Goal: Complete application form

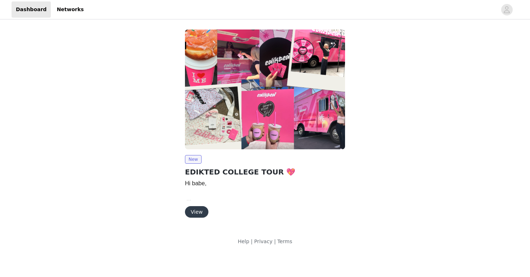
click at [199, 212] on button "View" at bounding box center [196, 212] width 23 height 12
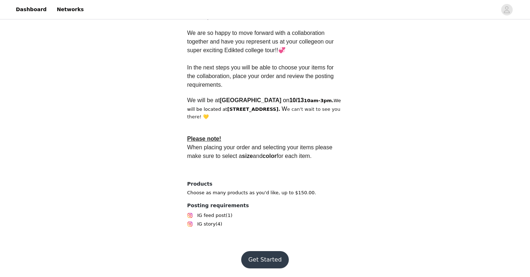
scroll to position [201, 0]
click at [267, 254] on button "Get Started" at bounding box center [265, 260] width 48 height 17
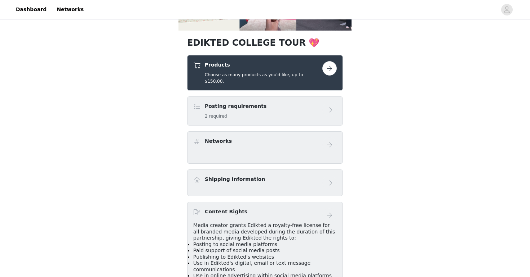
scroll to position [123, 0]
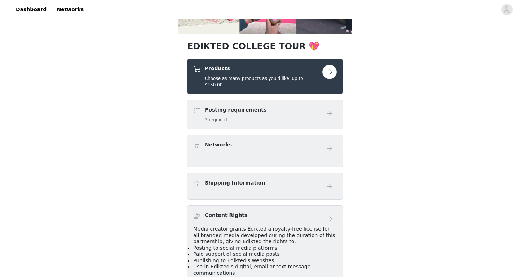
click at [325, 71] on button "button" at bounding box center [329, 72] width 14 height 14
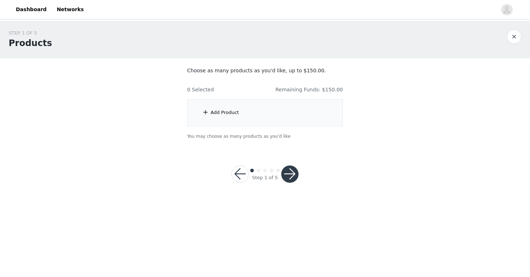
click at [267, 103] on div "Add Product" at bounding box center [265, 112] width 156 height 27
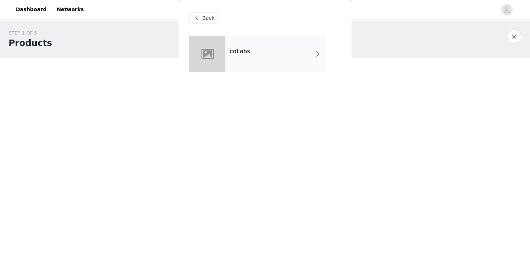
click at [268, 118] on div "Back collabs" at bounding box center [264, 138] width 173 height 277
click at [270, 60] on div "collabs" at bounding box center [275, 54] width 100 height 36
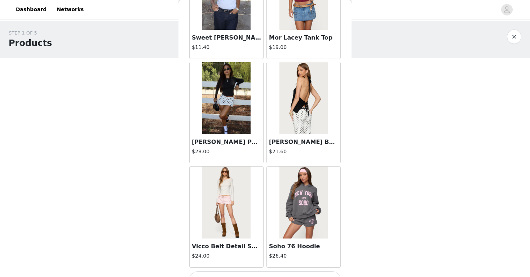
scroll to position [825, 0]
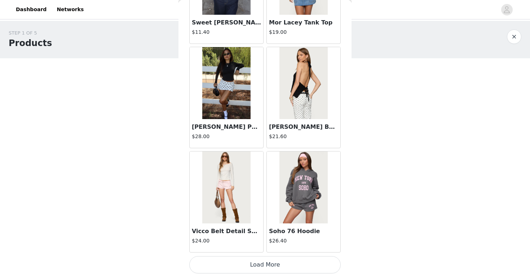
click at [237, 265] on button "Load More" at bounding box center [264, 265] width 151 height 17
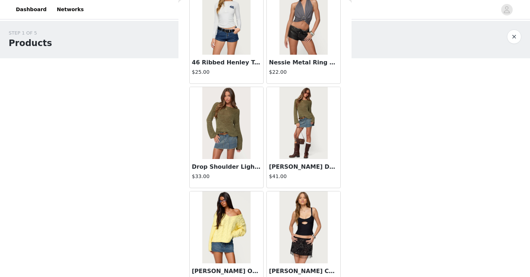
scroll to position [1870, 0]
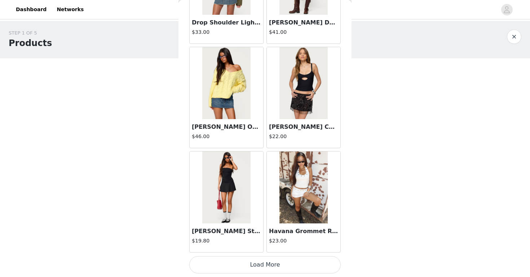
click at [255, 264] on button "Load More" at bounding box center [264, 265] width 151 height 17
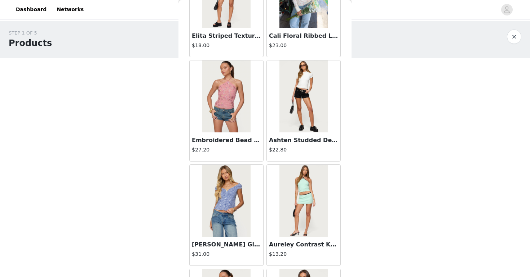
scroll to position [2915, 0]
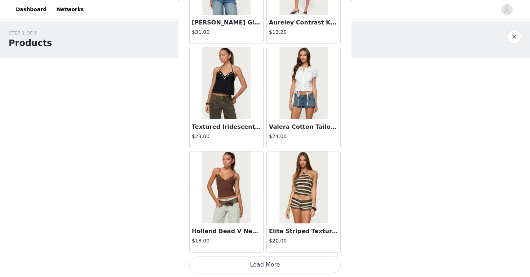
click at [313, 263] on button "Load More" at bounding box center [264, 265] width 151 height 17
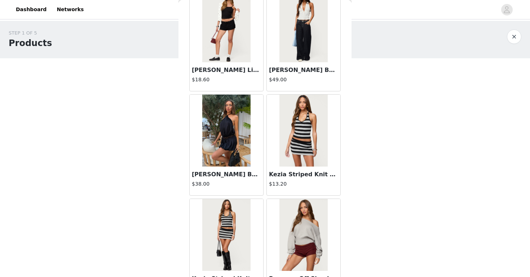
scroll to position [3960, 0]
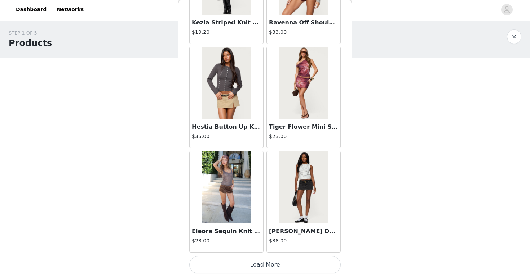
click at [281, 266] on button "Load More" at bounding box center [264, 265] width 151 height 17
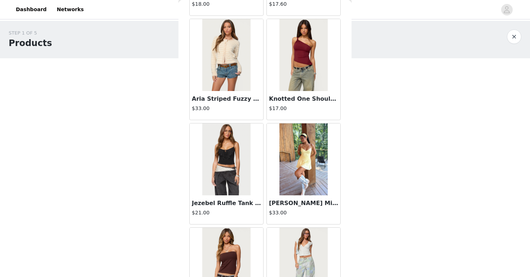
scroll to position [5005, 0]
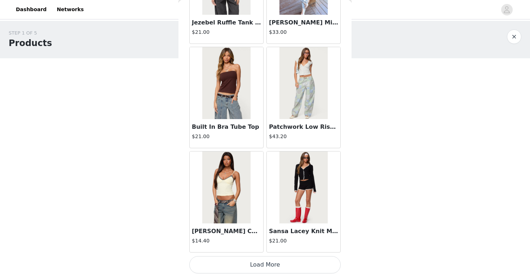
click at [272, 266] on button "Load More" at bounding box center [264, 265] width 151 height 17
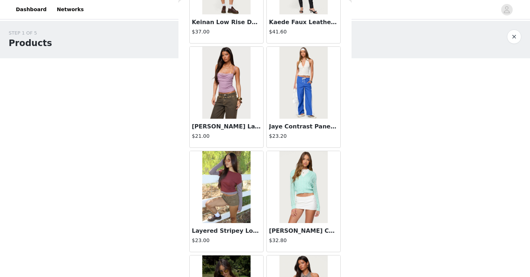
scroll to position [6050, 0]
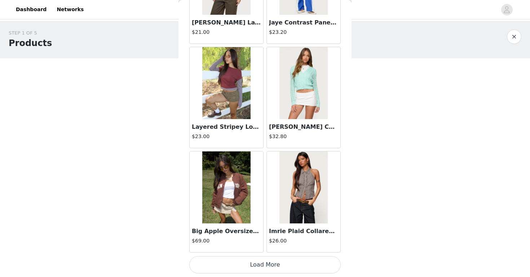
click at [272, 265] on button "Load More" at bounding box center [264, 265] width 151 height 17
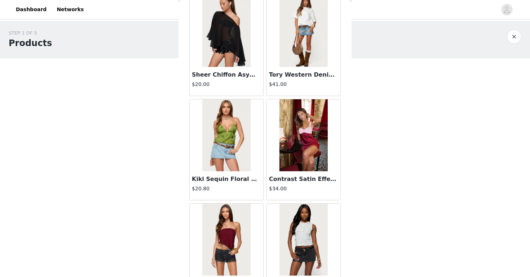
scroll to position [7095, 0]
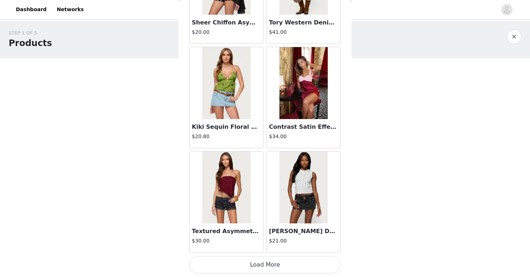
click at [275, 263] on button "Load More" at bounding box center [264, 265] width 151 height 17
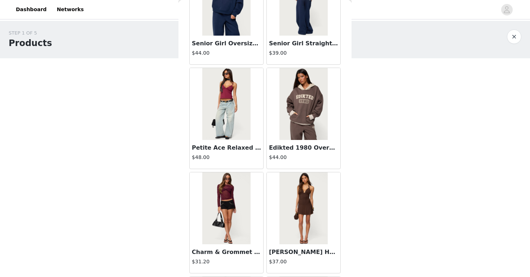
scroll to position [8140, 0]
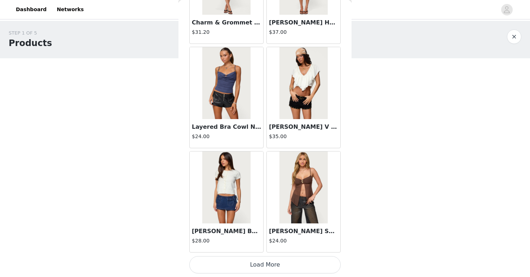
click at [267, 268] on button "Load More" at bounding box center [264, 265] width 151 height 17
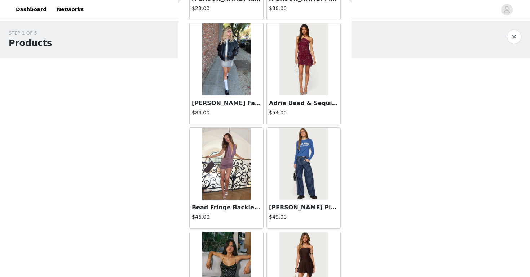
scroll to position [9185, 0]
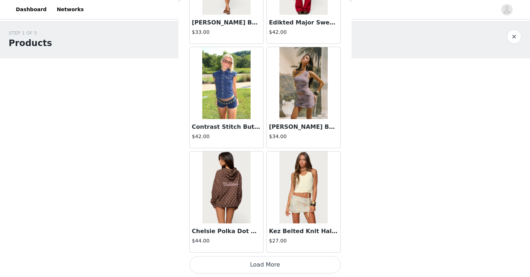
click at [284, 266] on button "Load More" at bounding box center [264, 265] width 151 height 17
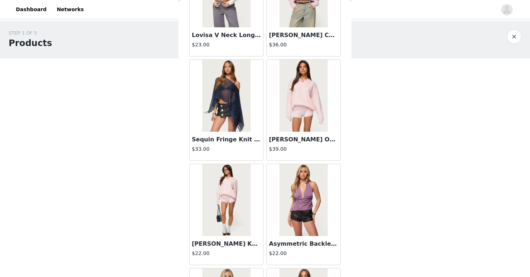
scroll to position [10230, 0]
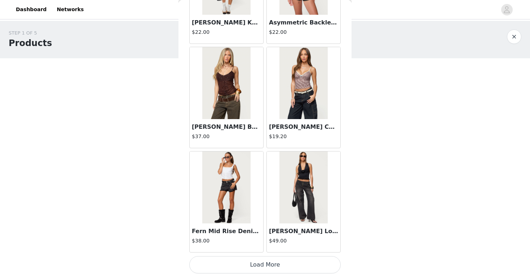
click at [269, 267] on button "Load More" at bounding box center [264, 265] width 151 height 17
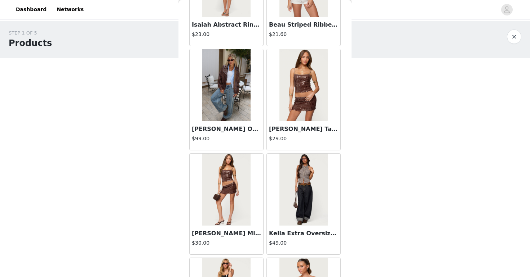
scroll to position [11275, 0]
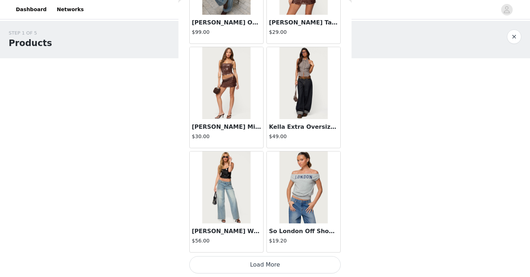
click at [289, 268] on button "Load More" at bounding box center [264, 265] width 151 height 17
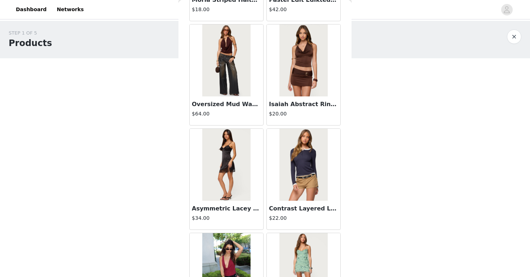
scroll to position [12320, 0]
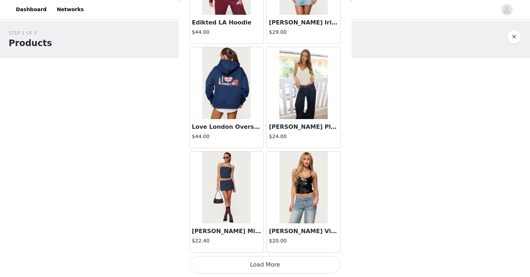
click at [281, 268] on button "Load More" at bounding box center [264, 265] width 151 height 17
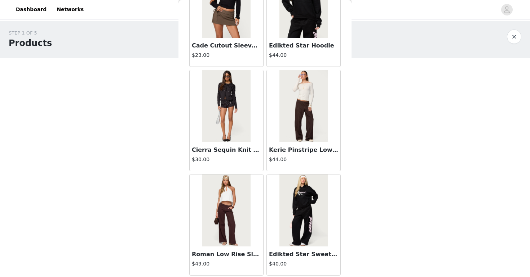
scroll to position [13365, 0]
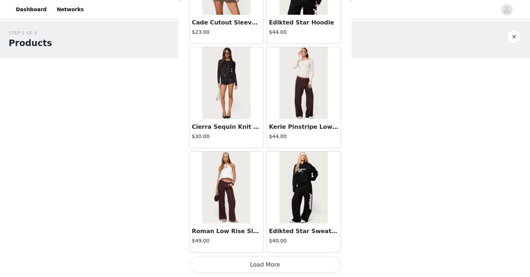
click at [294, 266] on button "Load More" at bounding box center [264, 265] width 151 height 17
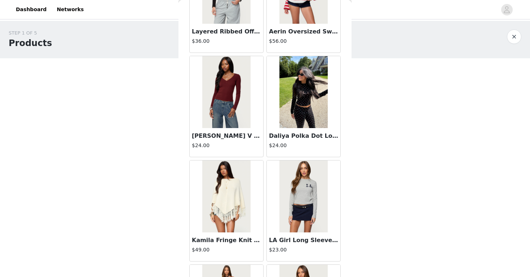
scroll to position [14410, 0]
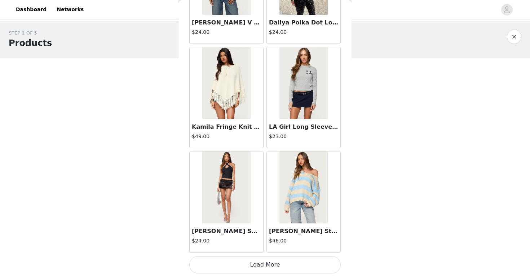
click at [267, 269] on button "Load More" at bounding box center [264, 265] width 151 height 17
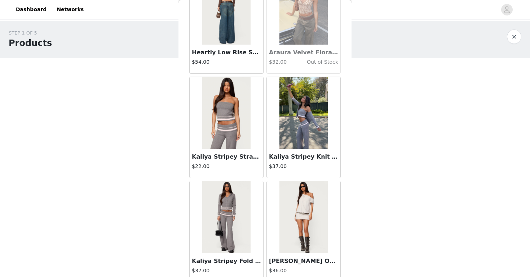
scroll to position [15455, 0]
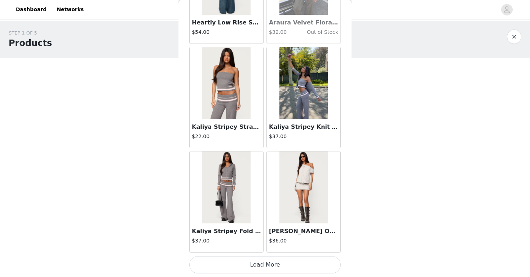
click at [245, 262] on button "Load More" at bounding box center [264, 265] width 151 height 17
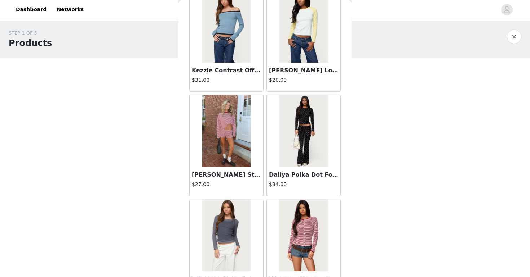
scroll to position [16034, 0]
click at [241, 175] on h3 "[PERSON_NAME] Striped Long Sleeve T Shirt" at bounding box center [226, 174] width 69 height 9
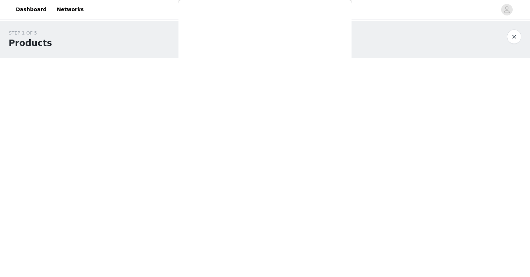
scroll to position [73, 0]
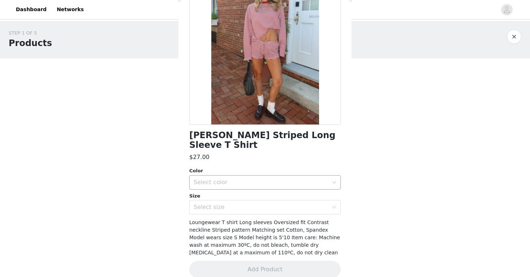
click at [254, 177] on div "Select color" at bounding box center [263, 183] width 138 height 14
click at [237, 187] on li "BURGUNDY" at bounding box center [264, 189] width 151 height 12
click at [238, 204] on div "Select size" at bounding box center [261, 207] width 135 height 7
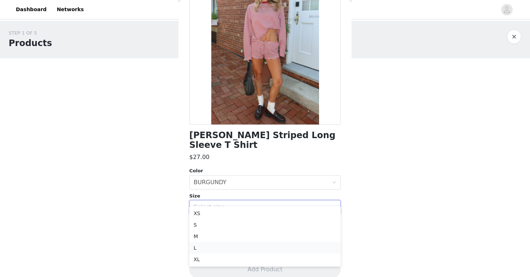
click at [205, 245] on li "L" at bounding box center [264, 249] width 151 height 12
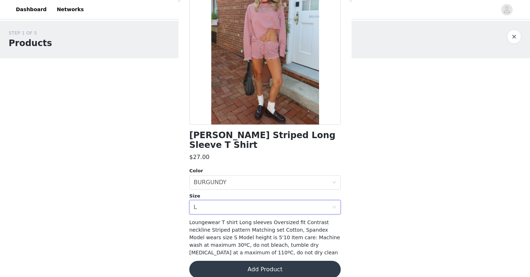
click at [247, 193] on div "Size Select size L" at bounding box center [264, 204] width 151 height 22
click at [246, 201] on div "Select size L" at bounding box center [263, 208] width 138 height 14
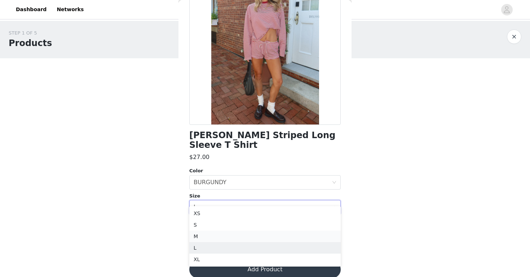
click at [196, 232] on li "M" at bounding box center [264, 237] width 151 height 12
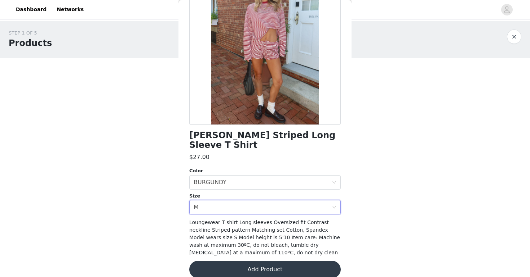
click at [282, 261] on button "Add Product" at bounding box center [264, 269] width 151 height 17
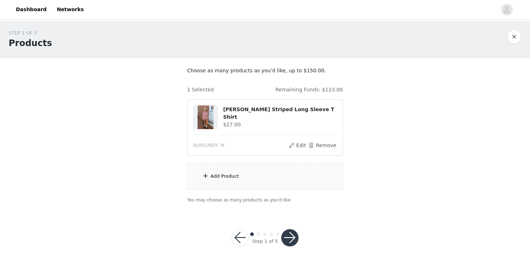
click at [243, 183] on div "Add Product" at bounding box center [265, 176] width 156 height 27
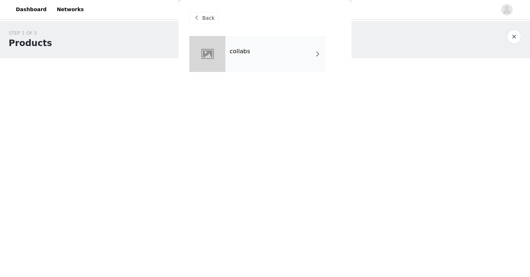
click at [279, 51] on div "collabs" at bounding box center [275, 54] width 100 height 36
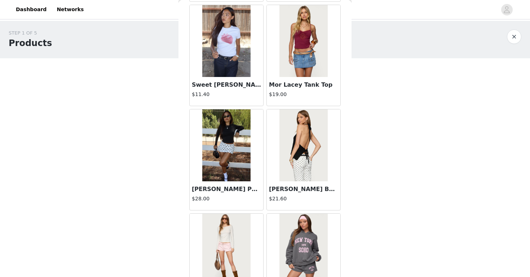
scroll to position [825, 0]
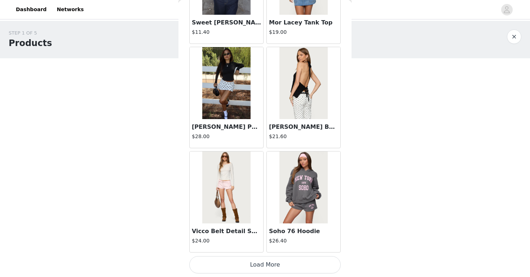
click at [258, 265] on button "Load More" at bounding box center [264, 265] width 151 height 17
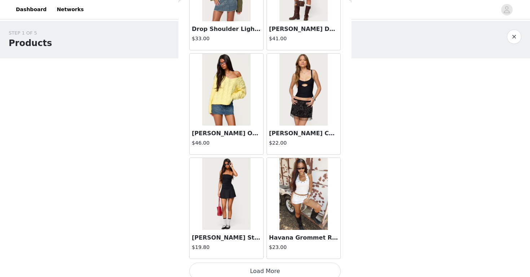
scroll to position [1870, 0]
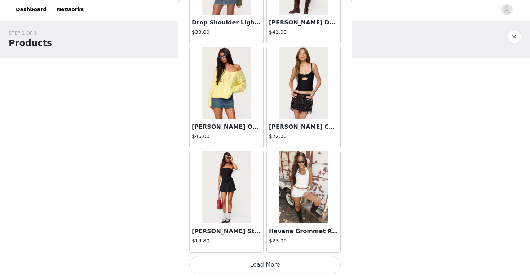
click at [272, 270] on button "Load More" at bounding box center [264, 265] width 151 height 17
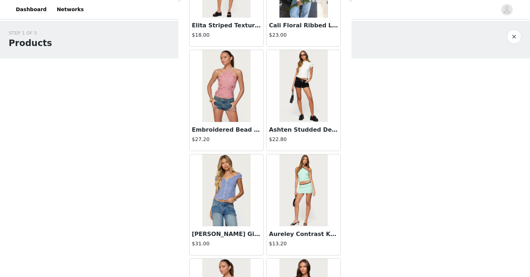
scroll to position [2915, 0]
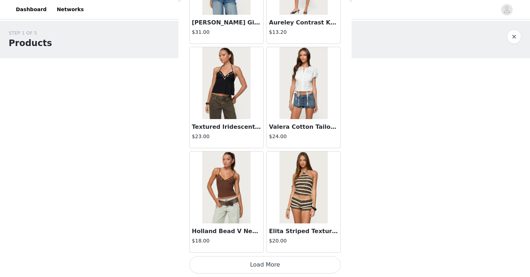
click at [240, 264] on button "Load More" at bounding box center [264, 265] width 151 height 17
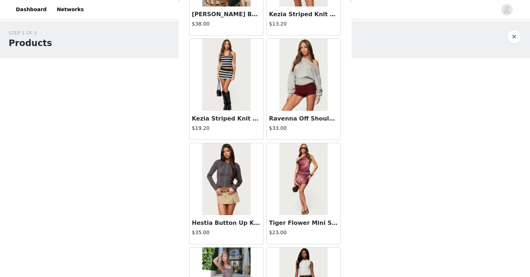
scroll to position [3960, 0]
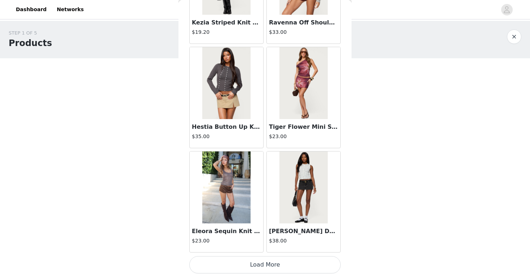
click at [295, 233] on h3 "[PERSON_NAME] Denim Mini Skort" at bounding box center [303, 231] width 69 height 9
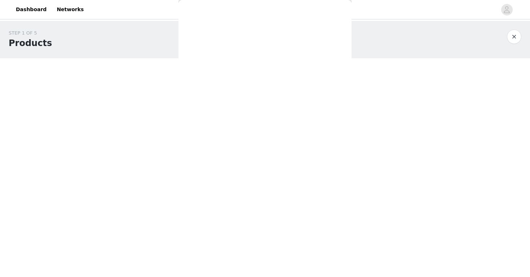
scroll to position [0, 0]
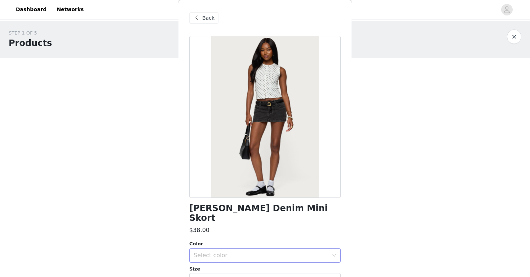
click at [227, 252] on div "Select color" at bounding box center [261, 255] width 135 height 7
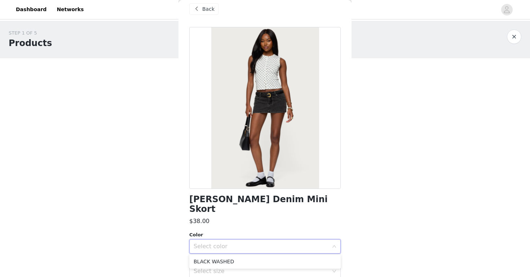
scroll to position [9, 0]
click at [224, 263] on li "BLACK WASHED" at bounding box center [264, 262] width 151 height 12
click at [224, 268] on div "Select size" at bounding box center [261, 271] width 135 height 7
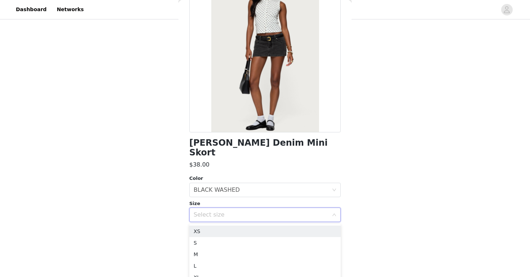
scroll to position [53, 0]
click at [208, 235] on li "S" at bounding box center [264, 236] width 151 height 12
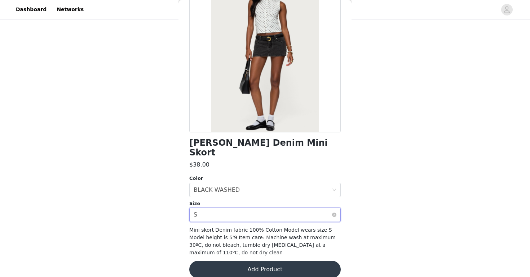
scroll to position [0, 0]
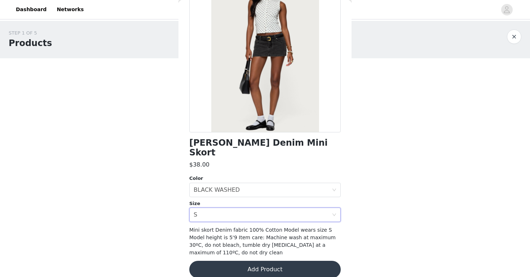
click at [262, 263] on button "Add Product" at bounding box center [264, 269] width 151 height 17
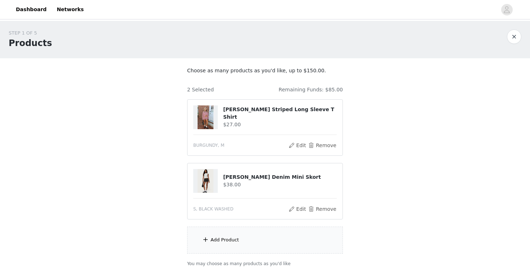
click at [231, 240] on div "Add Product" at bounding box center [224, 240] width 28 height 7
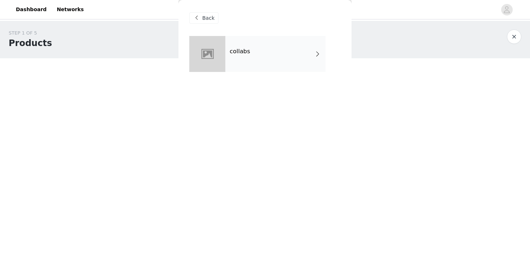
click at [277, 48] on div "collabs" at bounding box center [275, 54] width 100 height 36
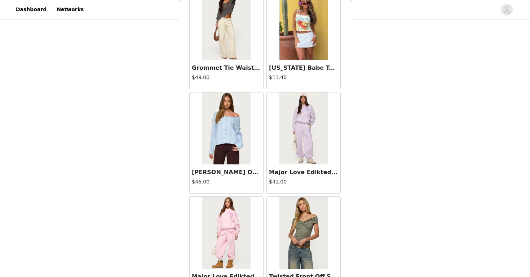
scroll to position [825, 0]
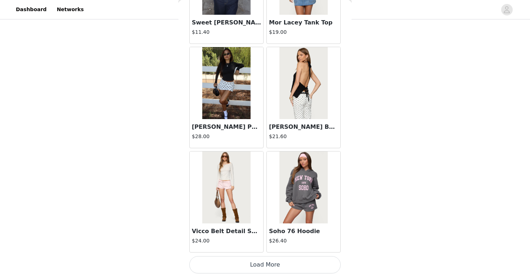
click at [213, 232] on h3 "Vicco Belt Detail Shorts" at bounding box center [226, 231] width 69 height 9
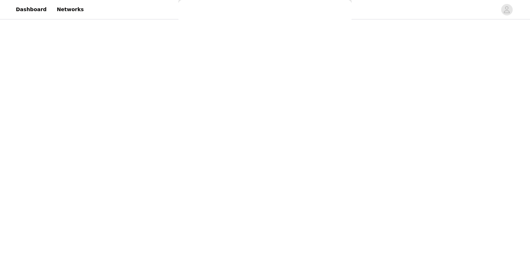
scroll to position [0, 0]
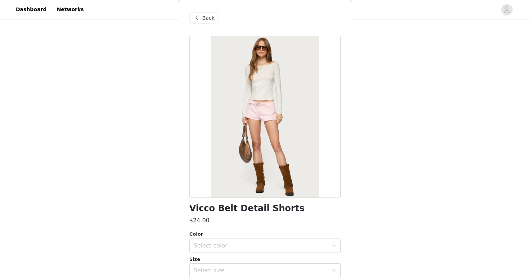
click at [203, 18] on span "Back" at bounding box center [208, 18] width 12 height 8
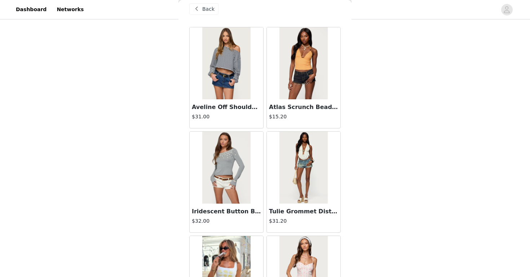
scroll to position [11, 0]
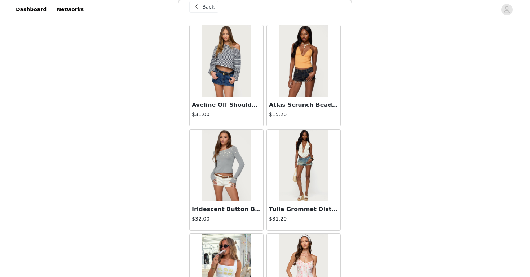
click at [232, 103] on h3 "Aveline Off Shoulder Light Sweatshirt" at bounding box center [226, 105] width 69 height 9
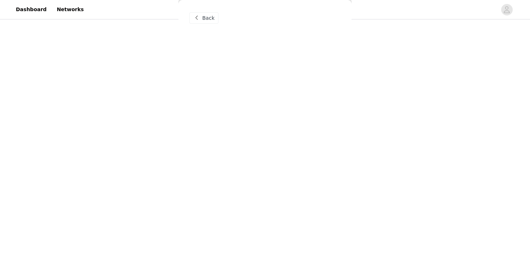
scroll to position [0, 0]
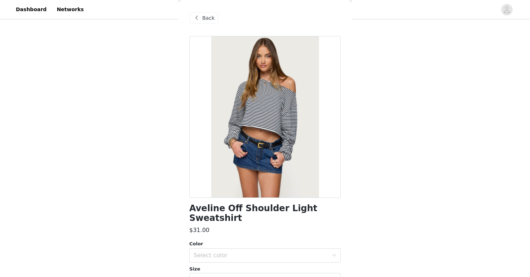
click at [204, 17] on span "Back" at bounding box center [208, 18] width 12 height 8
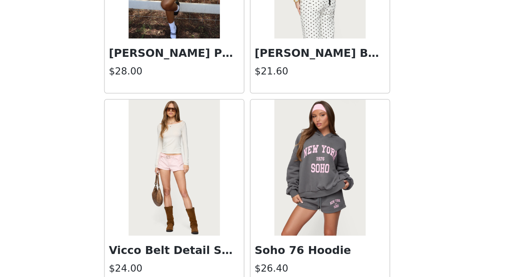
scroll to position [50, 0]
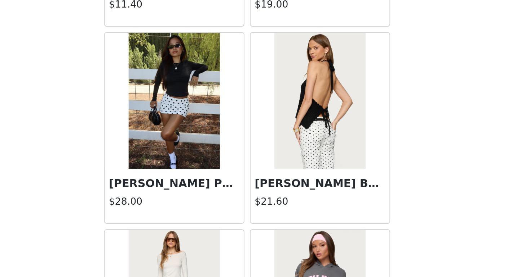
click at [231, 119] on img at bounding box center [226, 115] width 48 height 72
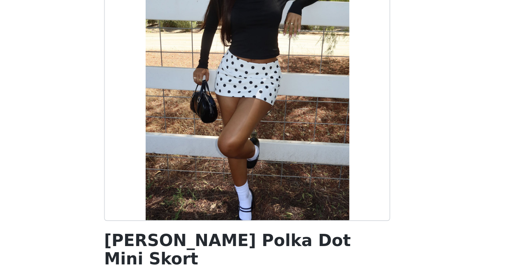
scroll to position [66, 0]
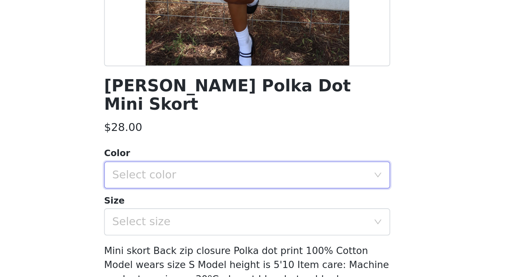
click at [329, 183] on div "Select color" at bounding box center [263, 190] width 138 height 14
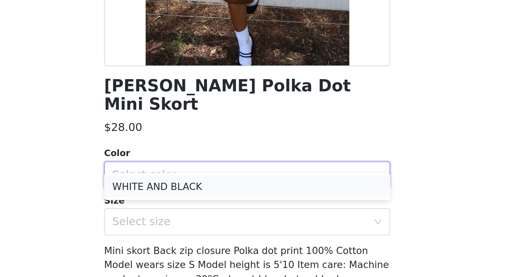
click at [240, 196] on li "WHITE AND BLACK" at bounding box center [264, 197] width 151 height 12
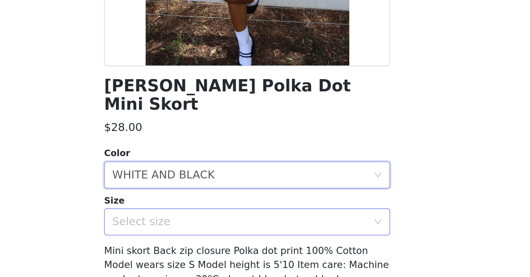
click at [242, 212] on div "Select size" at bounding box center [261, 215] width 135 height 7
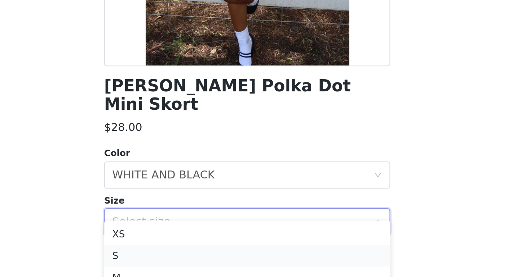
click at [226, 234] on li "S" at bounding box center [264, 233] width 151 height 12
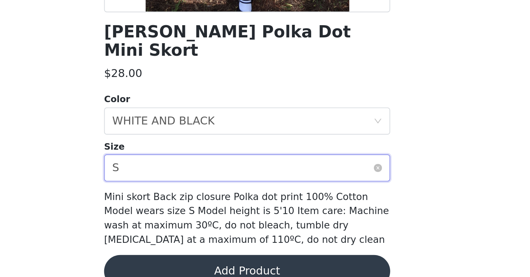
scroll to position [50, 0]
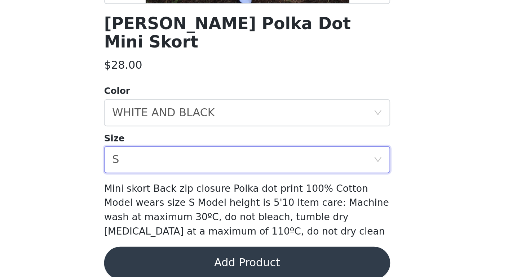
click at [242, 264] on button "Add Product" at bounding box center [264, 269] width 151 height 17
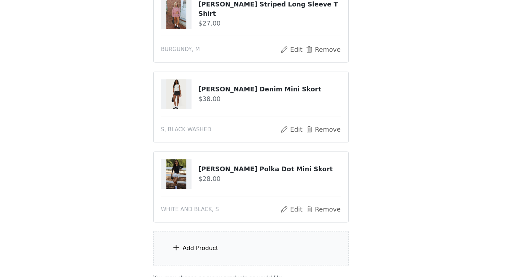
scroll to position [50, 0]
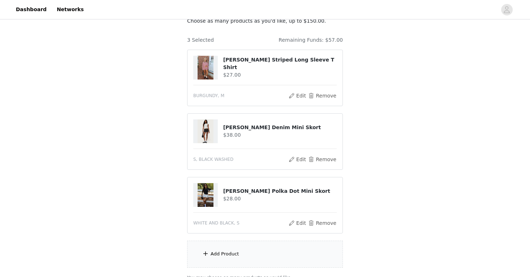
click at [236, 252] on div "Add Product" at bounding box center [224, 254] width 28 height 7
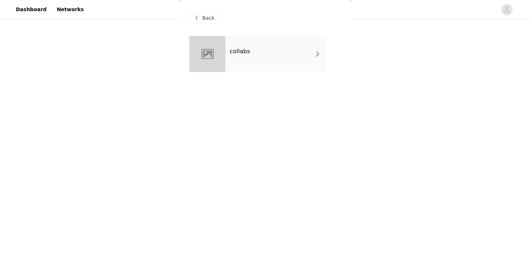
click at [233, 59] on div "collabs" at bounding box center [275, 54] width 100 height 36
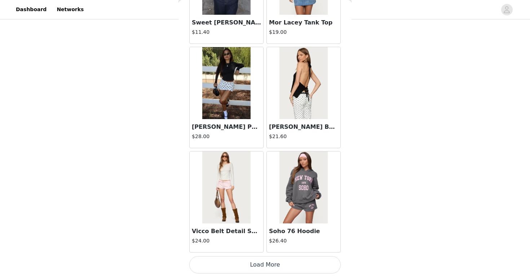
scroll to position [74, 0]
click at [234, 261] on button "Load More" at bounding box center [264, 265] width 151 height 17
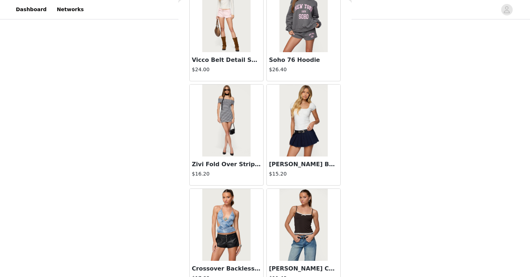
scroll to position [997, 0]
click at [228, 168] on h3 "Zivi Fold Over Striped Mini Dress" at bounding box center [226, 164] width 69 height 9
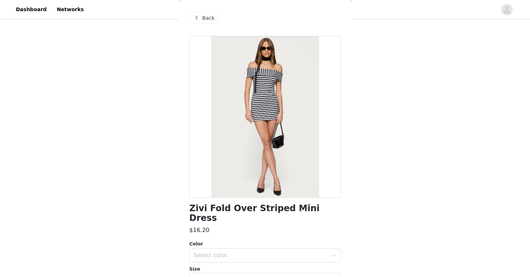
scroll to position [111, 0]
click at [200, 23] on div "Back" at bounding box center [203, 18] width 29 height 12
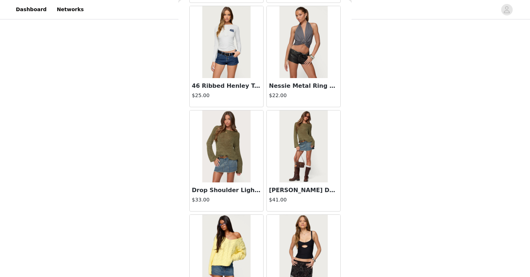
scroll to position [1725, 0]
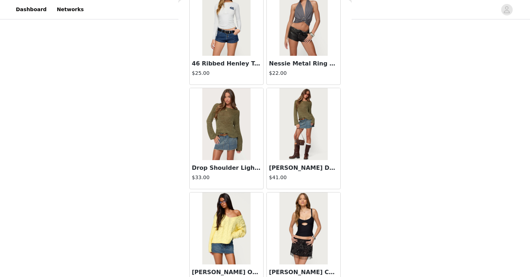
click at [237, 167] on h3 "Drop Shoulder Light Knit Sweater" at bounding box center [226, 168] width 69 height 9
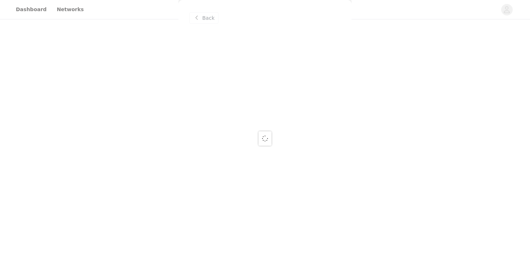
scroll to position [0, 0]
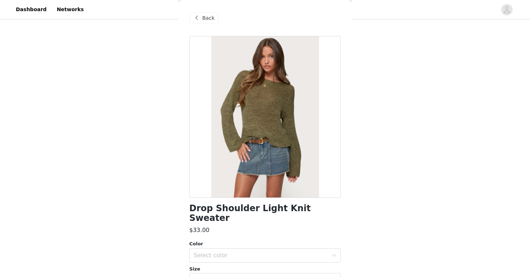
click at [212, 22] on div "Back" at bounding box center [203, 18] width 29 height 12
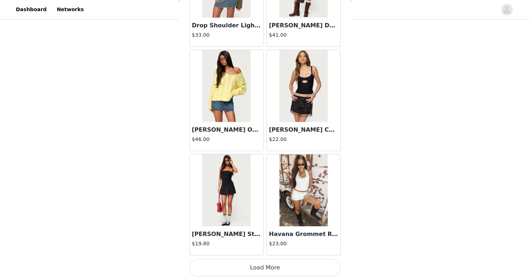
scroll to position [1870, 0]
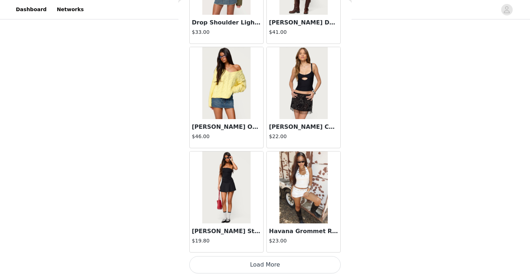
click at [225, 195] on img at bounding box center [226, 188] width 48 height 72
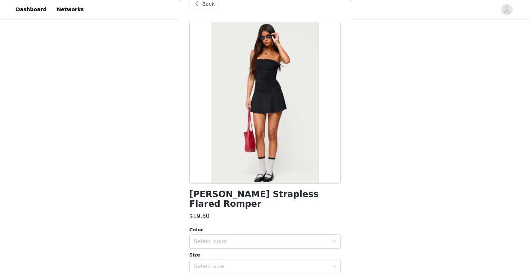
scroll to position [12, 0]
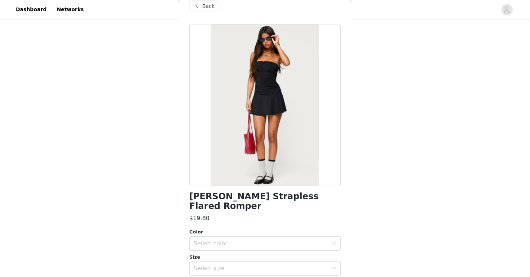
click at [209, 9] on span "Back" at bounding box center [208, 7] width 12 height 8
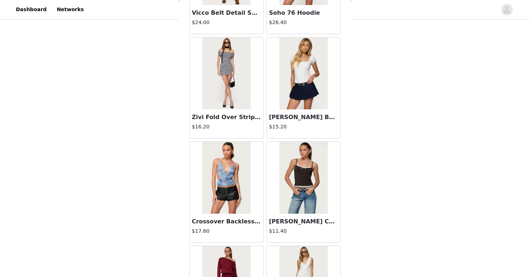
scroll to position [1870, 0]
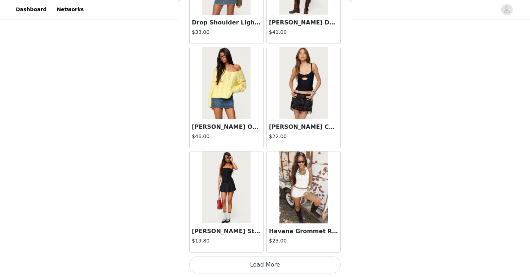
click at [277, 266] on button "Load More" at bounding box center [264, 265] width 151 height 17
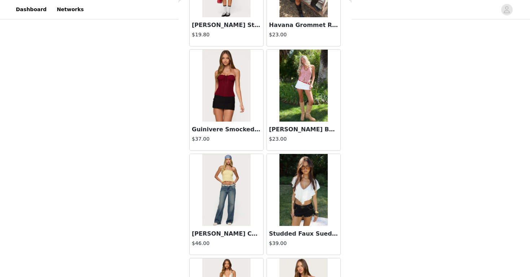
scroll to position [2097, 0]
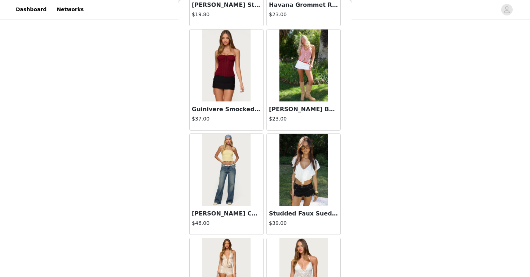
click at [294, 104] on div "[PERSON_NAME] Button Up Halter Top $23.00" at bounding box center [304, 116] width 74 height 29
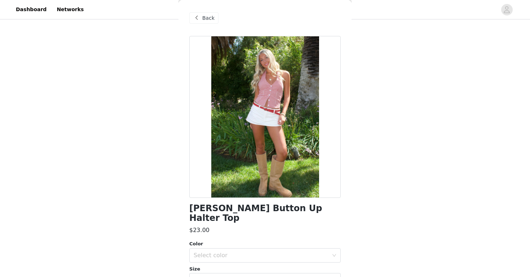
scroll to position [13, 0]
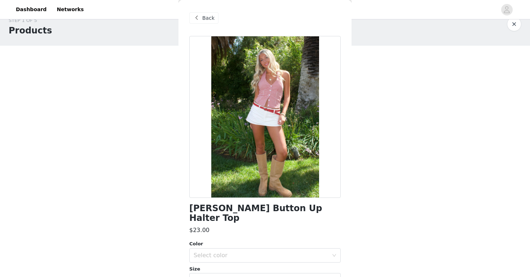
click at [204, 15] on span "Back" at bounding box center [208, 18] width 12 height 8
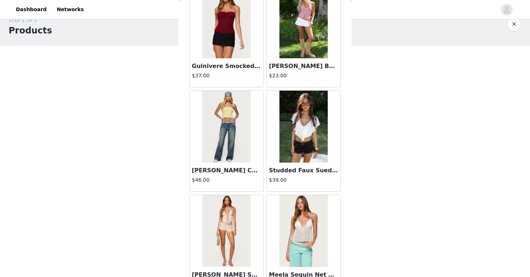
scroll to position [2143, 0]
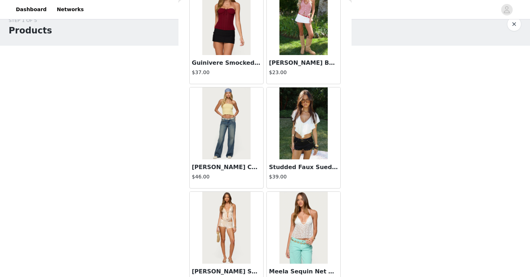
click at [289, 168] on h3 "Studded Faux Suede Micro Shorts" at bounding box center [303, 167] width 69 height 9
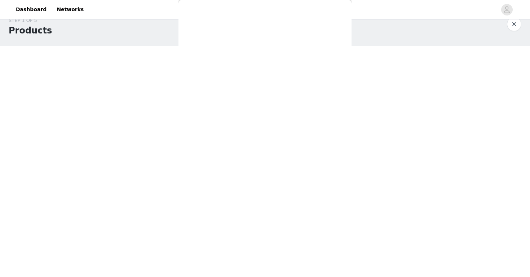
scroll to position [0, 0]
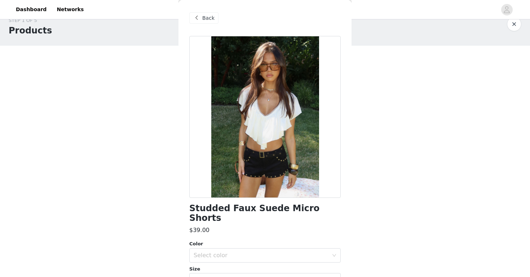
click at [201, 17] on div "Back" at bounding box center [203, 18] width 29 height 12
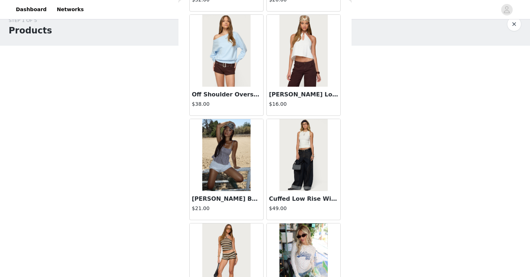
scroll to position [2442, 0]
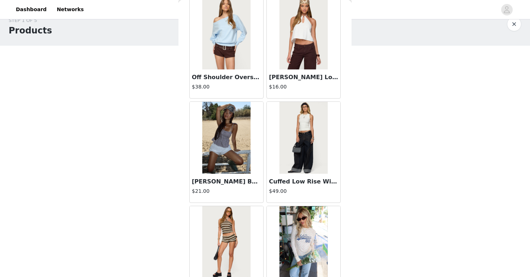
click at [224, 179] on h3 "[PERSON_NAME] Babydoll Top" at bounding box center [226, 182] width 69 height 9
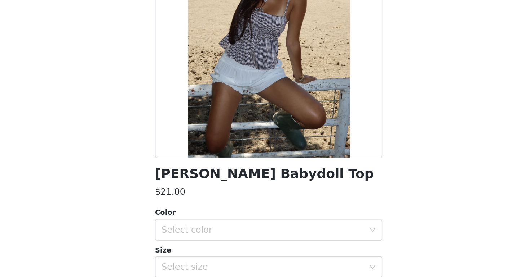
scroll to position [0, 0]
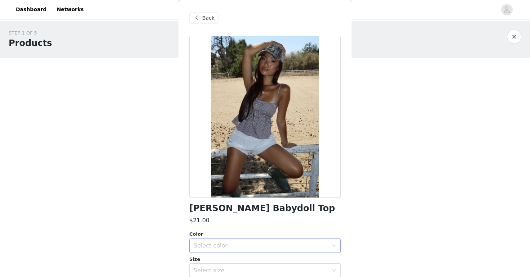
click at [236, 248] on div "Select color" at bounding box center [261, 246] width 135 height 7
click at [222, 261] on li "BROWN" at bounding box center [264, 262] width 151 height 12
click at [215, 270] on div "Select size" at bounding box center [261, 270] width 135 height 7
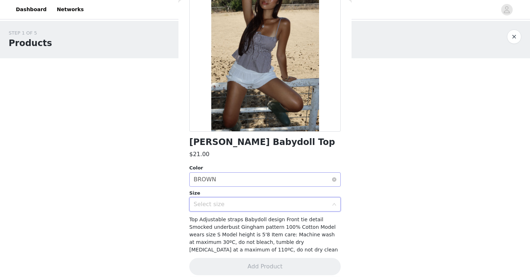
scroll to position [73, 0]
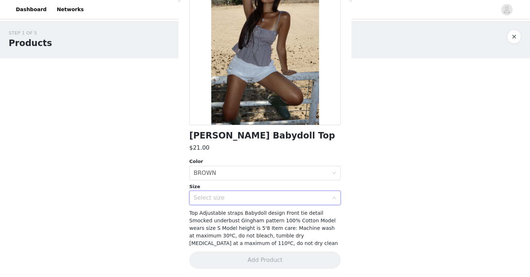
click at [219, 196] on div "Select size" at bounding box center [261, 198] width 135 height 7
click at [222, 197] on div "Select size" at bounding box center [261, 198] width 135 height 7
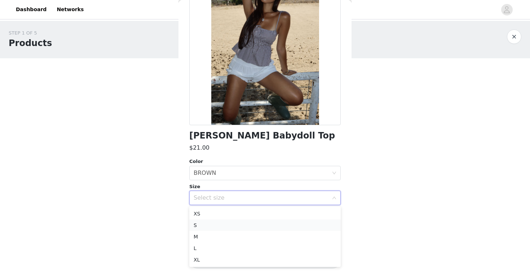
click at [214, 230] on li "S" at bounding box center [264, 226] width 151 height 12
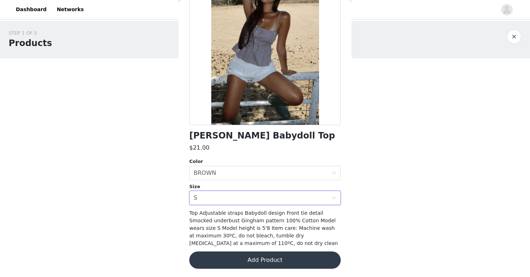
click at [257, 261] on button "Add Product" at bounding box center [264, 260] width 151 height 17
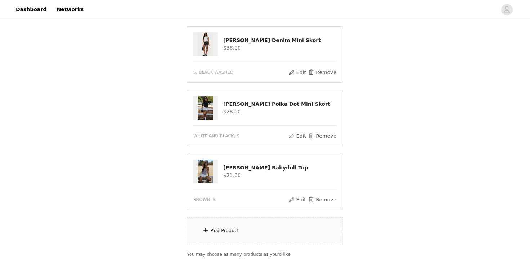
scroll to position [178, 0]
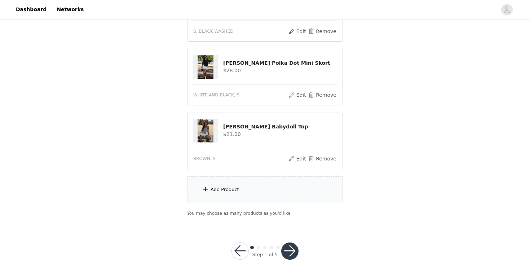
click at [213, 190] on div "Add Product" at bounding box center [224, 189] width 28 height 7
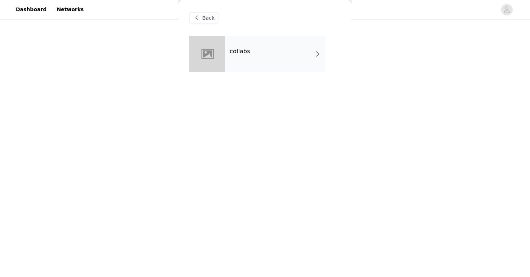
click at [259, 46] on div "collabs" at bounding box center [275, 54] width 100 height 36
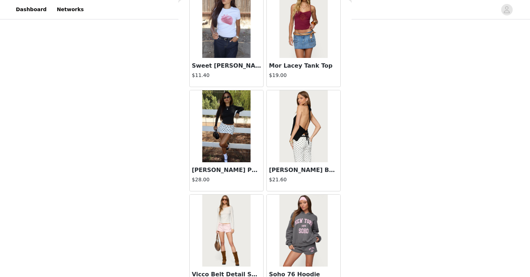
scroll to position [825, 0]
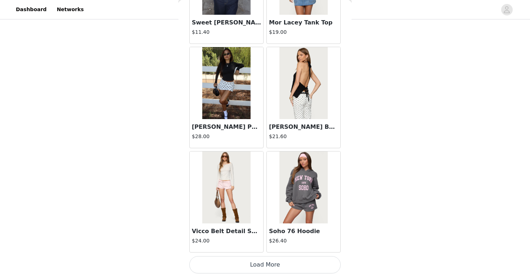
click at [248, 267] on button "Load More" at bounding box center [264, 265] width 151 height 17
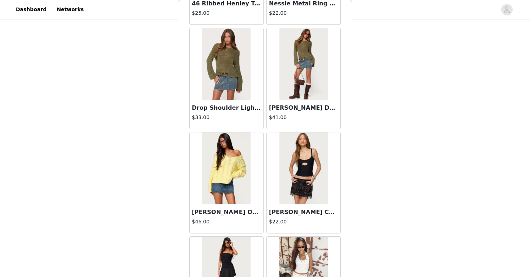
scroll to position [1870, 0]
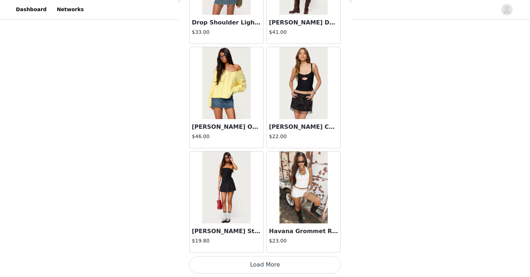
click at [272, 263] on button "Load More" at bounding box center [264, 265] width 151 height 17
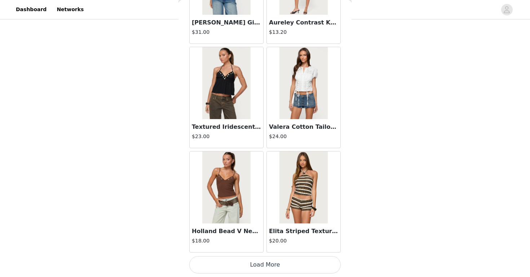
scroll to position [178, 0]
click at [263, 267] on button "Load More" at bounding box center [264, 265] width 151 height 17
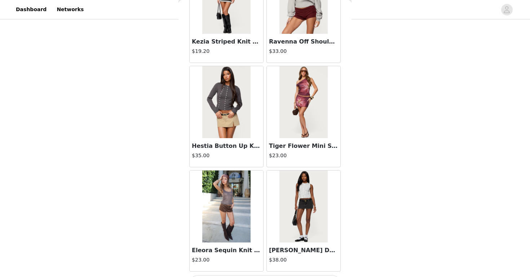
scroll to position [3960, 0]
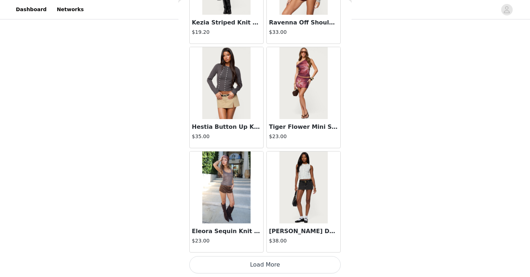
click at [271, 268] on button "Load More" at bounding box center [264, 265] width 151 height 17
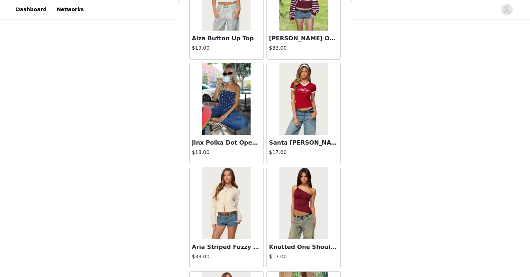
scroll to position [4680, 0]
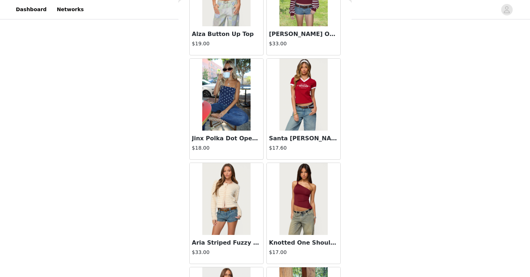
click at [239, 140] on h3 "Jinx Polka Dot Open-Back Top" at bounding box center [226, 138] width 69 height 9
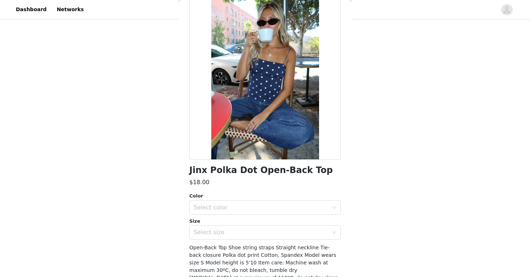
scroll to position [0, 0]
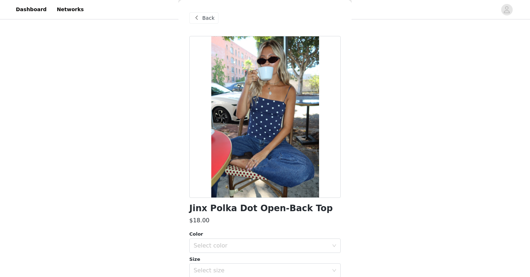
click at [205, 17] on span "Back" at bounding box center [208, 18] width 12 height 8
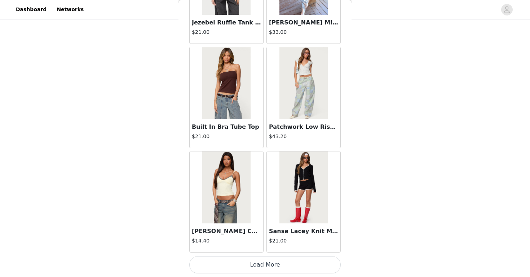
scroll to position [178, 0]
click at [278, 268] on button "Load More" at bounding box center [264, 265] width 151 height 17
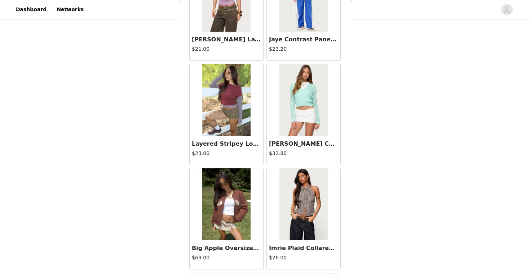
scroll to position [6050, 0]
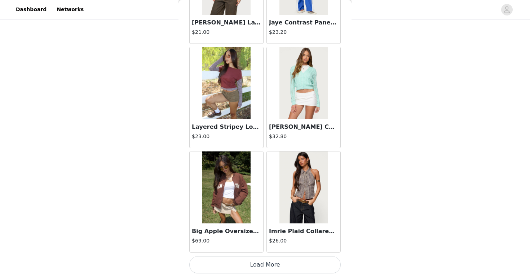
click at [273, 264] on button "Load More" at bounding box center [264, 265] width 151 height 17
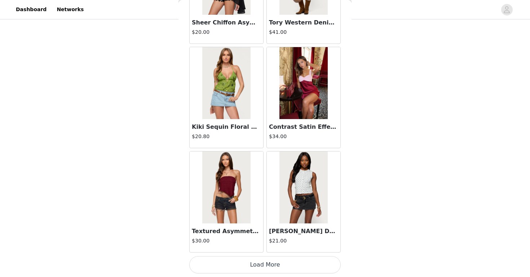
scroll to position [178, 0]
click at [288, 231] on h3 "[PERSON_NAME] Dot Tank Top" at bounding box center [303, 231] width 69 height 9
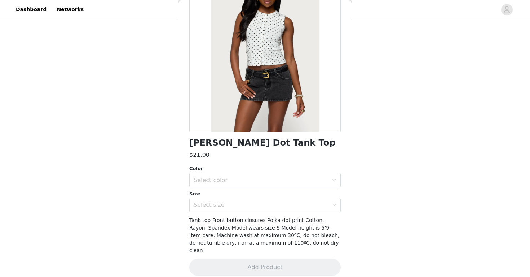
scroll to position [0, 0]
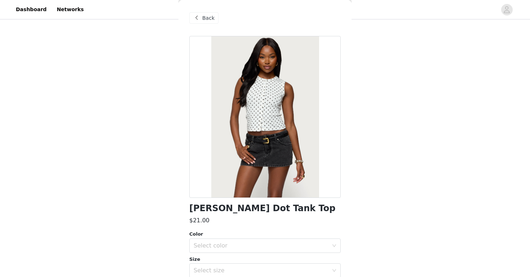
click at [207, 14] on span "Back" at bounding box center [208, 18] width 12 height 8
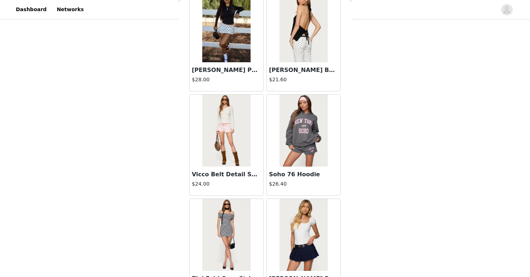
scroll to position [7095, 0]
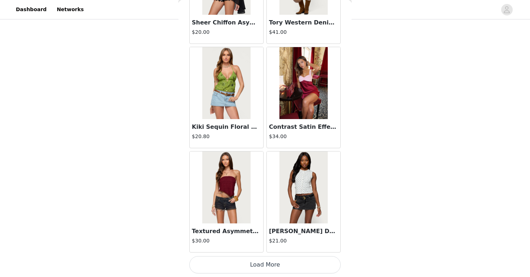
click at [292, 262] on button "Load More" at bounding box center [264, 265] width 151 height 17
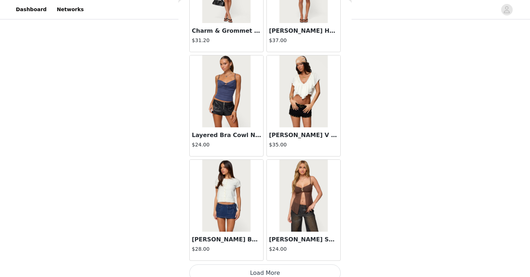
scroll to position [8140, 0]
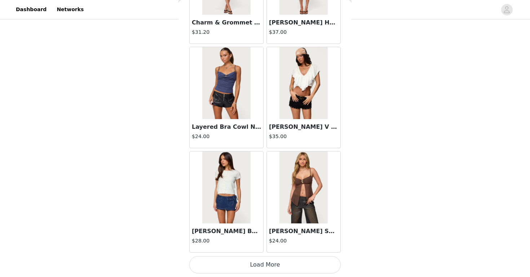
click at [242, 265] on button "Load More" at bounding box center [264, 265] width 151 height 17
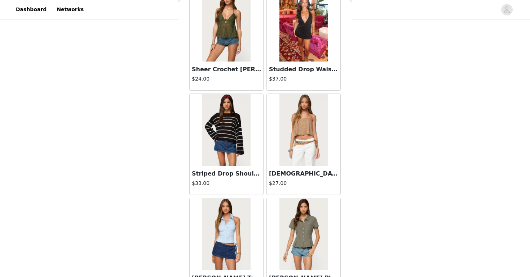
scroll to position [8408, 0]
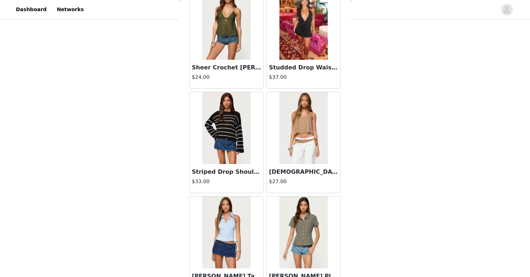
click at [234, 138] on img at bounding box center [226, 128] width 48 height 72
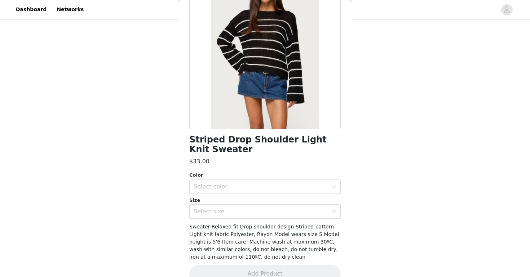
scroll to position [83, 0]
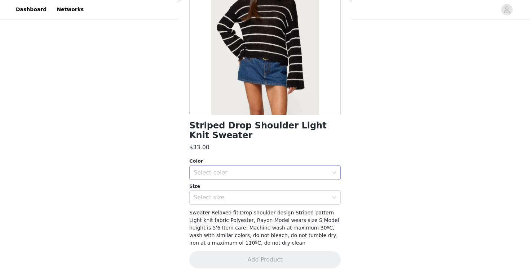
click at [240, 179] on div "Select color" at bounding box center [263, 173] width 138 height 14
click at [234, 189] on li "BLACK AND WHITE" at bounding box center [264, 189] width 151 height 12
click at [227, 199] on div "Select size" at bounding box center [261, 197] width 135 height 7
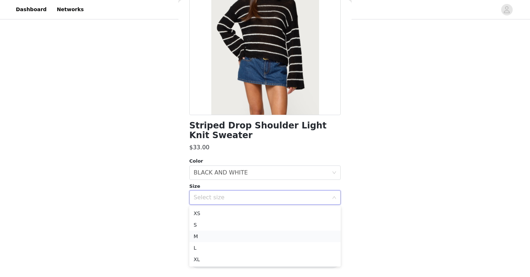
click at [206, 236] on li "M" at bounding box center [264, 237] width 151 height 12
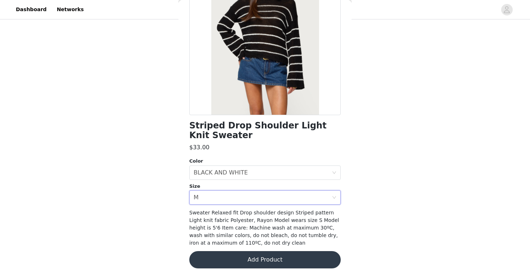
click at [273, 260] on button "Add Product" at bounding box center [264, 260] width 151 height 17
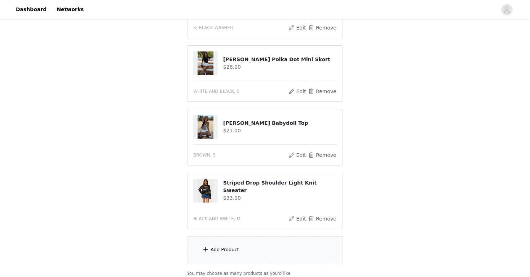
scroll to position [200, 0]
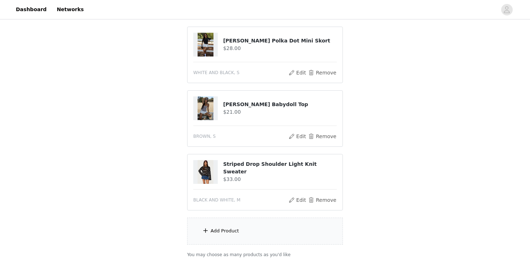
click at [264, 234] on div "Add Product" at bounding box center [265, 231] width 156 height 27
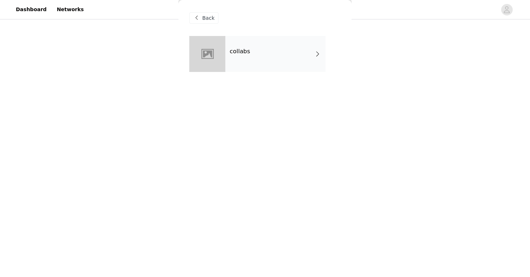
click at [265, 68] on div "collabs" at bounding box center [275, 54] width 100 height 36
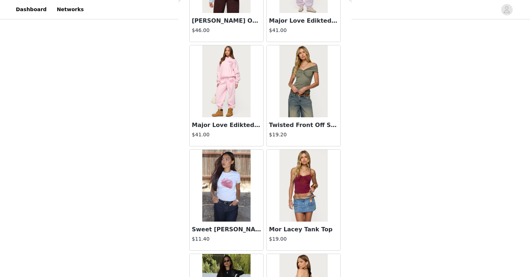
scroll to position [644, 0]
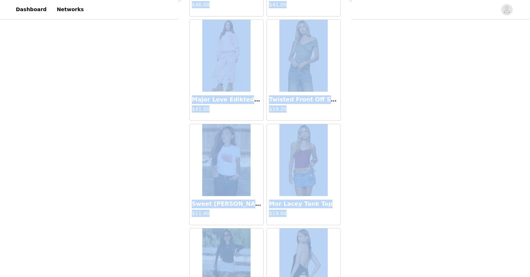
drag, startPoint x: 351, startPoint y: 181, endPoint x: 318, endPoint y: 276, distance: 101.4
click at [318, 226] on div "STEP 1 OF 5 Products Choose as many products as you'd like, up to $150.00. 5 Se…" at bounding box center [265, 2] width 530 height 446
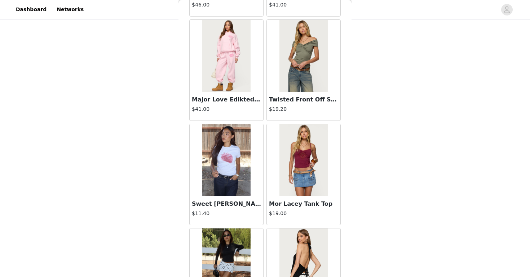
click at [360, 203] on div "STEP 1 OF 5 Products Choose as many products as you'd like, up to $150.00. 5 Se…" at bounding box center [265, 2] width 530 height 446
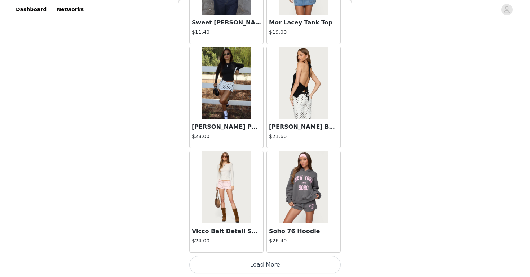
click at [301, 270] on button "Load More" at bounding box center [264, 265] width 151 height 17
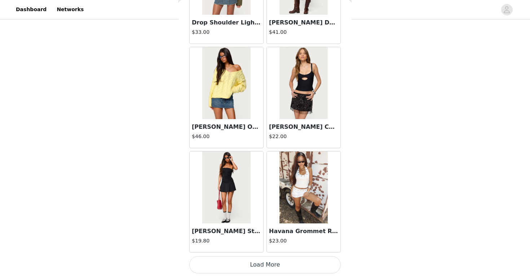
click at [280, 267] on button "Load More" at bounding box center [264, 265] width 151 height 17
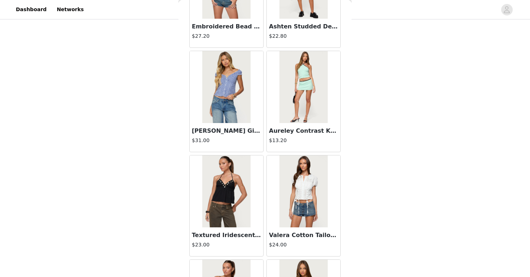
scroll to position [2915, 0]
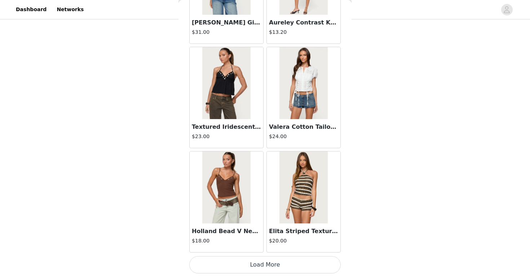
click at [268, 265] on button "Load More" at bounding box center [264, 265] width 151 height 17
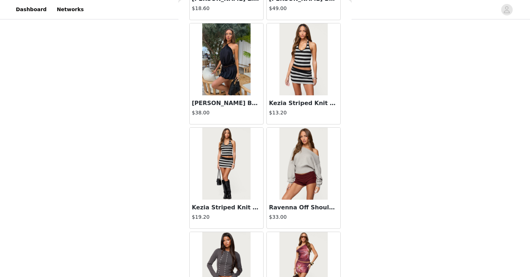
scroll to position [3960, 0]
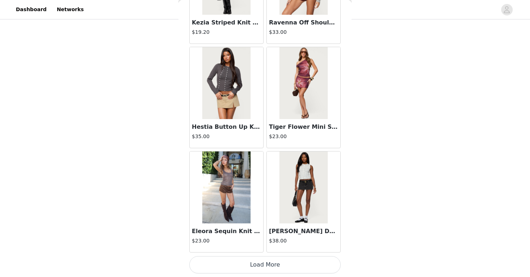
click at [258, 264] on button "Load More" at bounding box center [264, 265] width 151 height 17
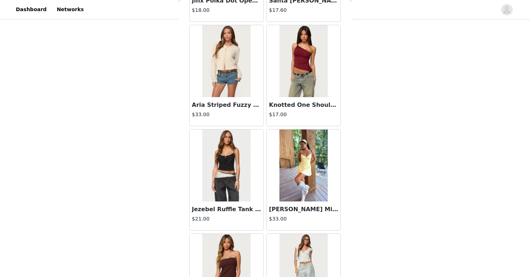
scroll to position [5005, 0]
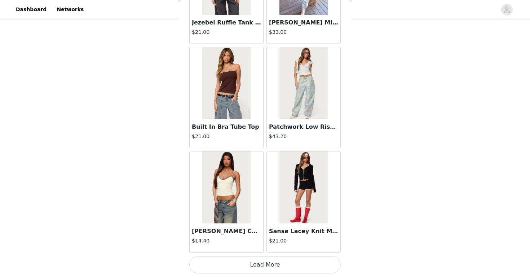
click at [265, 269] on button "Load More" at bounding box center [264, 265] width 151 height 17
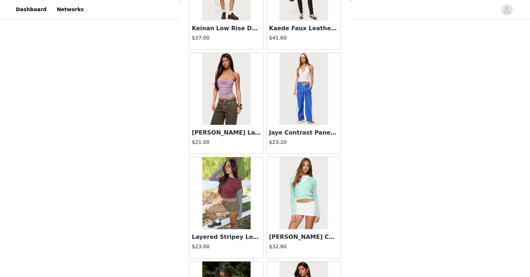
scroll to position [6050, 0]
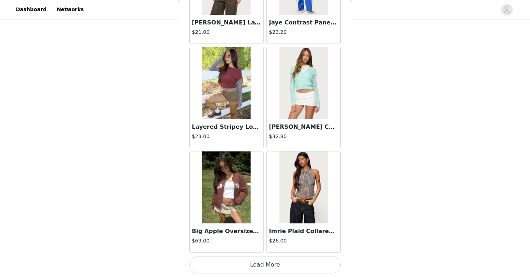
click at [270, 263] on button "Load More" at bounding box center [264, 265] width 151 height 17
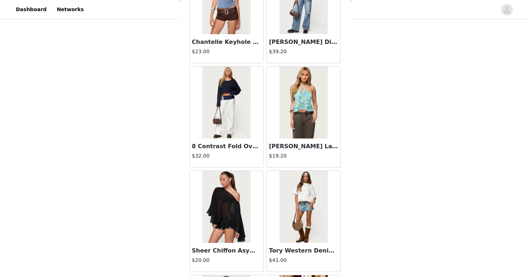
scroll to position [7095, 0]
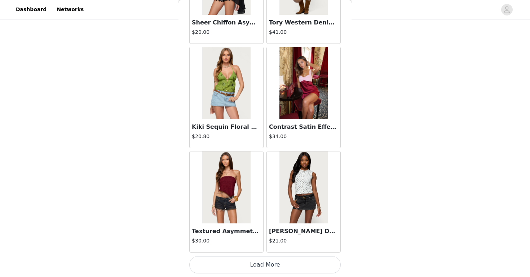
click at [274, 262] on button "Load More" at bounding box center [264, 265] width 151 height 17
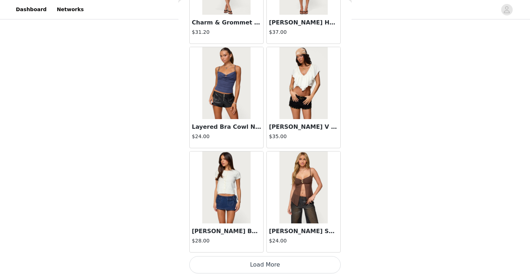
scroll to position [242, 0]
click at [265, 268] on button "Load More" at bounding box center [264, 265] width 151 height 17
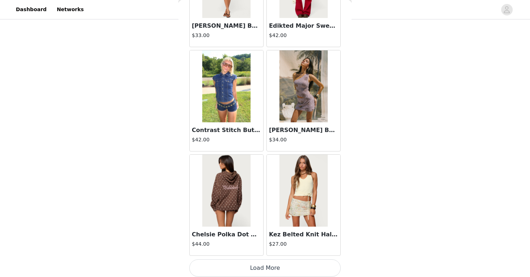
scroll to position [9185, 0]
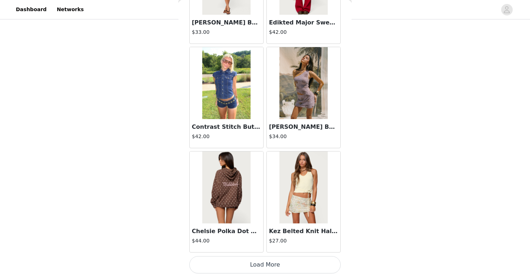
click at [278, 265] on button "Load More" at bounding box center [264, 265] width 151 height 17
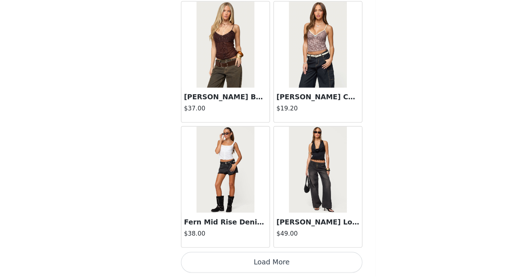
scroll to position [241, 0]
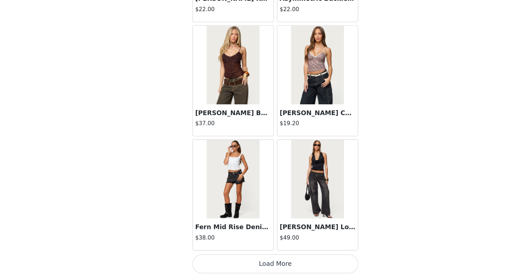
click at [293, 267] on button "Load More" at bounding box center [264, 265] width 151 height 17
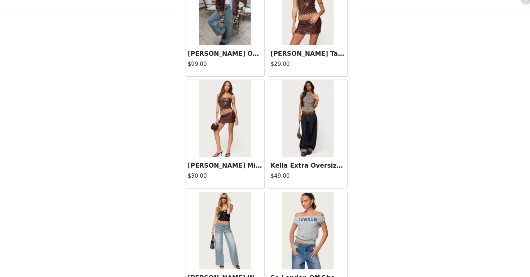
scroll to position [11275, 0]
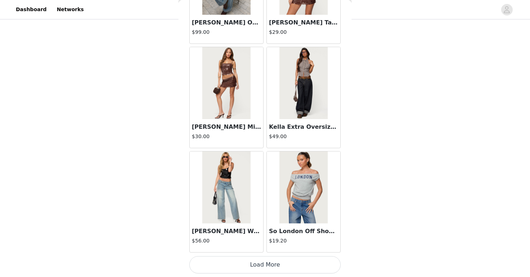
click at [229, 264] on button "Load More" at bounding box center [264, 265] width 151 height 17
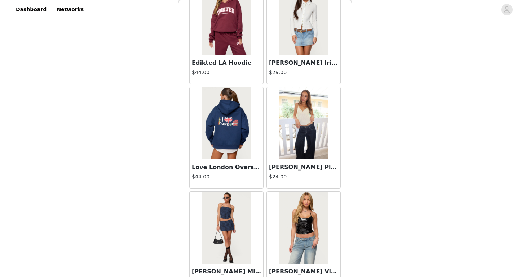
scroll to position [12320, 0]
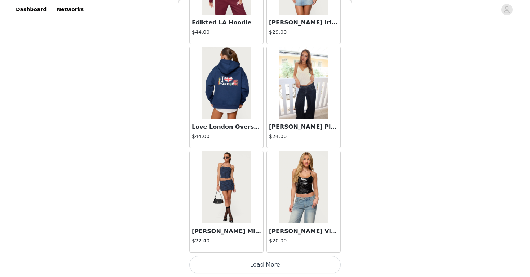
click at [277, 259] on button "Load More" at bounding box center [264, 265] width 151 height 17
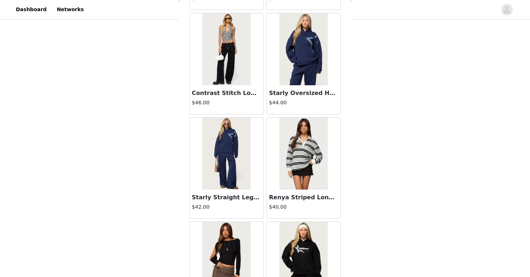
scroll to position [13082, 0]
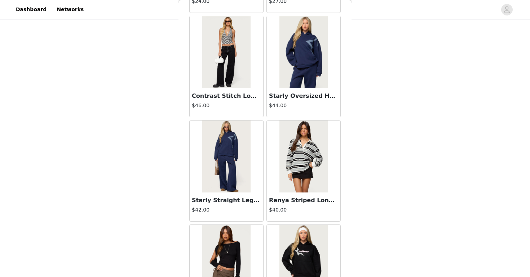
click at [280, 95] on h3 "Starly Oversized Hoodie" at bounding box center [303, 96] width 69 height 9
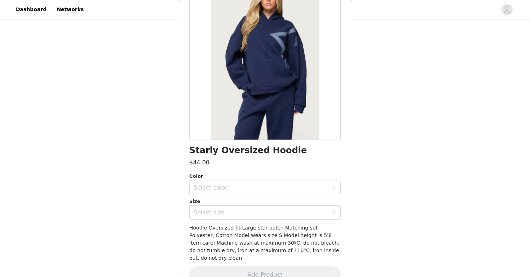
scroll to position [66, 0]
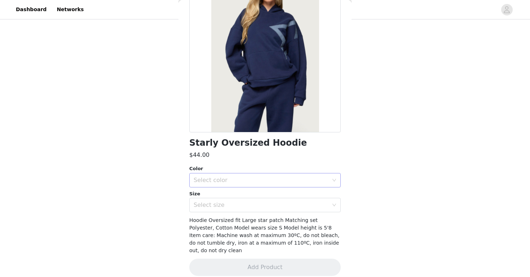
click at [256, 180] on div "Select color" at bounding box center [261, 180] width 135 height 7
click at [246, 198] on li "NAVY" at bounding box center [264, 197] width 151 height 12
click at [246, 206] on div "Select size" at bounding box center [261, 205] width 135 height 7
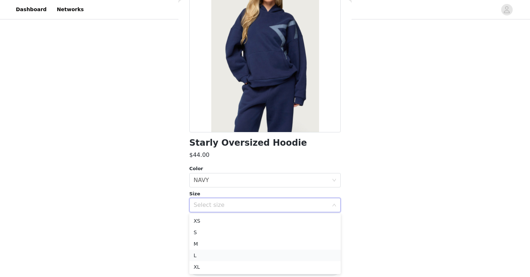
click at [238, 258] on li "L" at bounding box center [264, 256] width 151 height 12
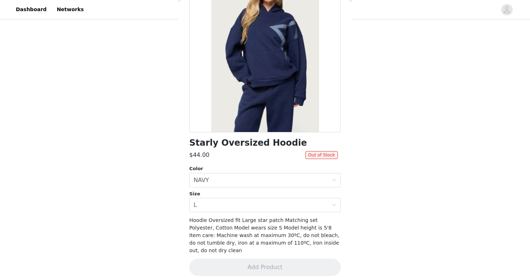
scroll to position [0, 0]
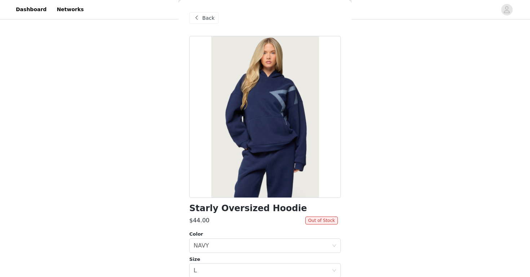
click at [203, 21] on span "Back" at bounding box center [208, 18] width 12 height 8
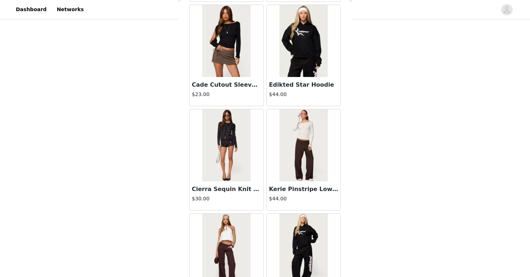
scroll to position [13365, 0]
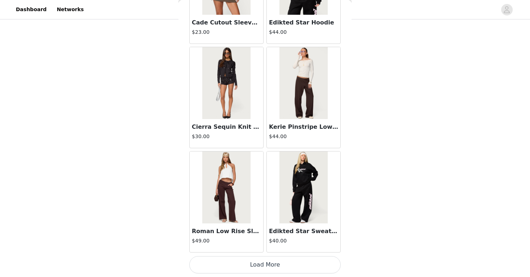
click at [250, 265] on button "Load More" at bounding box center [264, 265] width 151 height 17
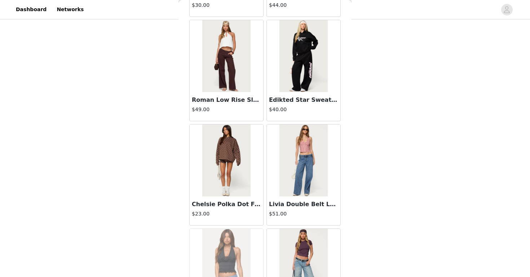
scroll to position [13519, 0]
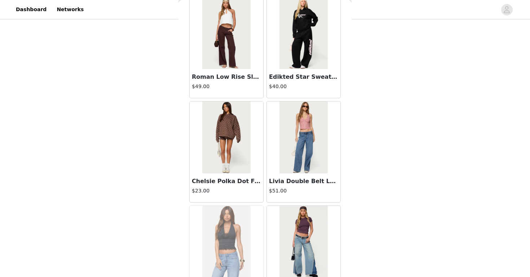
click at [224, 182] on h3 "Chelsie Polka Dot Foldover Shorts" at bounding box center [226, 181] width 69 height 9
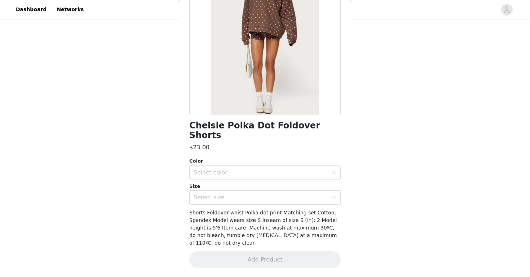
scroll to position [73, 0]
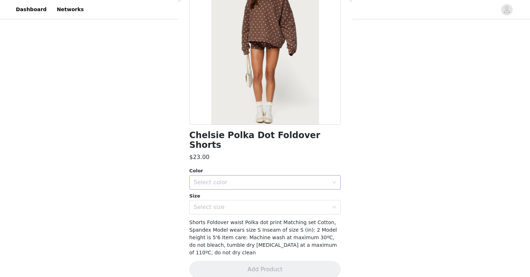
click at [288, 179] on div "Select color" at bounding box center [261, 182] width 135 height 7
click at [241, 187] on li "BROWN" at bounding box center [264, 189] width 151 height 12
click at [221, 204] on div "Select size" at bounding box center [261, 207] width 135 height 7
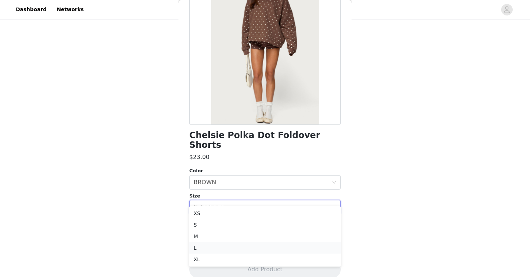
click at [214, 246] on li "L" at bounding box center [264, 249] width 151 height 12
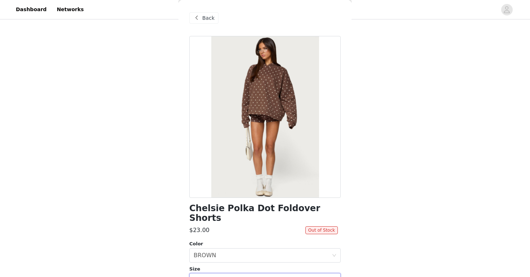
scroll to position [73, 0]
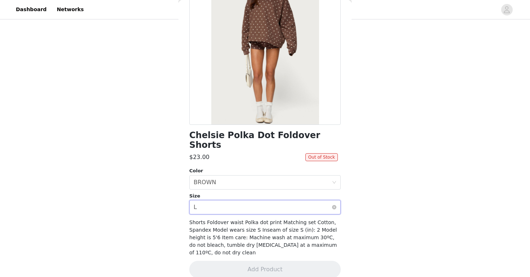
click at [204, 201] on div "Select size L" at bounding box center [263, 208] width 138 height 14
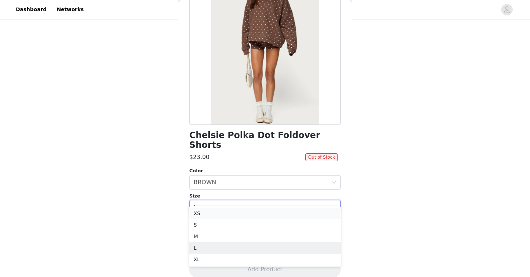
click at [205, 213] on li "XS" at bounding box center [264, 214] width 151 height 12
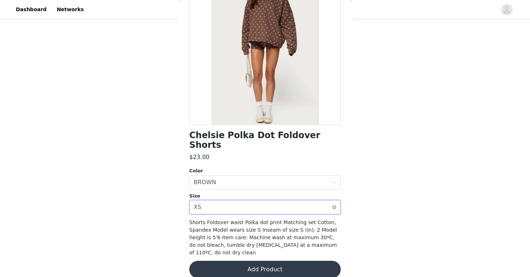
click at [234, 201] on div "Select size XS" at bounding box center [263, 208] width 138 height 14
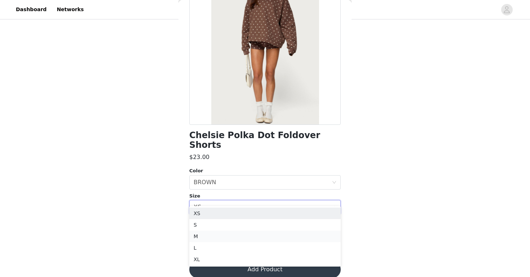
click at [215, 233] on li "M" at bounding box center [264, 237] width 151 height 12
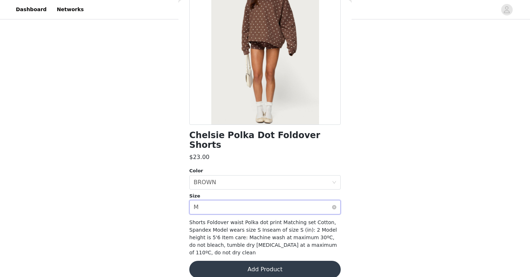
click at [222, 201] on div "Select size M" at bounding box center [263, 208] width 138 height 14
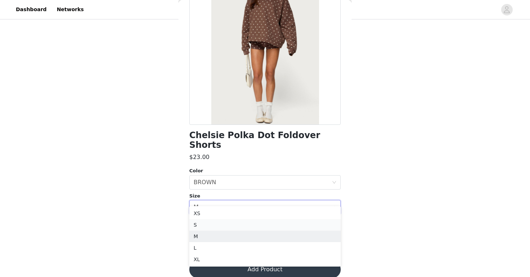
click at [215, 224] on li "S" at bounding box center [264, 225] width 151 height 12
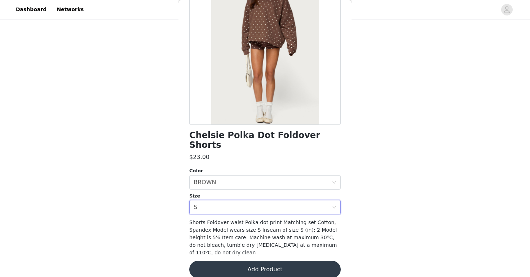
scroll to position [62, 0]
click at [254, 261] on button "Add Product" at bounding box center [264, 269] width 151 height 17
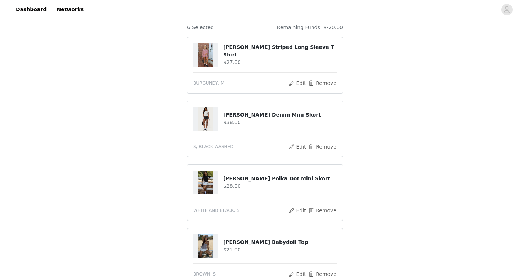
scroll to position [306, 0]
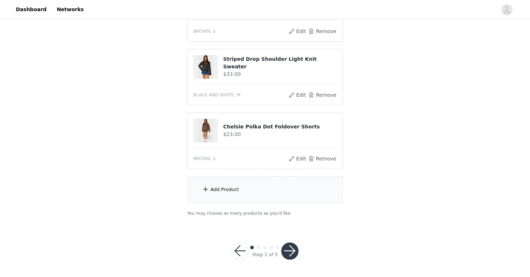
click at [249, 199] on div "Add Product" at bounding box center [265, 190] width 156 height 27
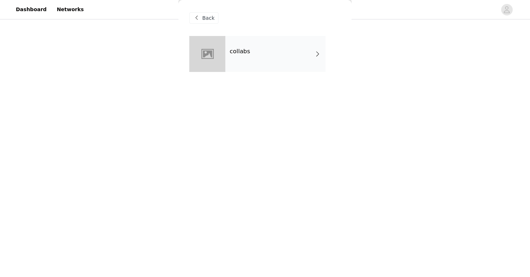
click at [256, 70] on div "collabs" at bounding box center [275, 54] width 100 height 36
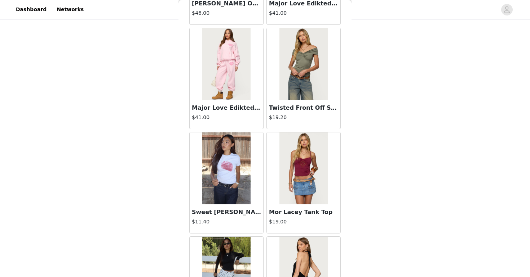
scroll to position [825, 0]
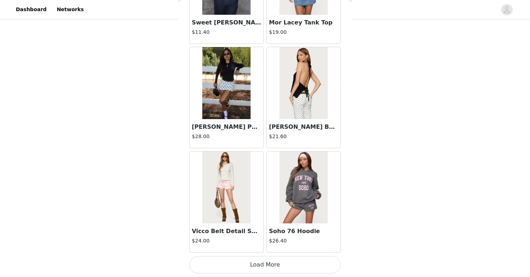
click at [313, 272] on button "Load More" at bounding box center [264, 265] width 151 height 17
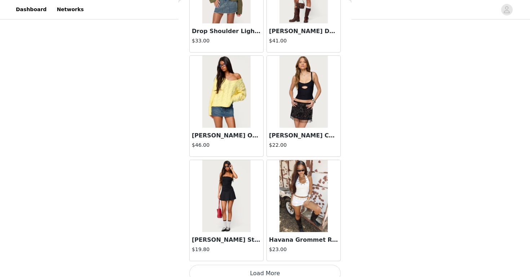
scroll to position [1870, 0]
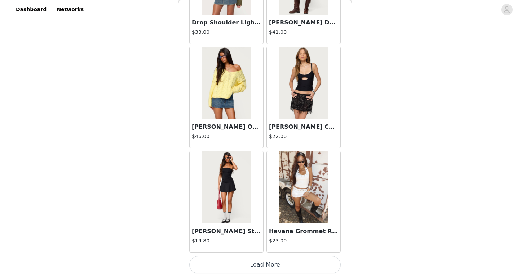
click at [286, 267] on button "Load More" at bounding box center [264, 265] width 151 height 17
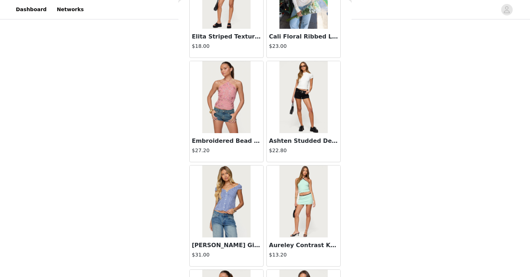
scroll to position [2915, 0]
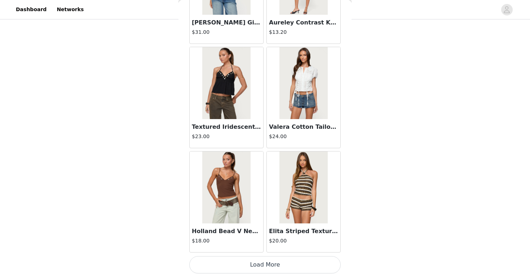
click at [278, 264] on button "Load More" at bounding box center [264, 265] width 151 height 17
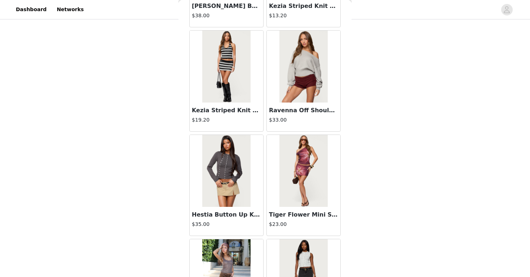
scroll to position [3960, 0]
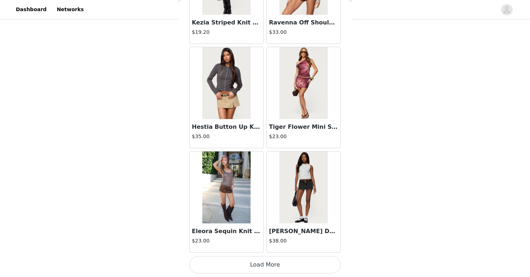
click at [265, 264] on button "Load More" at bounding box center [264, 265] width 151 height 17
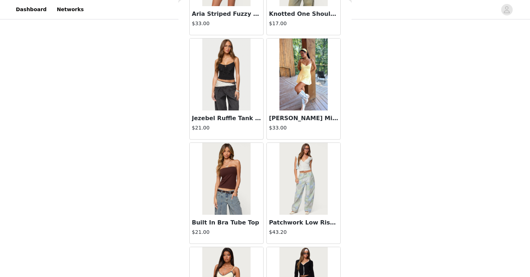
scroll to position [5005, 0]
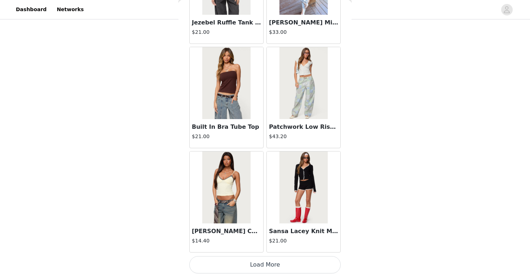
click at [291, 268] on button "Load More" at bounding box center [264, 265] width 151 height 17
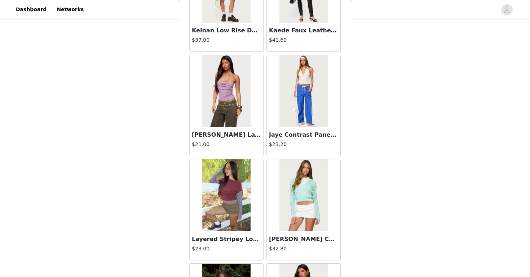
scroll to position [6050, 0]
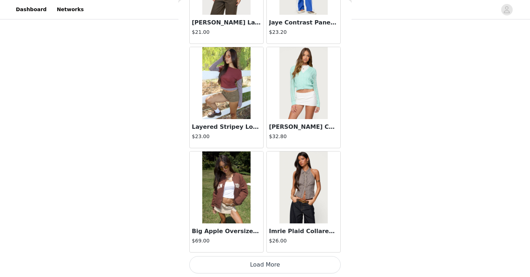
click at [268, 267] on button "Load More" at bounding box center [264, 265] width 151 height 17
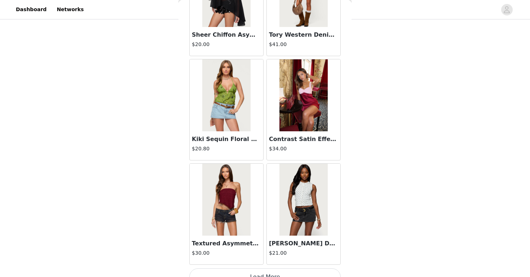
scroll to position [7095, 0]
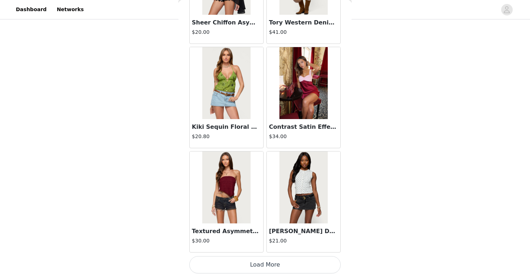
click at [254, 268] on button "Load More" at bounding box center [264, 265] width 151 height 17
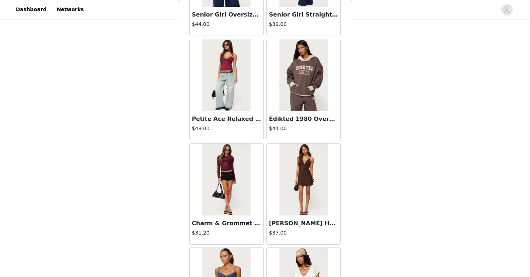
scroll to position [8140, 0]
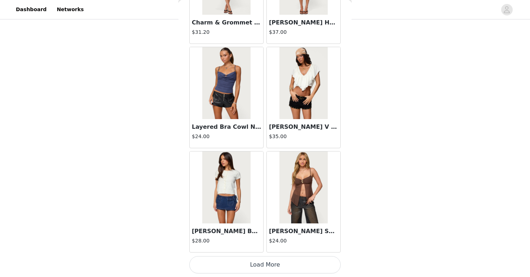
click at [275, 269] on button "Load More" at bounding box center [264, 265] width 151 height 17
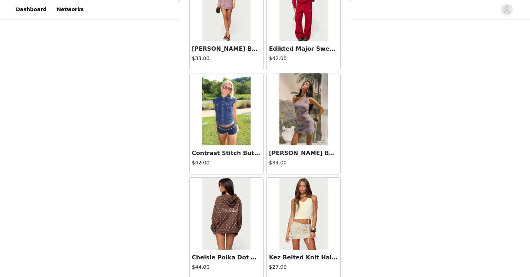
scroll to position [9185, 0]
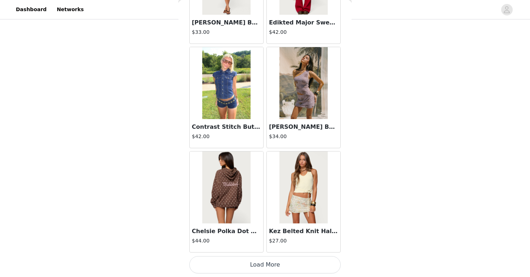
click at [230, 229] on h3 "Chelsie Polka Dot Hoodie" at bounding box center [226, 231] width 69 height 9
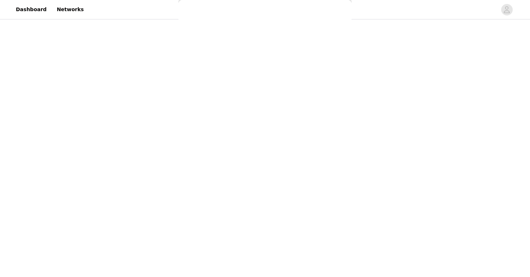
scroll to position [66, 0]
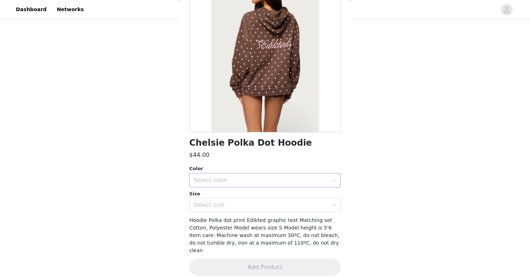
click at [265, 177] on div "Select color" at bounding box center [261, 180] width 135 height 7
click at [240, 200] on li "BROWN" at bounding box center [264, 197] width 151 height 12
click at [237, 207] on div "Select size" at bounding box center [261, 205] width 135 height 7
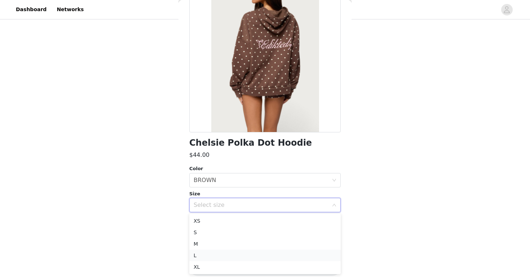
click at [218, 253] on li "L" at bounding box center [264, 256] width 151 height 12
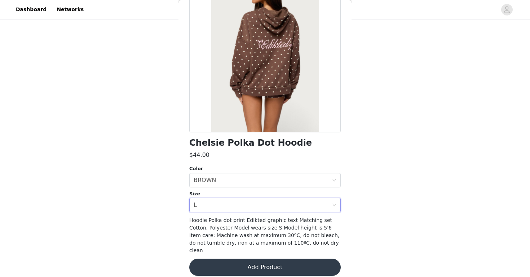
click at [255, 259] on button "Add Product" at bounding box center [264, 267] width 151 height 17
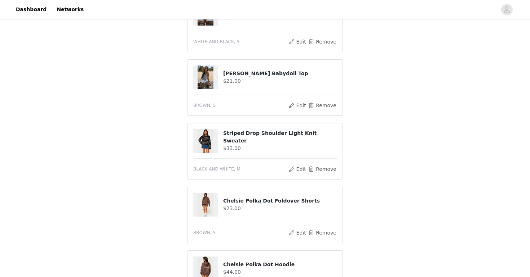
scroll to position [369, 0]
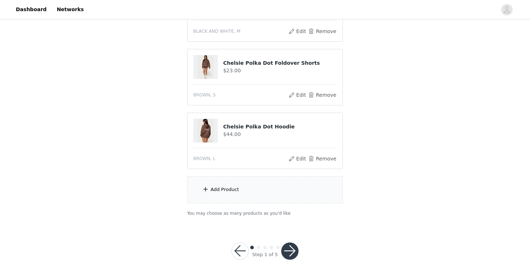
click at [260, 190] on div "Add Product" at bounding box center [265, 190] width 156 height 27
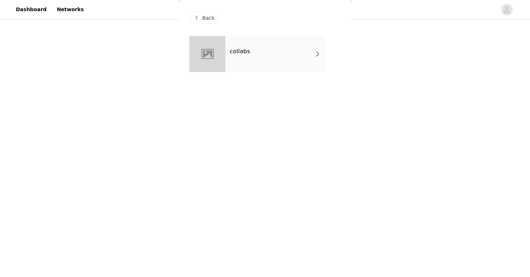
click at [282, 55] on div "collabs" at bounding box center [275, 54] width 100 height 36
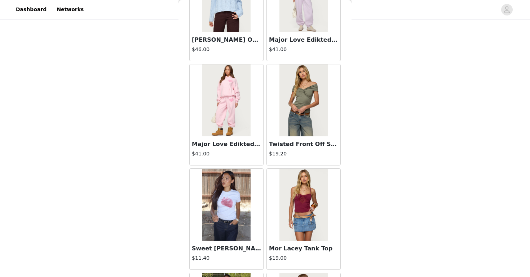
scroll to position [825, 0]
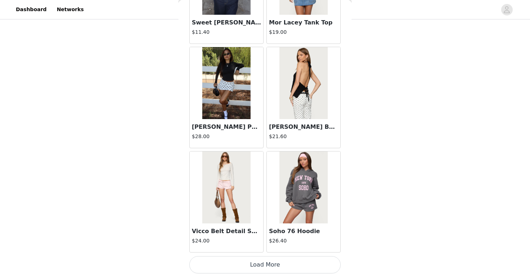
click at [243, 261] on button "Load More" at bounding box center [264, 265] width 151 height 17
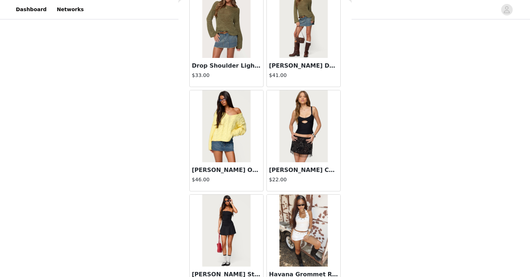
scroll to position [1870, 0]
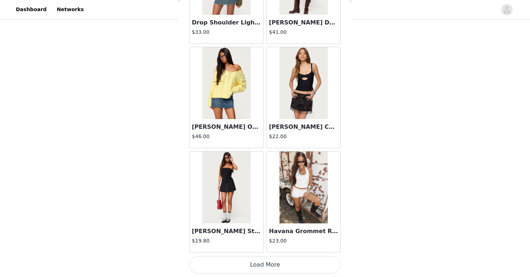
click at [281, 267] on button "Load More" at bounding box center [264, 265] width 151 height 17
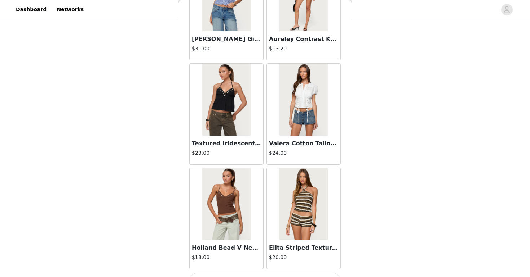
scroll to position [2915, 0]
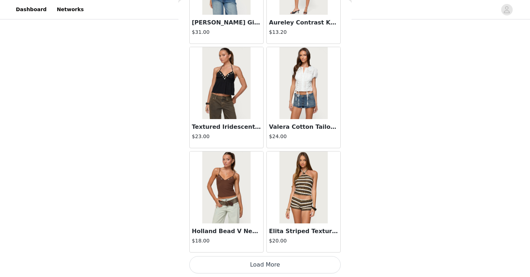
click at [263, 269] on button "Load More" at bounding box center [264, 265] width 151 height 17
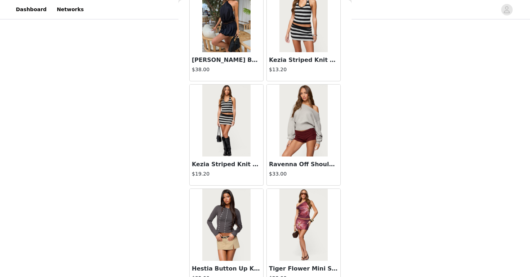
scroll to position [3960, 0]
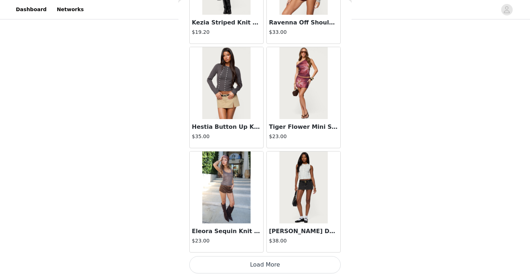
click at [270, 267] on button "Load More" at bounding box center [264, 265] width 151 height 17
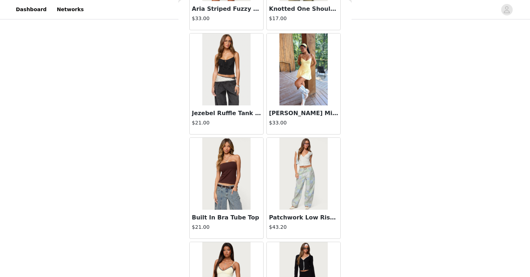
scroll to position [5005, 0]
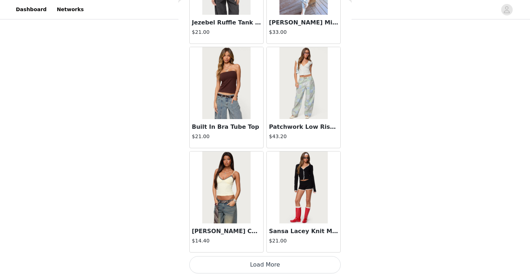
click at [267, 263] on button "Load More" at bounding box center [264, 265] width 151 height 17
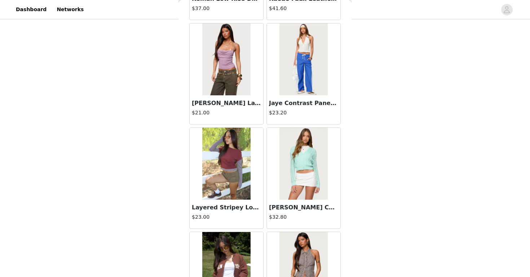
scroll to position [6050, 0]
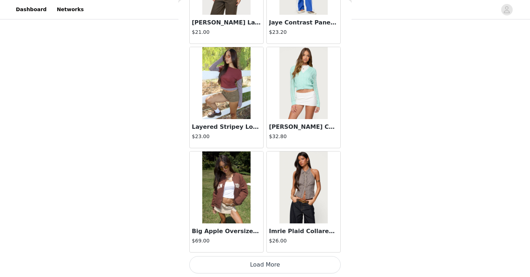
click at [266, 261] on button "Load More" at bounding box center [264, 265] width 151 height 17
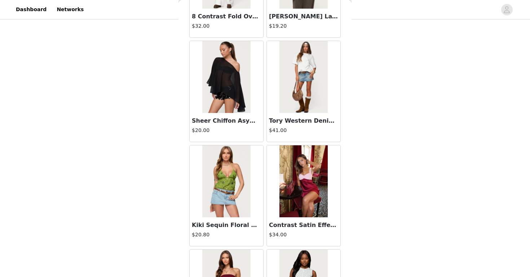
scroll to position [7095, 0]
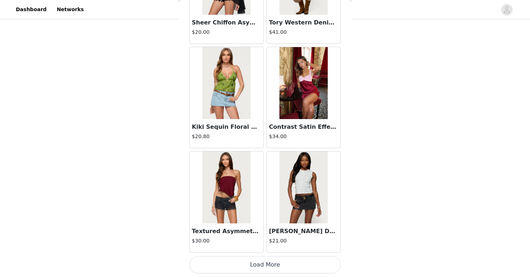
click at [274, 265] on button "Load More" at bounding box center [264, 265] width 151 height 17
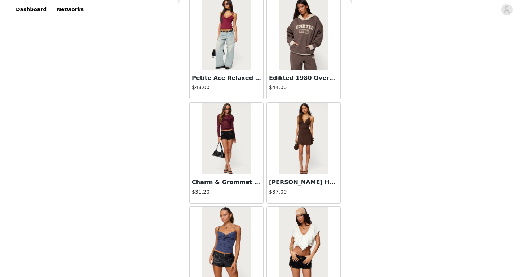
scroll to position [8140, 0]
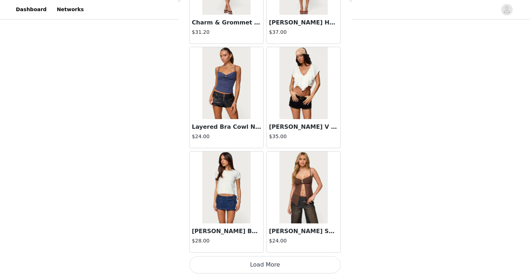
click at [268, 270] on button "Load More" at bounding box center [264, 265] width 151 height 17
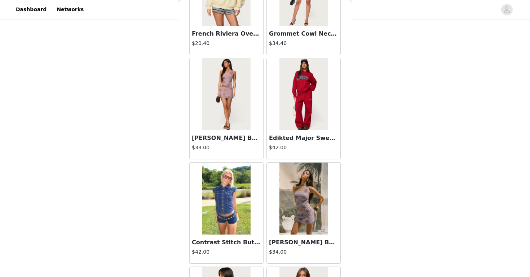
scroll to position [9185, 0]
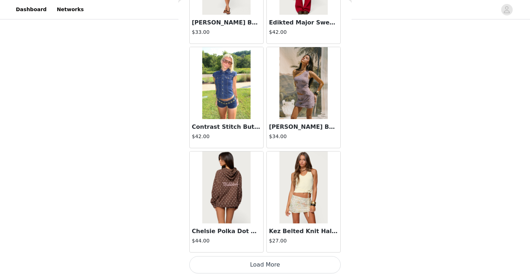
click at [259, 264] on button "Load More" at bounding box center [264, 265] width 151 height 17
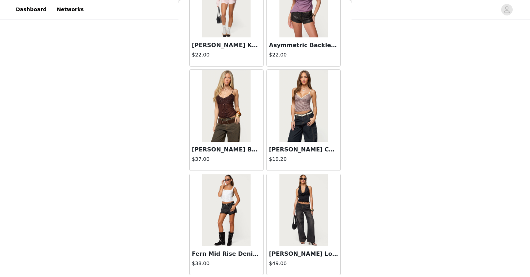
scroll to position [10230, 0]
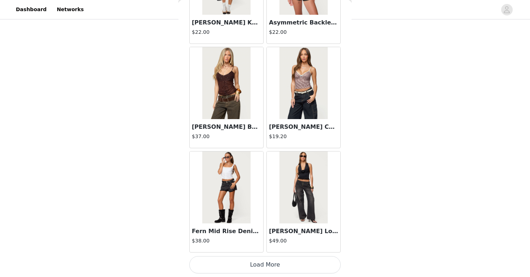
click at [259, 265] on button "Load More" at bounding box center [264, 265] width 151 height 17
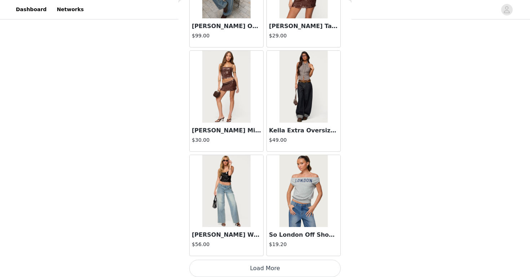
scroll to position [11275, 0]
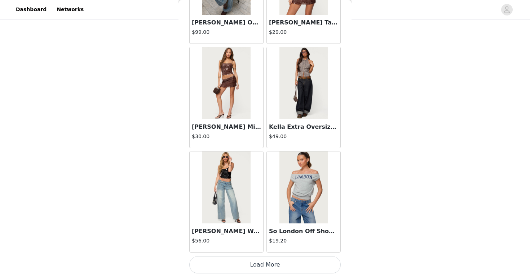
click at [252, 268] on button "Load More" at bounding box center [264, 265] width 151 height 17
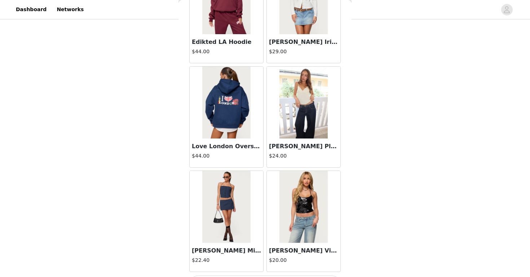
scroll to position [12320, 0]
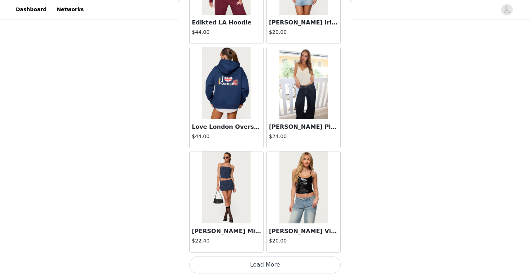
click at [271, 267] on button "Load More" at bounding box center [264, 265] width 151 height 17
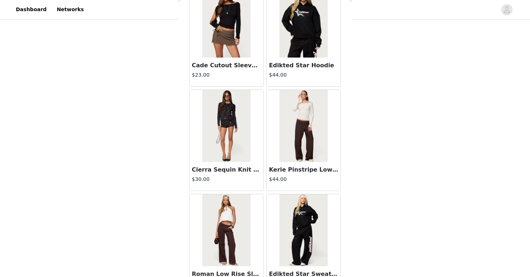
scroll to position [13365, 0]
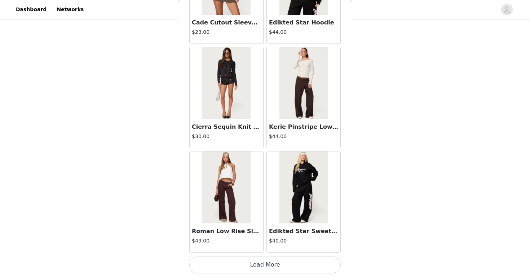
click at [272, 262] on button "Load More" at bounding box center [264, 265] width 151 height 17
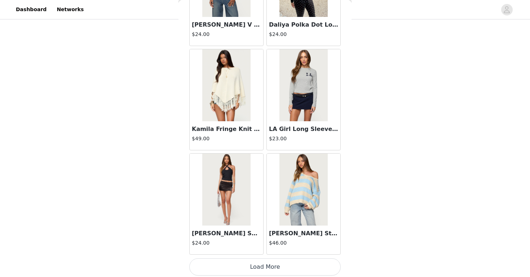
scroll to position [14410, 0]
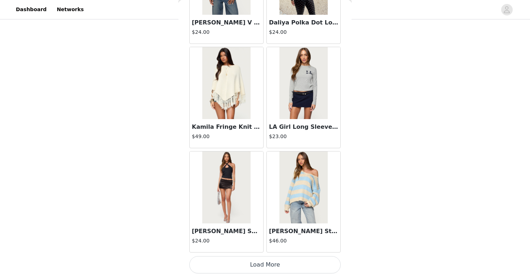
click at [272, 264] on button "Load More" at bounding box center [264, 265] width 151 height 17
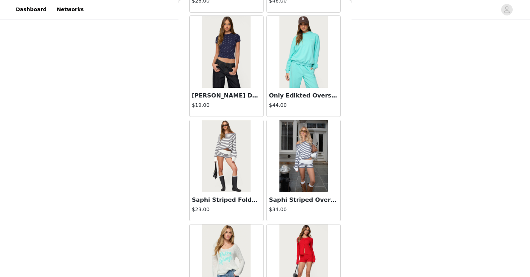
scroll to position [14761, 0]
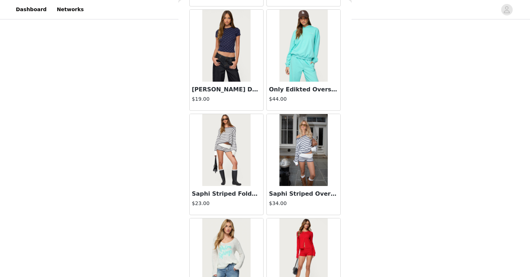
click at [217, 196] on h3 "Saphi Striped Foldover Knit Shorts" at bounding box center [226, 194] width 69 height 9
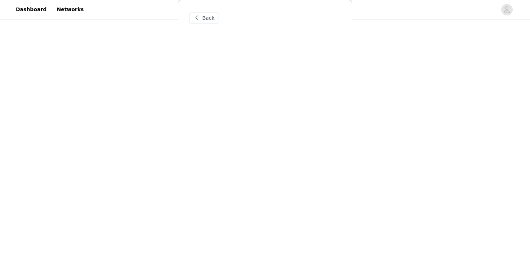
scroll to position [0, 0]
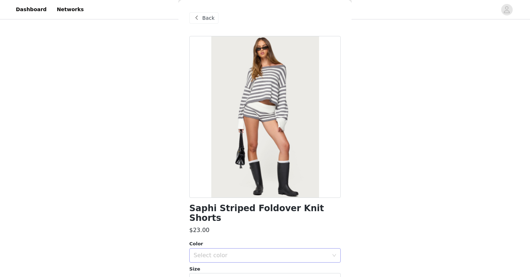
click at [246, 252] on div "Select color" at bounding box center [261, 255] width 135 height 7
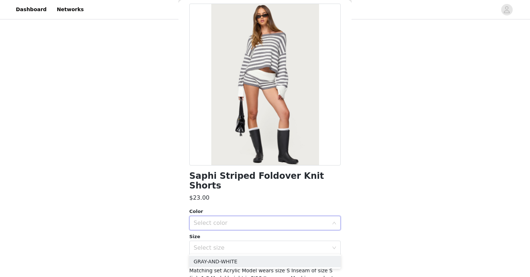
scroll to position [39, 0]
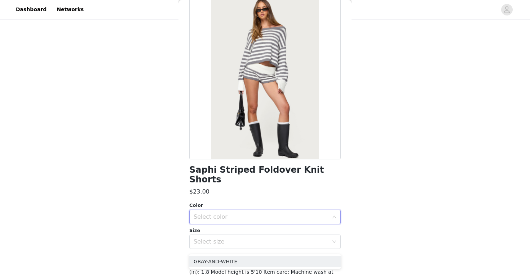
click at [249, 214] on div "Select color" at bounding box center [261, 217] width 135 height 7
click at [241, 214] on div "Select color" at bounding box center [261, 217] width 135 height 7
click at [239, 220] on li "GRAY-AND-WHITE" at bounding box center [264, 224] width 151 height 12
click at [235, 239] on div "Select size" at bounding box center [261, 242] width 135 height 7
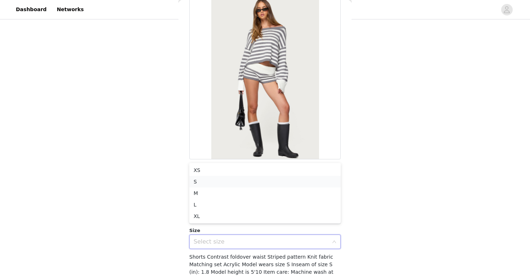
click at [233, 185] on li "S" at bounding box center [264, 182] width 151 height 12
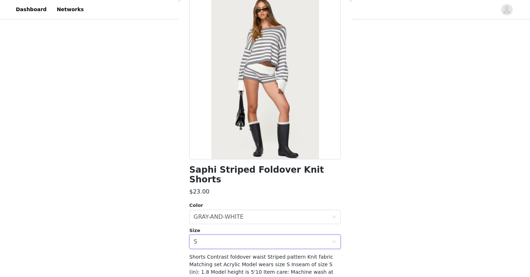
scroll to position [0, 0]
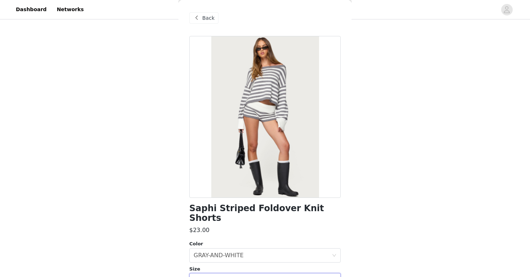
click at [206, 21] on span "Back" at bounding box center [208, 18] width 12 height 8
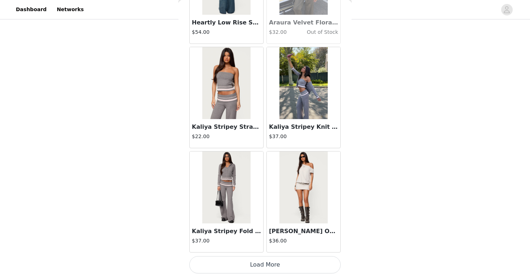
scroll to position [369, 0]
click at [279, 269] on button "Load More" at bounding box center [264, 265] width 151 height 17
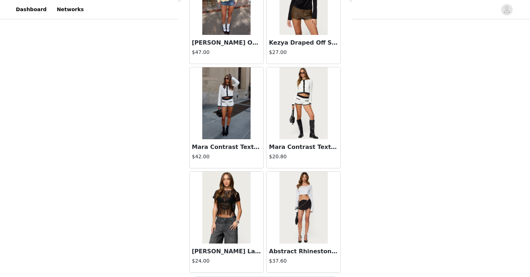
scroll to position [16500, 0]
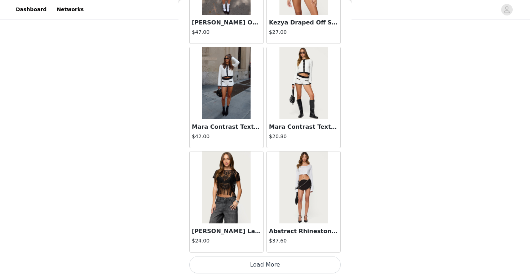
click at [252, 267] on button "Load More" at bounding box center [264, 265] width 151 height 17
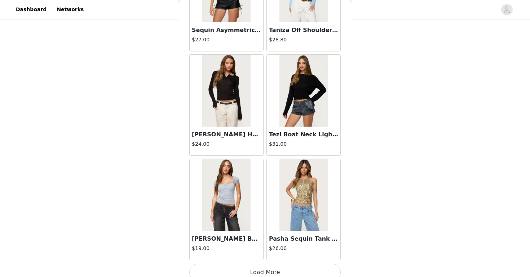
scroll to position [17545, 0]
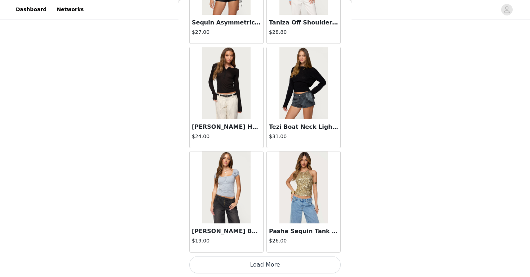
click at [258, 264] on button "Load More" at bounding box center [264, 265] width 151 height 17
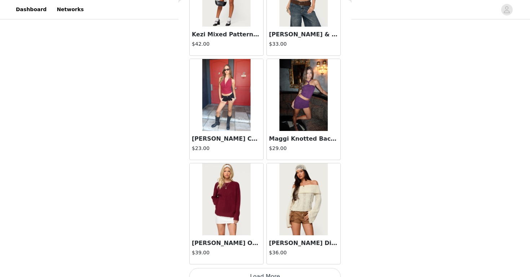
scroll to position [18590, 0]
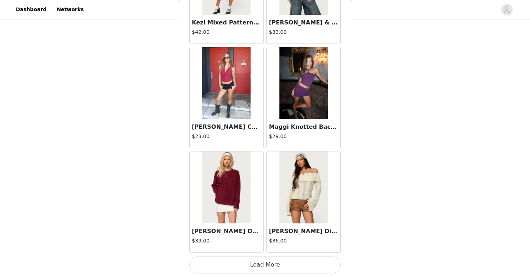
click at [239, 264] on button "Load More" at bounding box center [264, 265] width 151 height 17
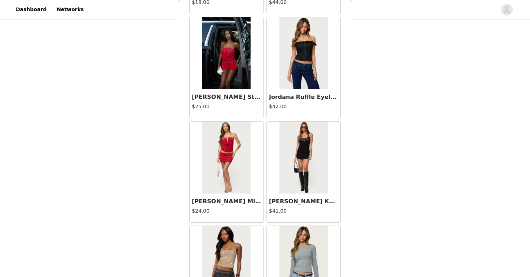
scroll to position [19635, 0]
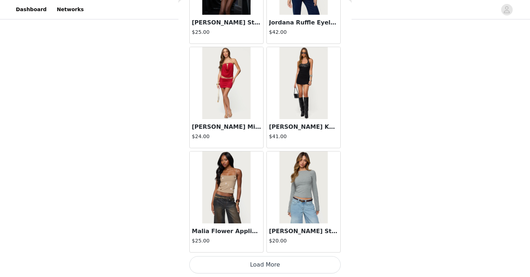
click at [232, 263] on button "Load More" at bounding box center [264, 265] width 151 height 17
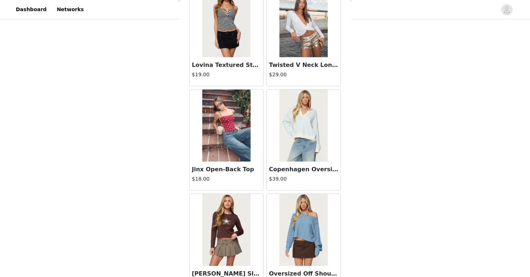
scroll to position [19911, 0]
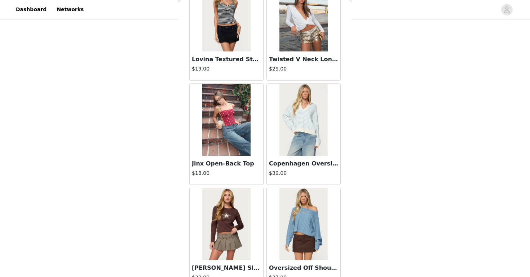
click at [237, 161] on h3 "Jinx Open-Back Top" at bounding box center [226, 164] width 69 height 9
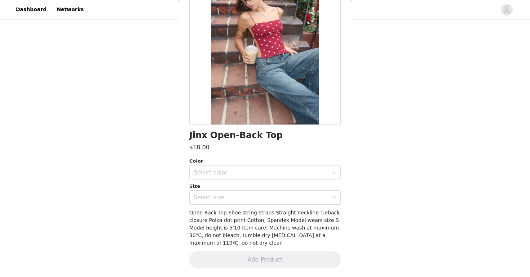
scroll to position [73, 0]
click at [276, 170] on div "Select color" at bounding box center [261, 172] width 135 height 7
click at [232, 190] on li "BURGUNDY-AND-CREAM" at bounding box center [264, 189] width 151 height 12
click at [232, 196] on div "Select size" at bounding box center [261, 197] width 135 height 7
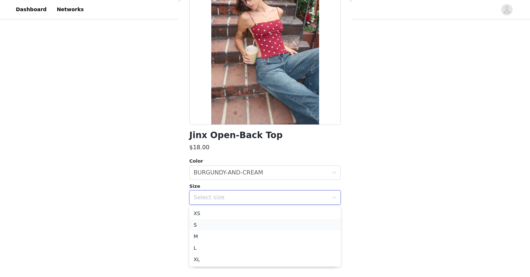
click at [214, 225] on li "S" at bounding box center [264, 225] width 151 height 12
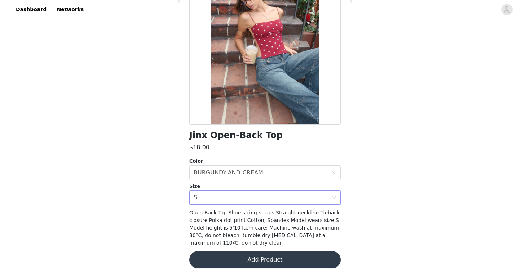
click at [220, 258] on button "Add Product" at bounding box center [264, 260] width 151 height 17
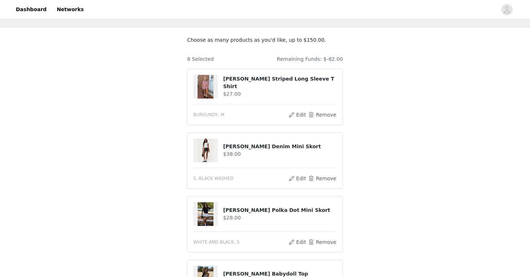
scroll to position [0, 0]
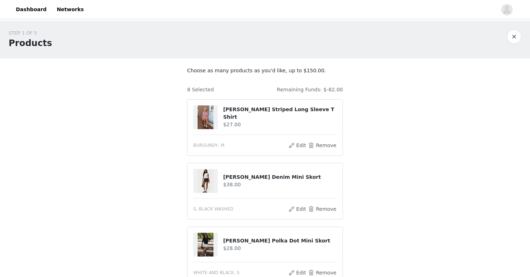
click at [262, 117] on h4 "[PERSON_NAME] Striped Long Sleeve T Shirt" at bounding box center [280, 113] width 114 height 15
click at [240, 111] on h4 "[PERSON_NAME] Striped Long Sleeve T Shirt" at bounding box center [280, 113] width 114 height 15
click at [204, 114] on img at bounding box center [205, 118] width 16 height 24
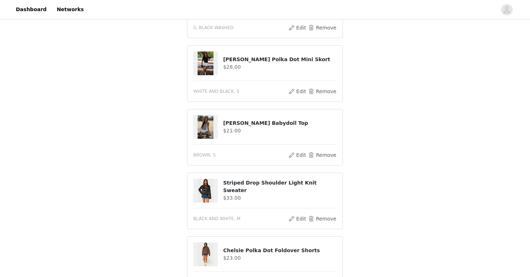
scroll to position [433, 0]
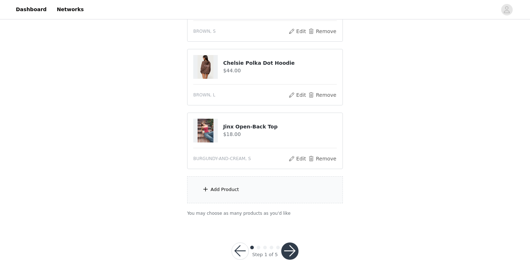
click at [279, 185] on div "Add Product" at bounding box center [265, 190] width 156 height 27
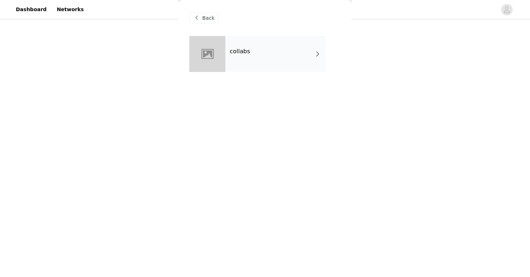
click at [296, 50] on div "collabs" at bounding box center [275, 54] width 100 height 36
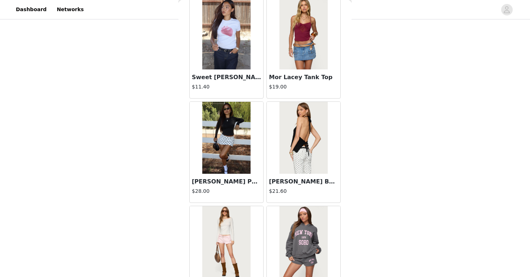
scroll to position [825, 0]
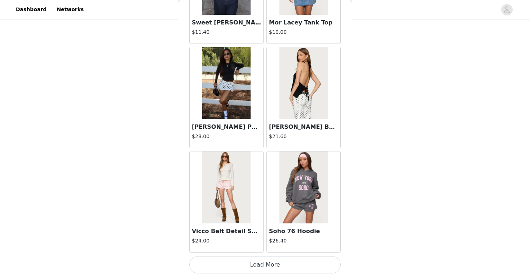
click at [248, 261] on button "Load More" at bounding box center [264, 265] width 151 height 17
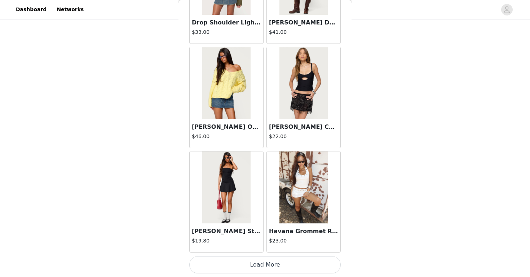
click at [296, 268] on button "Load More" at bounding box center [264, 265] width 151 height 17
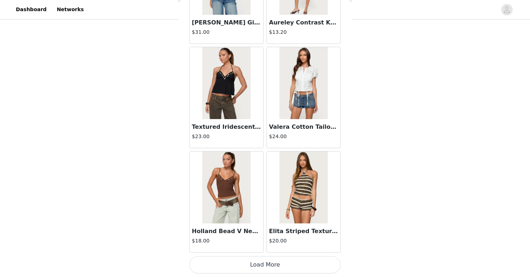
click at [296, 264] on button "Load More" at bounding box center [264, 265] width 151 height 17
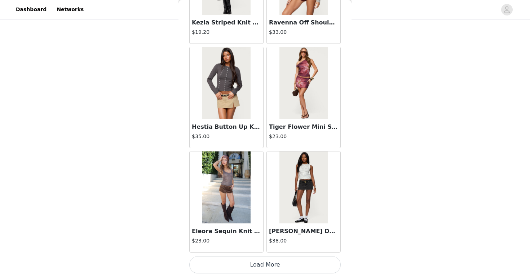
click at [296, 264] on button "Load More" at bounding box center [264, 265] width 151 height 17
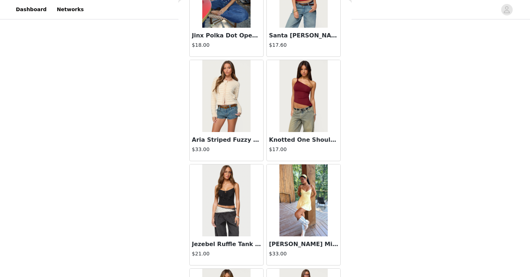
scroll to position [5005, 0]
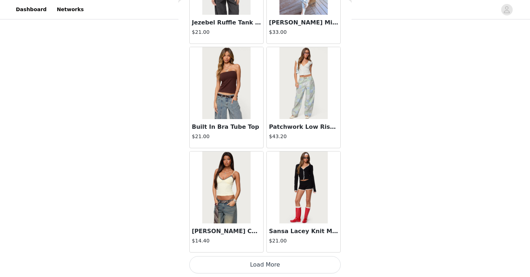
click at [276, 263] on button "Load More" at bounding box center [264, 265] width 151 height 17
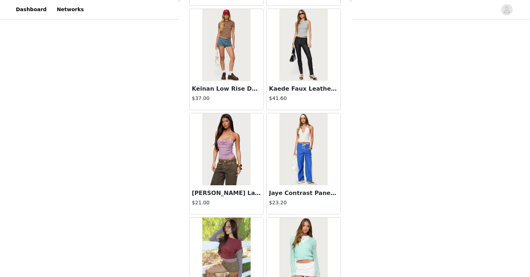
scroll to position [6050, 0]
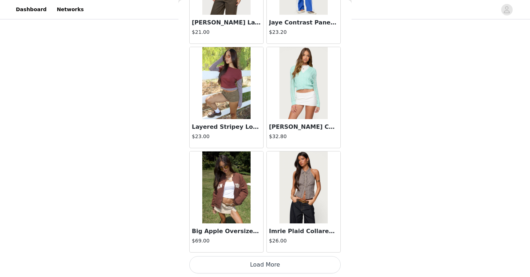
click at [276, 266] on button "Load More" at bounding box center [264, 265] width 151 height 17
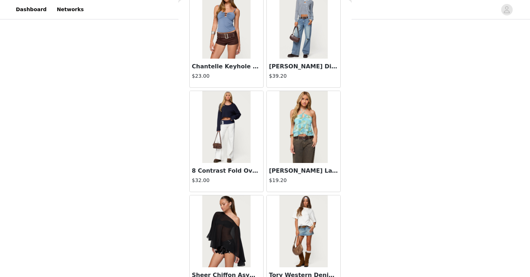
scroll to position [7095, 0]
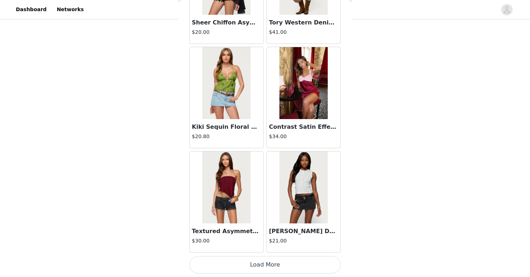
click at [287, 265] on button "Load More" at bounding box center [264, 265] width 151 height 17
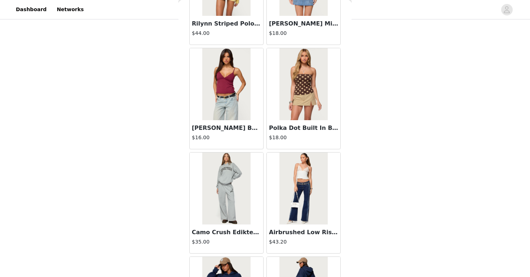
scroll to position [8140, 0]
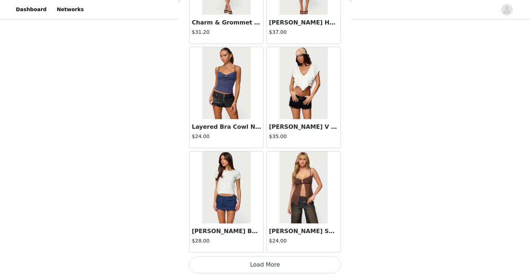
click at [300, 269] on button "Load More" at bounding box center [264, 265] width 151 height 17
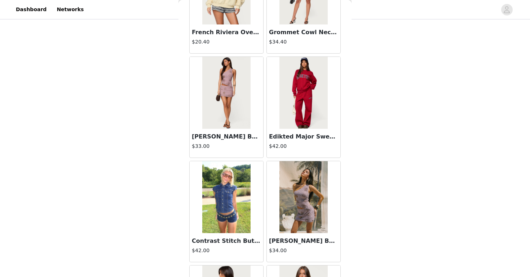
scroll to position [9185, 0]
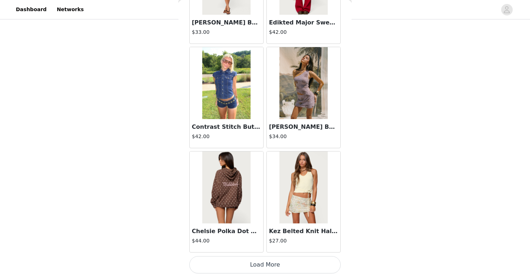
click at [289, 264] on button "Load More" at bounding box center [264, 265] width 151 height 17
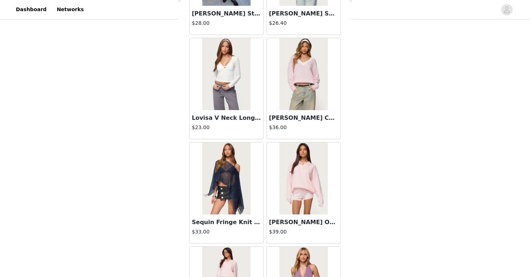
scroll to position [10230, 0]
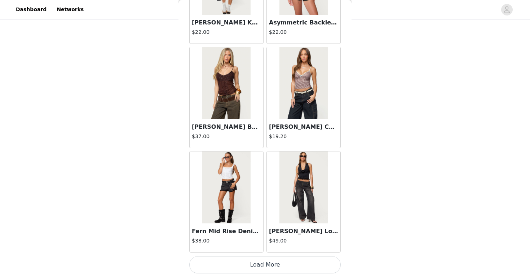
click at [283, 265] on button "Load More" at bounding box center [264, 265] width 151 height 17
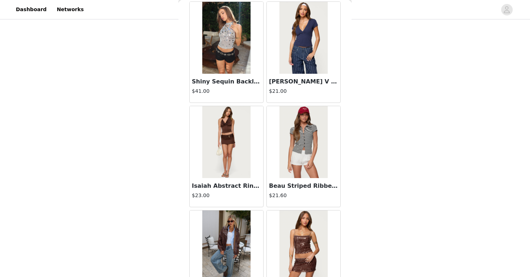
scroll to position [11275, 0]
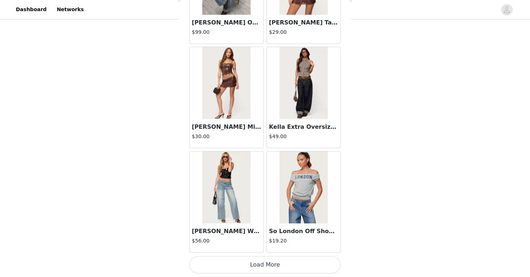
click at [251, 262] on button "Load More" at bounding box center [264, 265] width 151 height 17
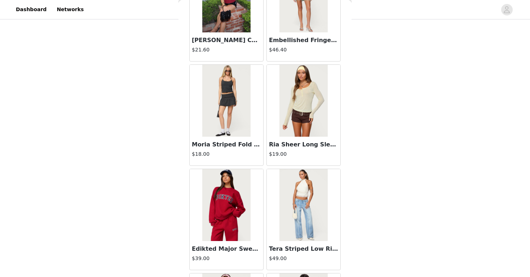
scroll to position [12320, 0]
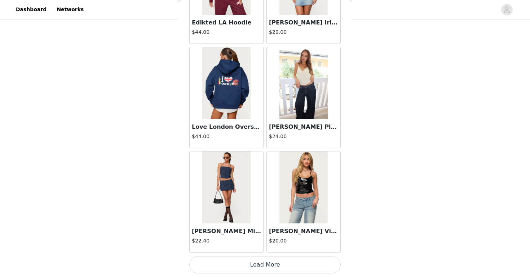
click at [244, 264] on button "Load More" at bounding box center [264, 265] width 151 height 17
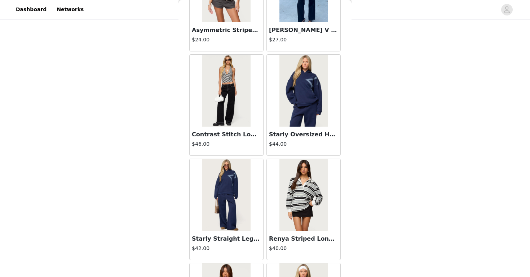
scroll to position [13365, 0]
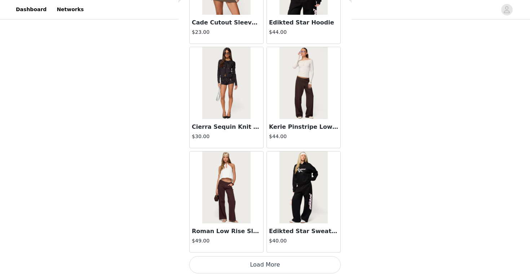
click at [261, 261] on button "Load More" at bounding box center [264, 265] width 151 height 17
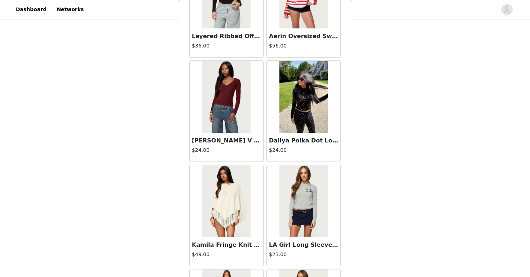
scroll to position [14410, 0]
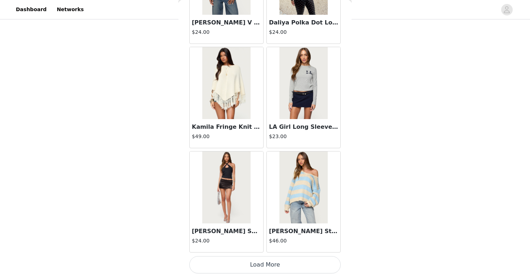
click at [272, 268] on button "Load More" at bounding box center [264, 265] width 151 height 17
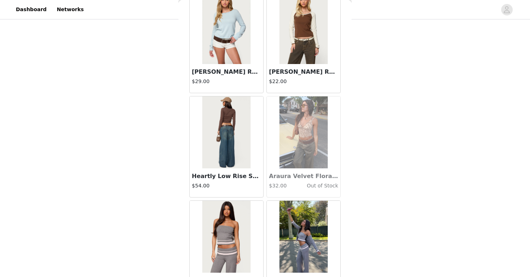
scroll to position [15455, 0]
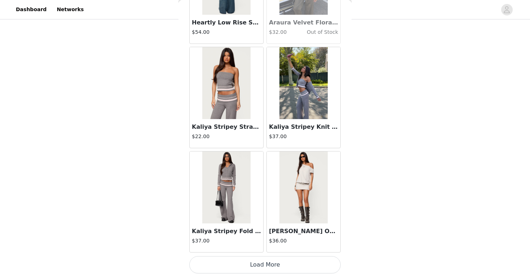
click at [276, 266] on button "Load More" at bounding box center [264, 265] width 151 height 17
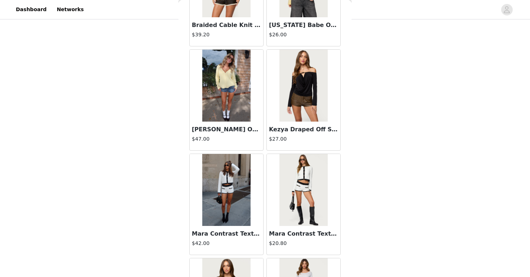
scroll to position [16500, 0]
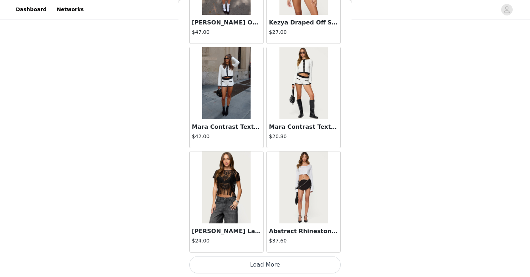
click at [284, 268] on button "Load More" at bounding box center [264, 265] width 151 height 17
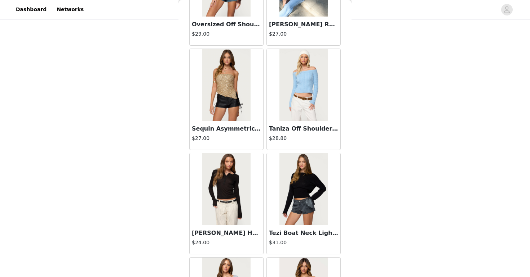
scroll to position [17545, 0]
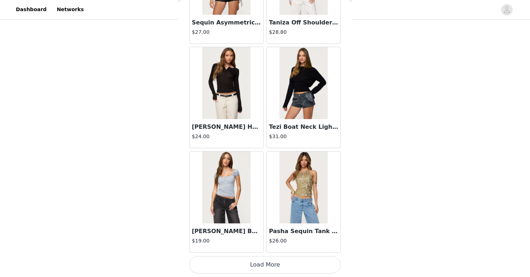
click at [282, 261] on button "Load More" at bounding box center [264, 265] width 151 height 17
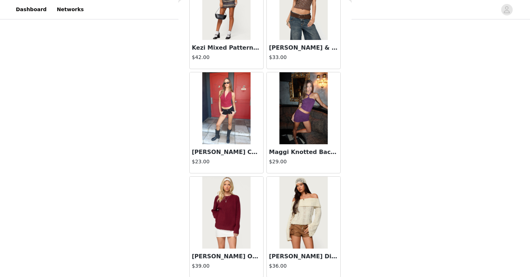
scroll to position [18590, 0]
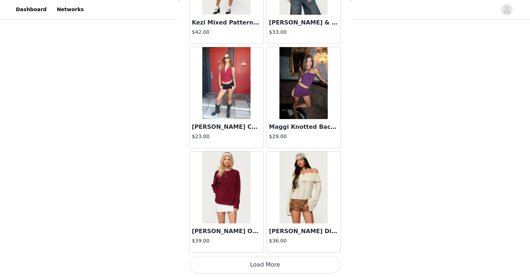
click at [289, 264] on button "Load More" at bounding box center [264, 265] width 151 height 17
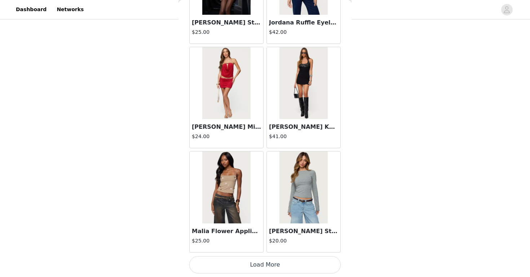
scroll to position [350, 0]
click at [283, 268] on button "Load More" at bounding box center [264, 265] width 151 height 17
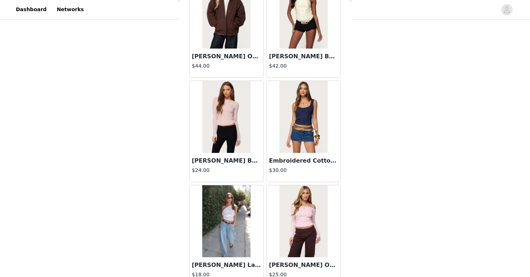
scroll to position [20680, 0]
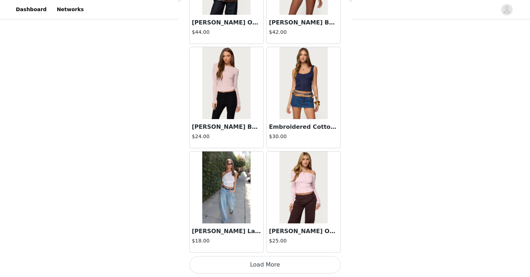
click at [281, 264] on button "Load More" at bounding box center [264, 265] width 151 height 17
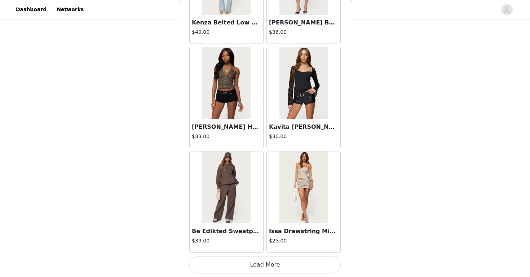
scroll to position [21724, 0]
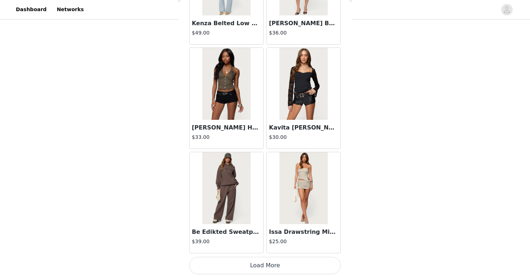
click at [228, 267] on button "Load More" at bounding box center [264, 265] width 151 height 17
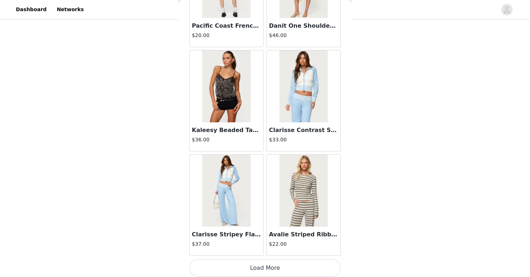
scroll to position [22770, 0]
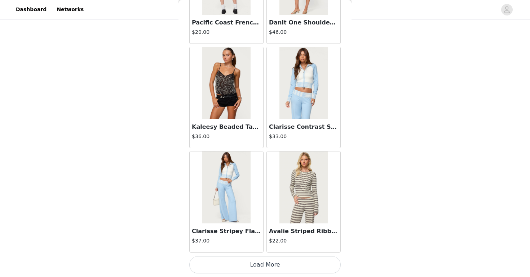
click at [210, 231] on h3 "Clarisse Stripey Flared Knit Pants" at bounding box center [226, 231] width 69 height 9
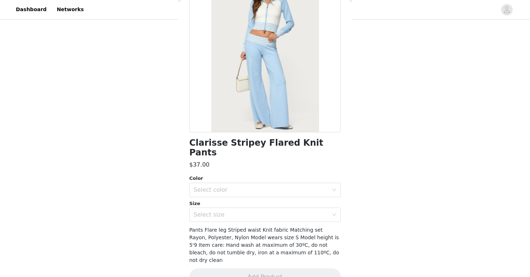
scroll to position [0, 0]
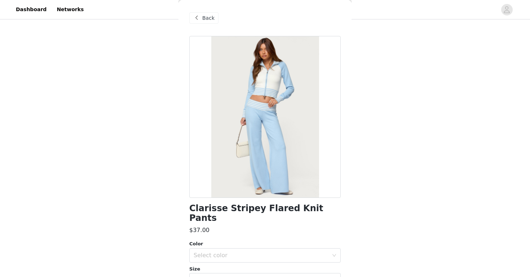
click at [196, 17] on span at bounding box center [196, 18] width 9 height 9
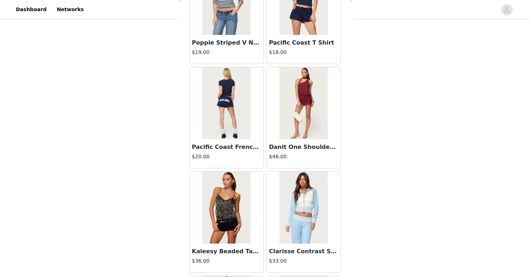
scroll to position [22770, 0]
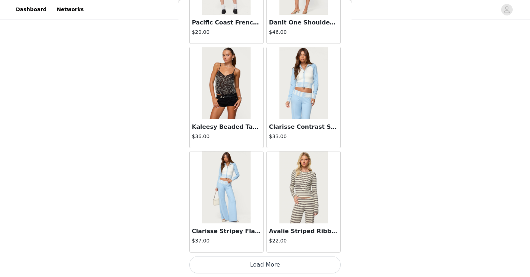
click at [287, 266] on button "Load More" at bounding box center [264, 265] width 151 height 17
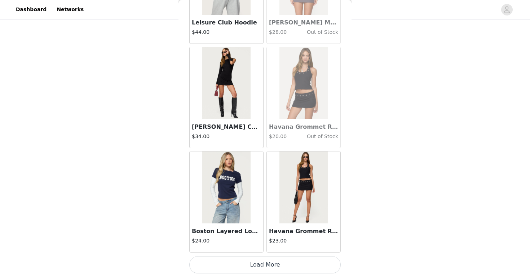
scroll to position [368, 0]
click at [246, 266] on button "Load More" at bounding box center [264, 265] width 151 height 17
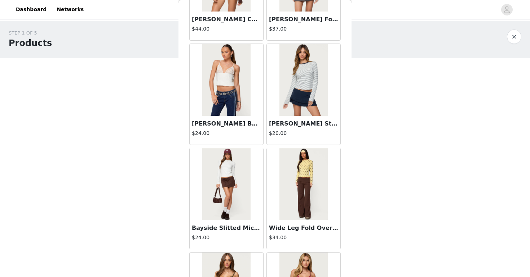
scroll to position [22153, 0]
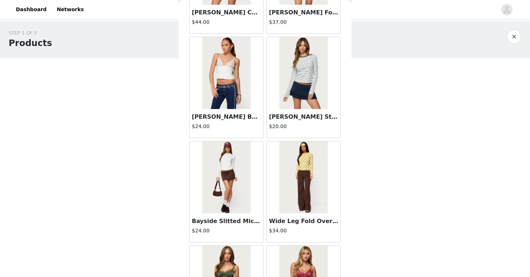
click at [293, 223] on h3 "Wide Leg Fold Over Pants" at bounding box center [303, 221] width 69 height 9
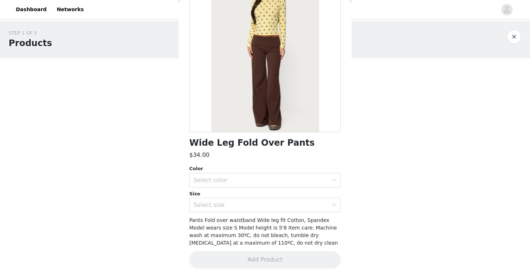
scroll to position [66, 0]
click at [302, 178] on div "Select color" at bounding box center [261, 180] width 135 height 7
click at [251, 199] on li "BROWN" at bounding box center [264, 197] width 151 height 12
click at [241, 208] on div "Select size" at bounding box center [261, 205] width 135 height 7
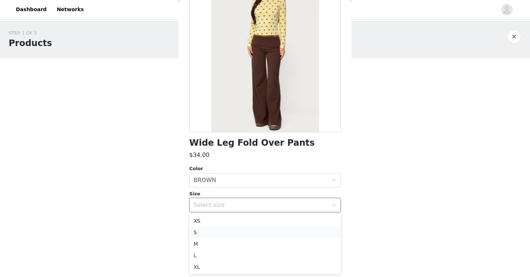
click at [217, 232] on li "S" at bounding box center [264, 233] width 151 height 12
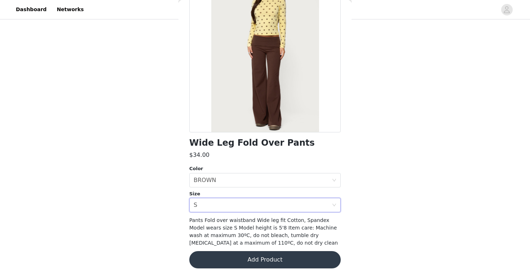
scroll to position [48, 0]
click at [264, 262] on button "Add Product" at bounding box center [264, 260] width 151 height 17
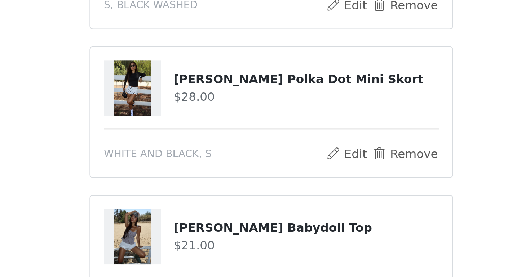
scroll to position [49, 0]
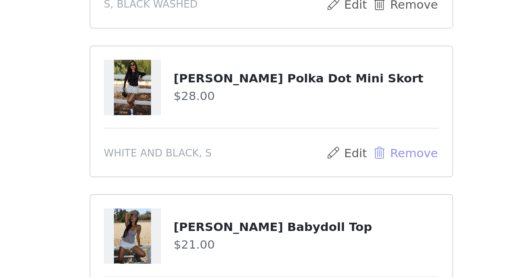
click at [320, 223] on button "Remove" at bounding box center [322, 224] width 29 height 9
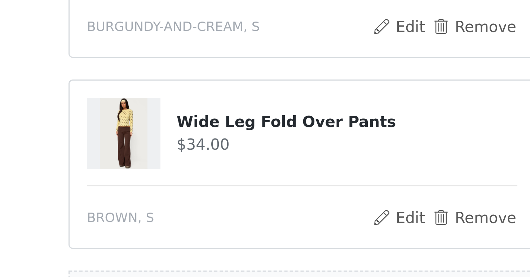
scroll to position [338, 0]
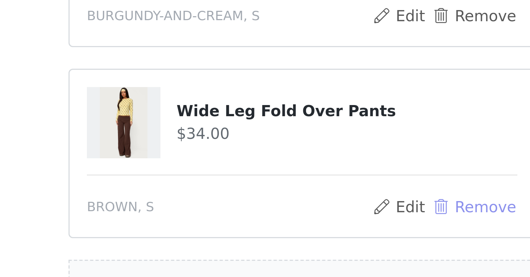
click at [316, 253] on button "Remove" at bounding box center [322, 254] width 29 height 9
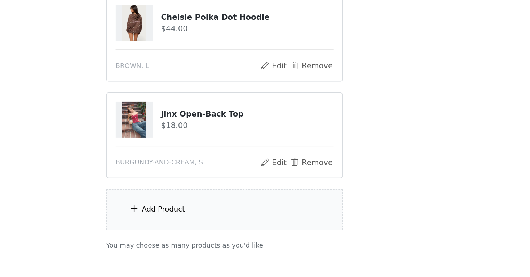
scroll to position [328, 0]
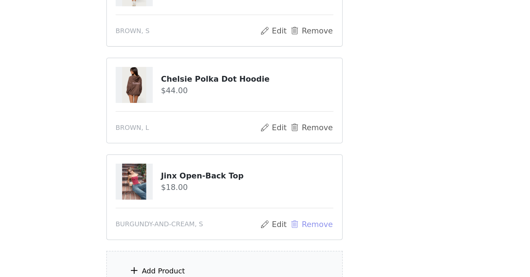
click at [321, 201] on button "Remove" at bounding box center [322, 200] width 29 height 9
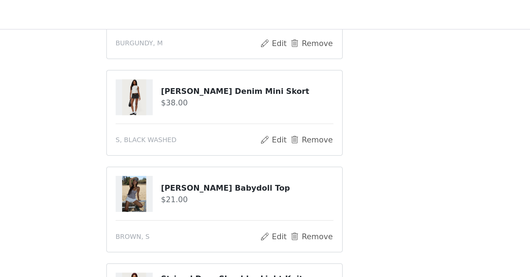
scroll to position [115, 0]
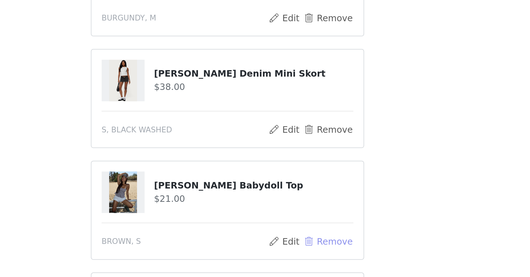
click at [321, 157] on button "Remove" at bounding box center [322, 158] width 29 height 9
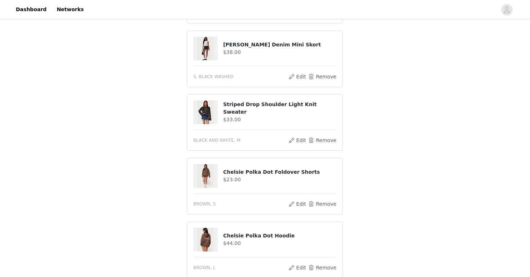
scroll to position [242, 0]
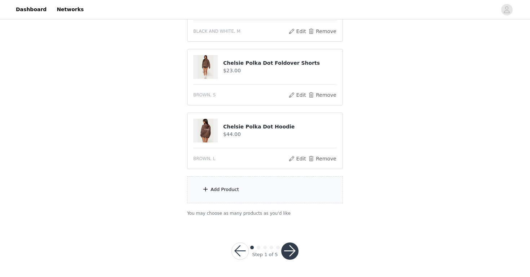
click at [292, 253] on button "button" at bounding box center [289, 251] width 17 height 17
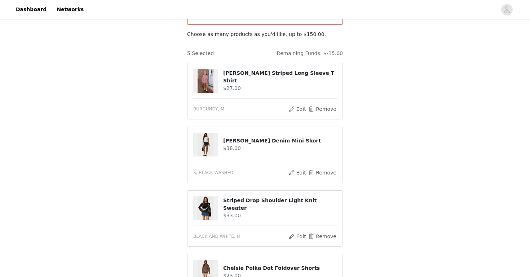
scroll to position [76, 0]
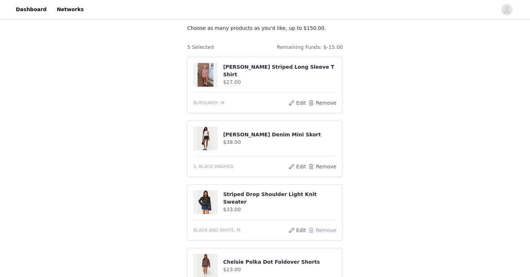
click at [322, 226] on button "Remove" at bounding box center [322, 230] width 29 height 9
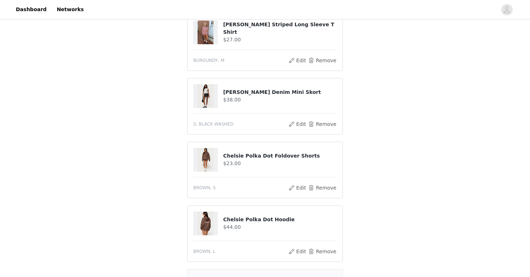
scroll to position [205, 0]
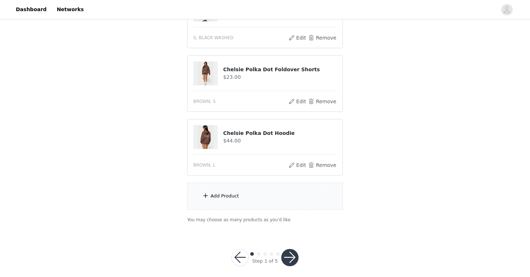
click at [264, 193] on div "Add Product" at bounding box center [265, 196] width 156 height 27
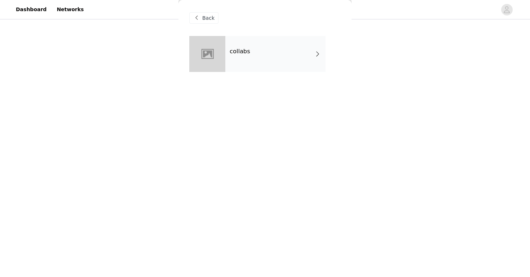
click at [274, 52] on div "collabs" at bounding box center [275, 54] width 100 height 36
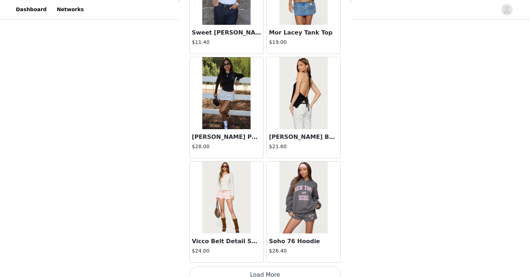
scroll to position [825, 0]
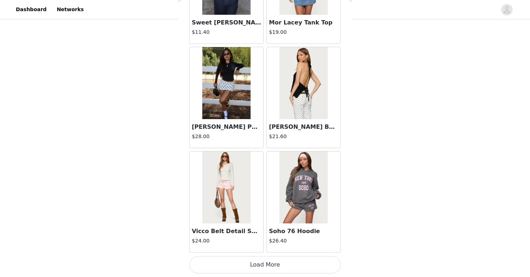
click at [257, 267] on button "Load More" at bounding box center [264, 265] width 151 height 17
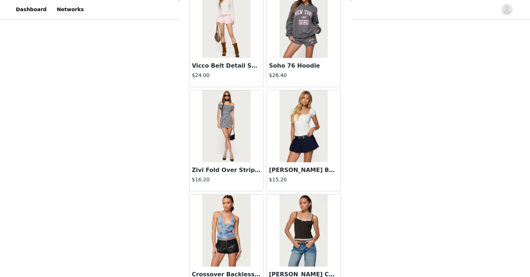
scroll to position [1007, 0]
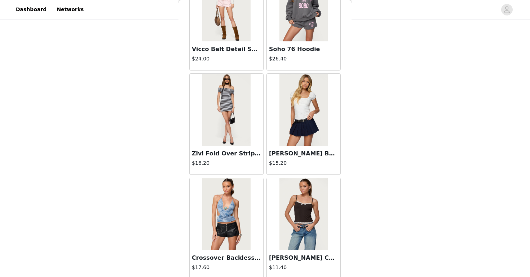
click at [227, 153] on h3 "Zivi Fold Over Striped Mini Dress" at bounding box center [226, 154] width 69 height 9
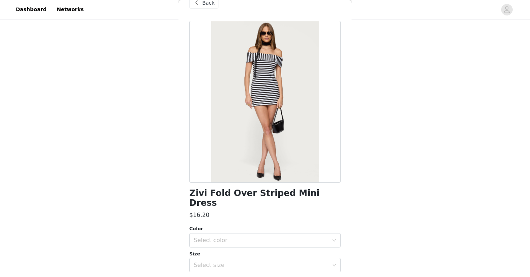
scroll to position [0, 0]
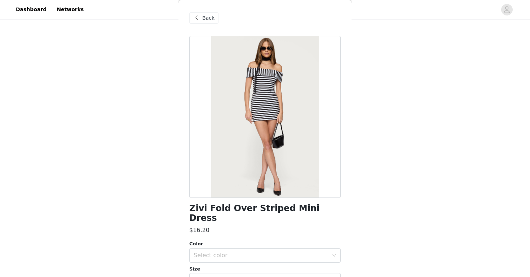
click at [211, 20] on span "Back" at bounding box center [208, 18] width 12 height 8
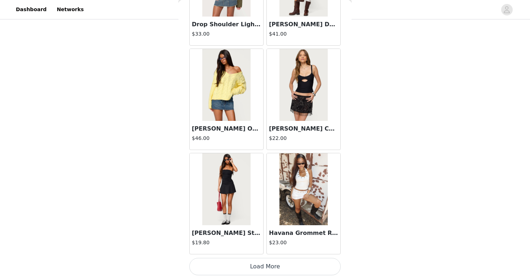
scroll to position [1870, 0]
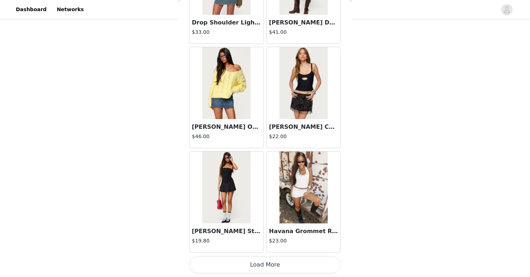
click at [260, 266] on button "Load More" at bounding box center [264, 265] width 151 height 17
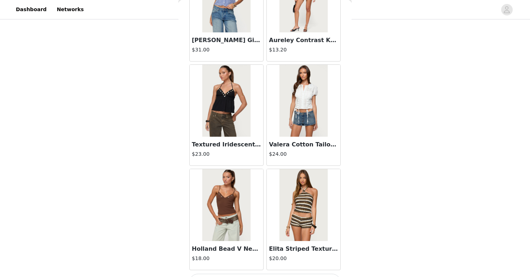
scroll to position [2915, 0]
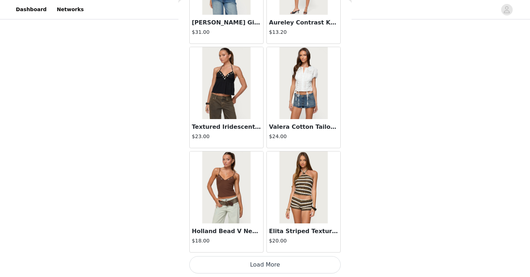
click at [268, 269] on button "Load More" at bounding box center [264, 265] width 151 height 17
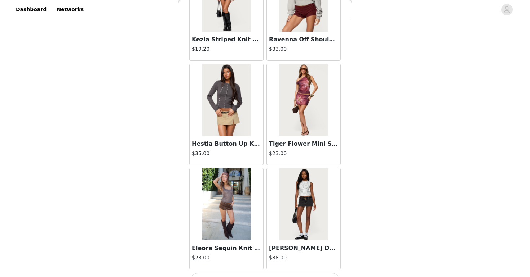
scroll to position [3960, 0]
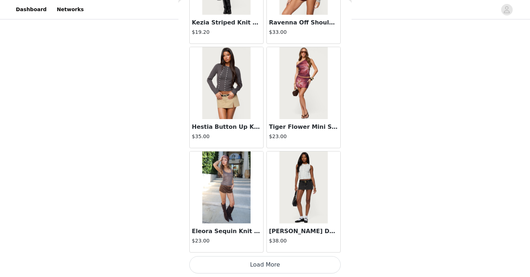
click at [266, 267] on button "Load More" at bounding box center [264, 265] width 151 height 17
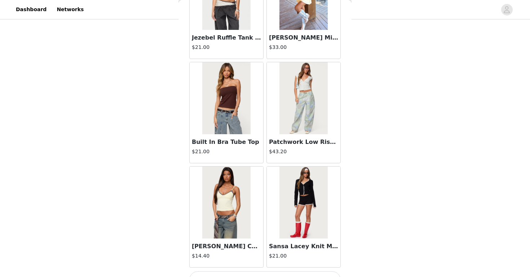
scroll to position [5005, 0]
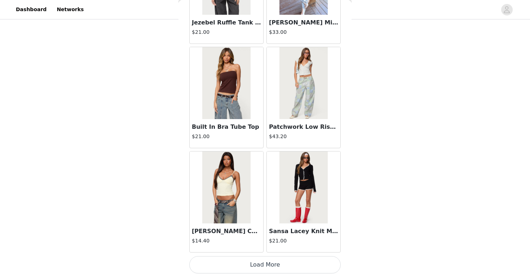
click at [270, 264] on button "Load More" at bounding box center [264, 265] width 151 height 17
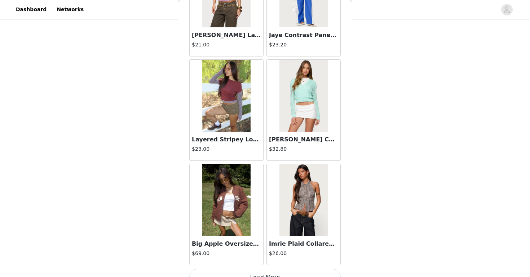
scroll to position [6050, 0]
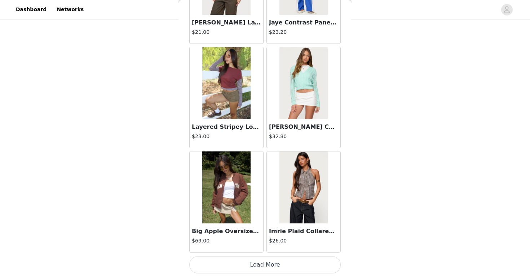
click at [270, 264] on button "Load More" at bounding box center [264, 265] width 151 height 17
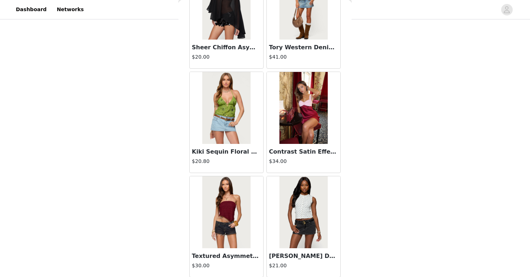
scroll to position [7095, 0]
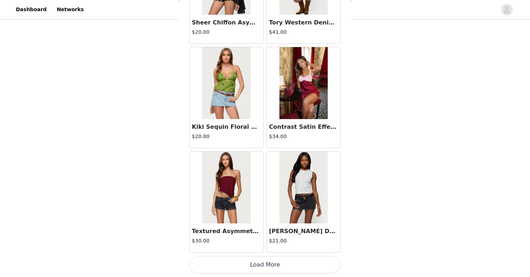
click at [269, 266] on button "Load More" at bounding box center [264, 265] width 151 height 17
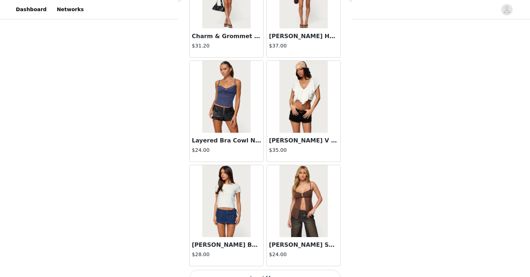
scroll to position [8140, 0]
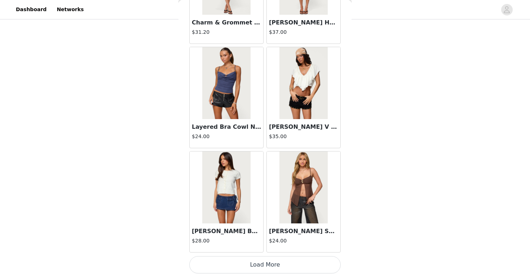
click at [269, 267] on button "Load More" at bounding box center [264, 265] width 151 height 17
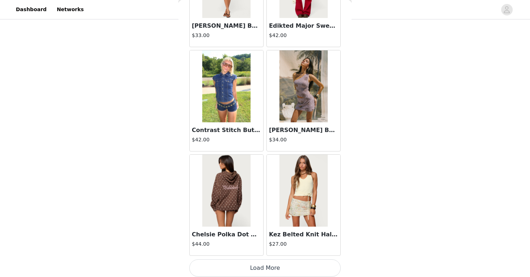
scroll to position [9185, 0]
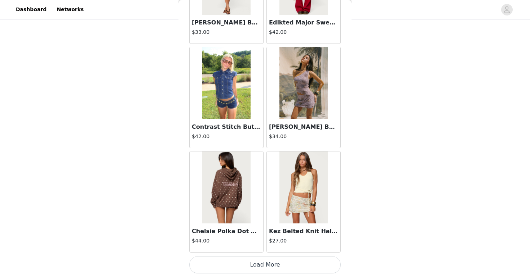
click at [263, 264] on button "Load More" at bounding box center [264, 265] width 151 height 17
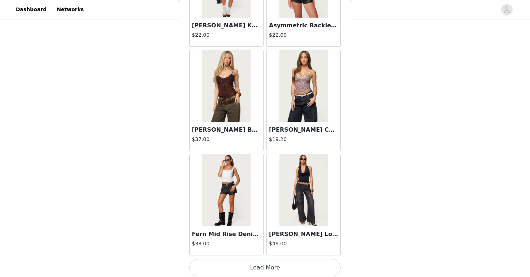
scroll to position [10230, 0]
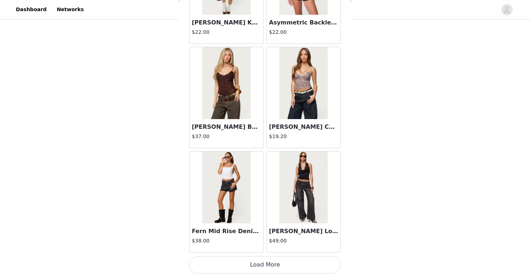
click at [267, 265] on button "Load More" at bounding box center [264, 265] width 151 height 17
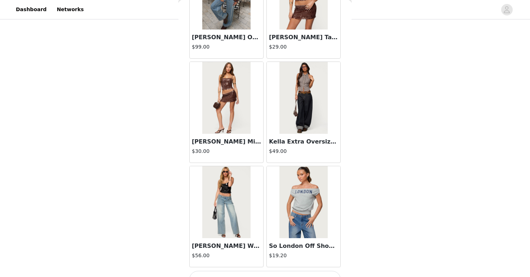
scroll to position [11275, 0]
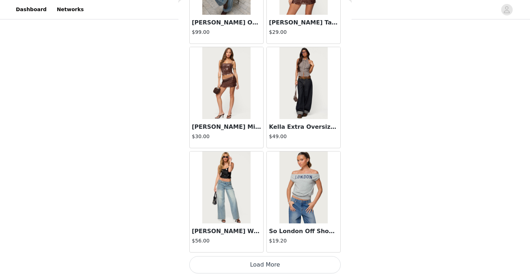
click at [274, 267] on button "Load More" at bounding box center [264, 265] width 151 height 17
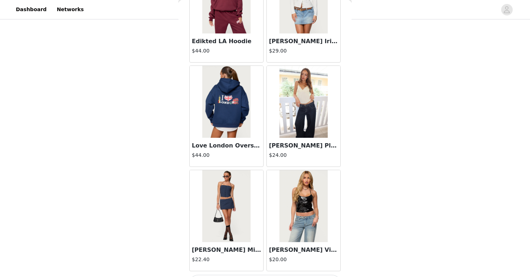
scroll to position [12320, 0]
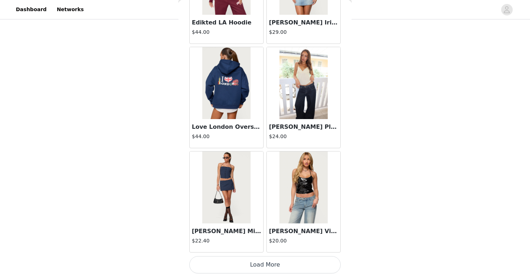
click at [264, 266] on button "Load More" at bounding box center [264, 265] width 151 height 17
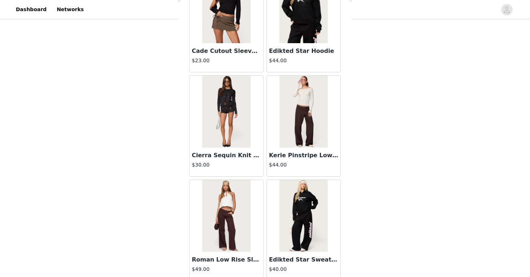
scroll to position [13365, 0]
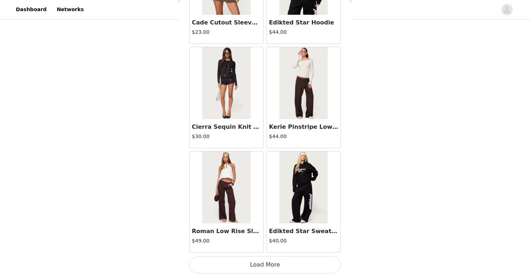
click at [270, 265] on button "Load More" at bounding box center [264, 265] width 151 height 17
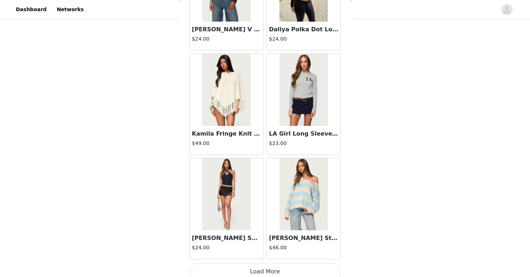
scroll to position [14410, 0]
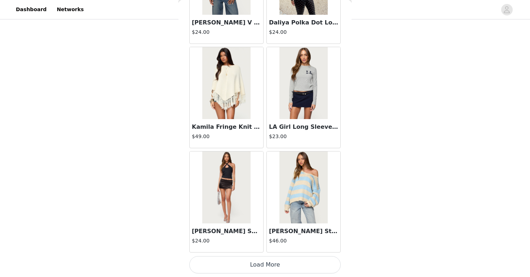
click at [273, 270] on button "Load More" at bounding box center [264, 265] width 151 height 17
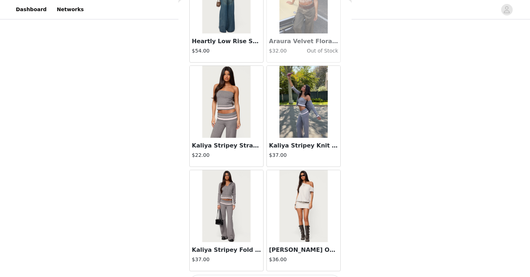
scroll to position [15455, 0]
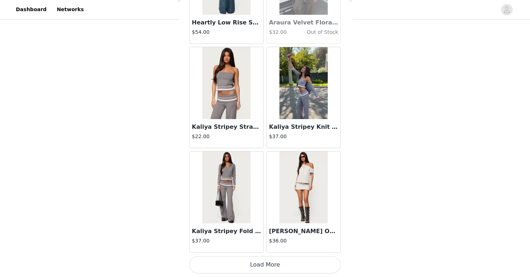
click at [270, 265] on button "Load More" at bounding box center [264, 265] width 151 height 17
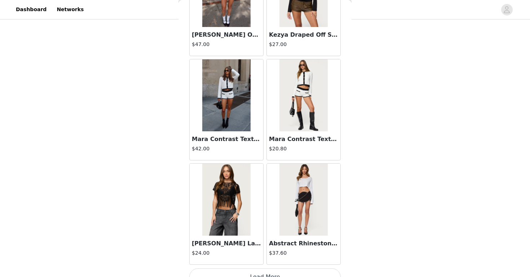
scroll to position [16500, 0]
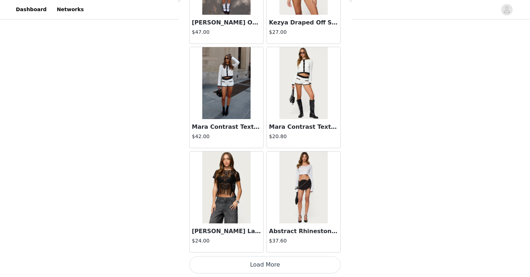
click at [283, 264] on button "Load More" at bounding box center [264, 265] width 151 height 17
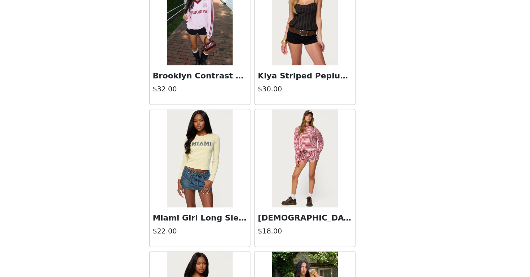
scroll to position [16965, 0]
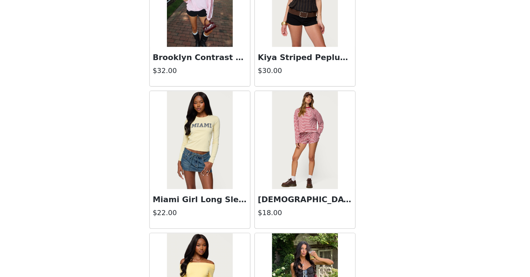
click at [285, 184] on h3 "[DEMOGRAPHIC_DATA] Striped Drawstring Shorts" at bounding box center [303, 185] width 69 height 9
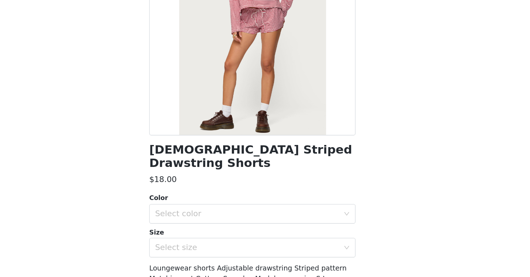
scroll to position [73, 0]
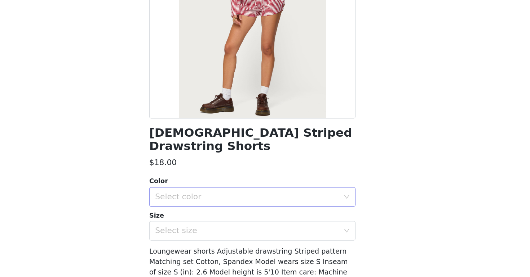
click at [257, 179] on div "Select color" at bounding box center [261, 182] width 135 height 7
click at [234, 188] on li "BURGUNDY" at bounding box center [264, 189] width 151 height 12
click at [223, 204] on div "Select size" at bounding box center [261, 207] width 135 height 7
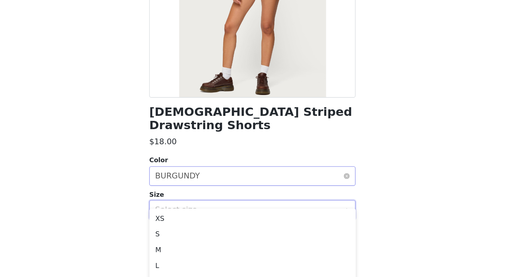
scroll to position [205, 0]
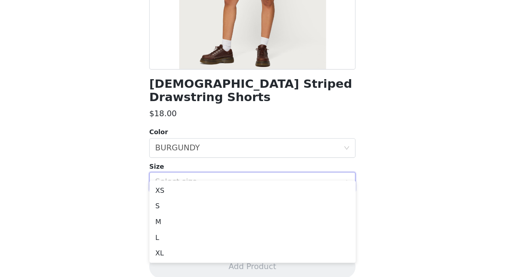
click at [237, 204] on div "Select size" at bounding box center [261, 207] width 135 height 7
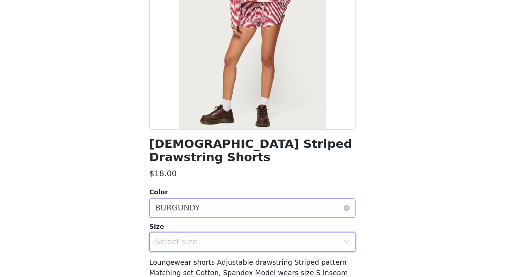
scroll to position [73, 0]
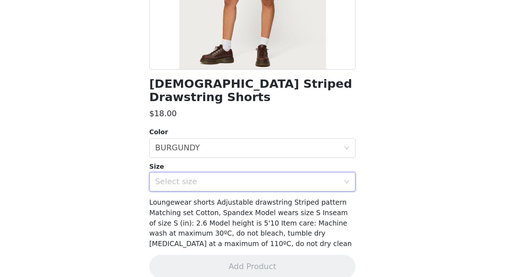
click at [250, 204] on div "Select size" at bounding box center [261, 207] width 135 height 7
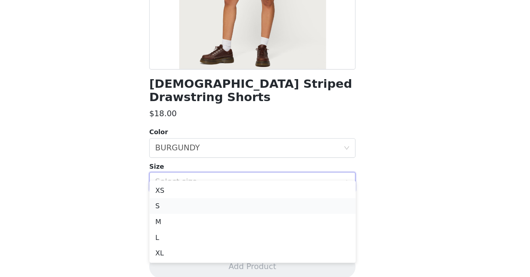
click at [223, 224] on li "S" at bounding box center [264, 225] width 151 height 12
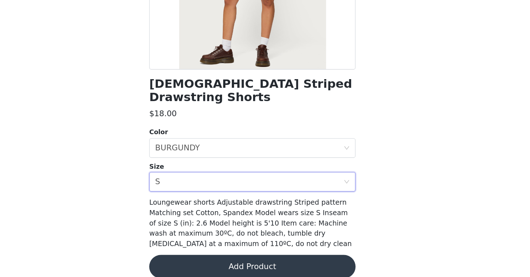
click at [237, 263] on button "Add Product" at bounding box center [264, 269] width 151 height 17
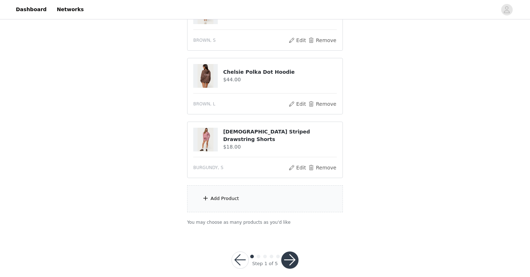
scroll to position [268, 0]
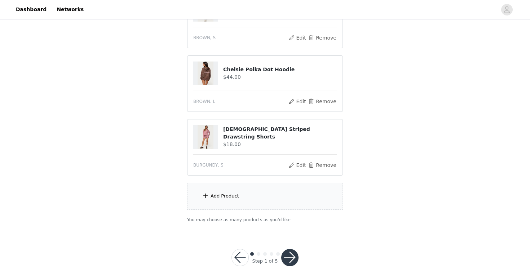
click at [286, 249] on button "button" at bounding box center [289, 257] width 17 height 17
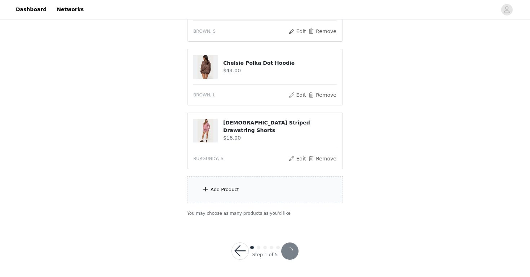
scroll to position [242, 0]
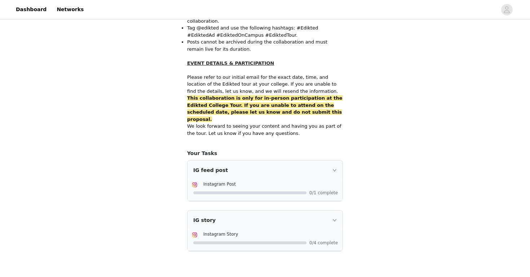
scroll to position [467, 0]
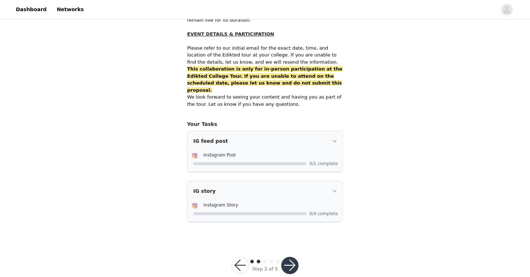
click at [240, 258] on button "button" at bounding box center [239, 265] width 17 height 17
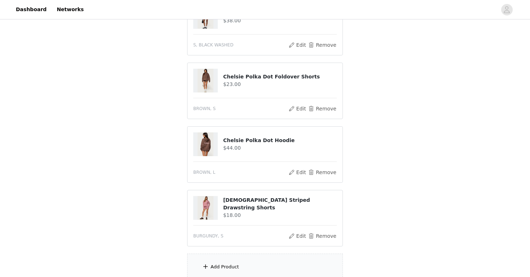
scroll to position [242, 0]
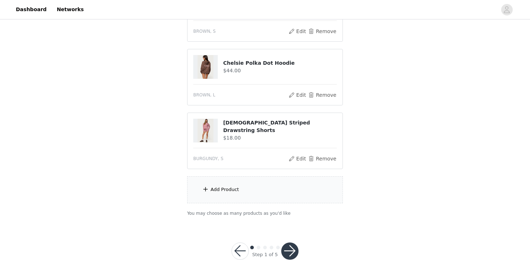
click at [287, 250] on button "button" at bounding box center [289, 251] width 17 height 17
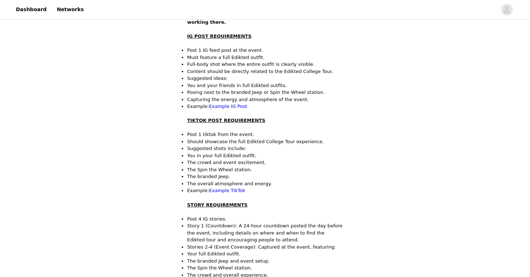
scroll to position [153, 0]
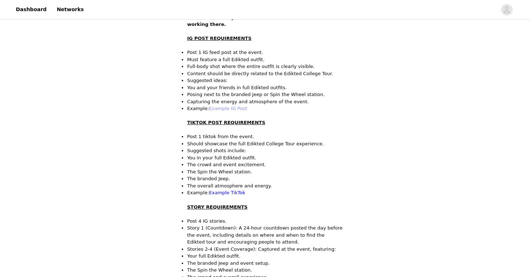
click at [232, 106] on link "Example IG Post" at bounding box center [228, 108] width 38 height 5
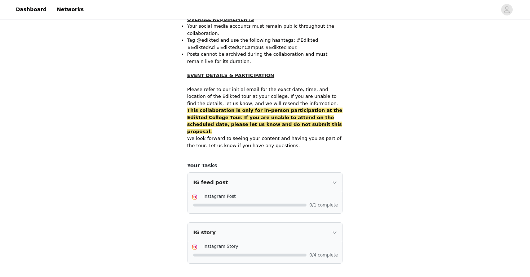
scroll to position [467, 0]
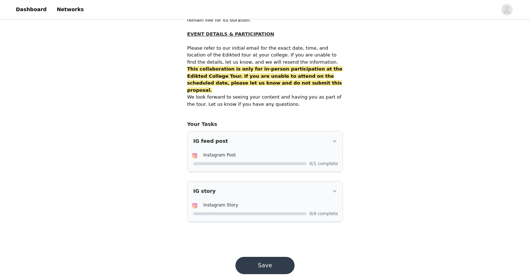
click at [310, 133] on div "IG feed post" at bounding box center [264, 141] width 155 height 19
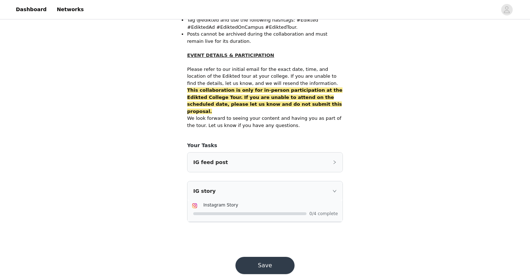
click at [333, 160] on icon "icon: right" at bounding box center [334, 162] width 4 height 4
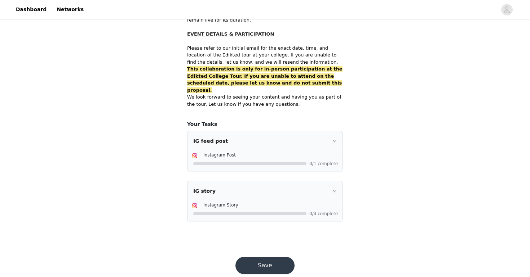
click at [335, 189] on icon "icon: right" at bounding box center [334, 191] width 4 height 4
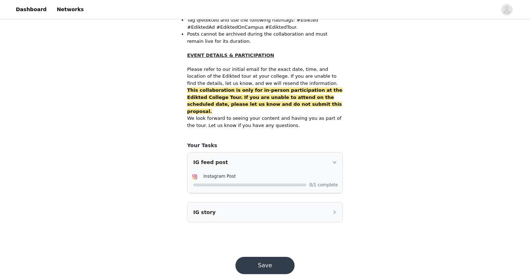
click at [335, 178] on div "Instagram Post 0/1 complete" at bounding box center [264, 183] width 155 height 21
click at [333, 203] on div "IG story" at bounding box center [264, 212] width 155 height 19
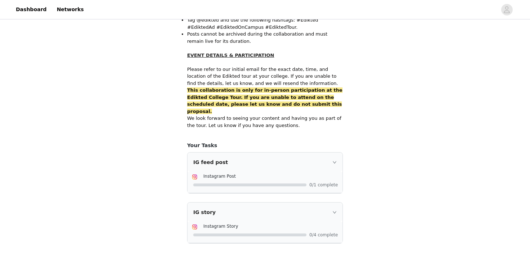
scroll to position [467, 0]
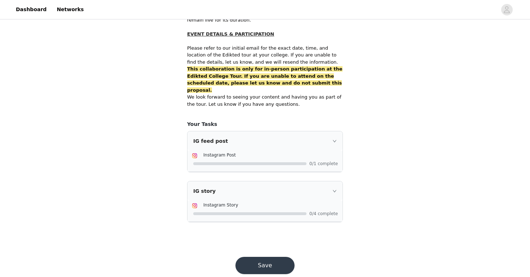
click at [267, 257] on button "Save" at bounding box center [264, 265] width 59 height 17
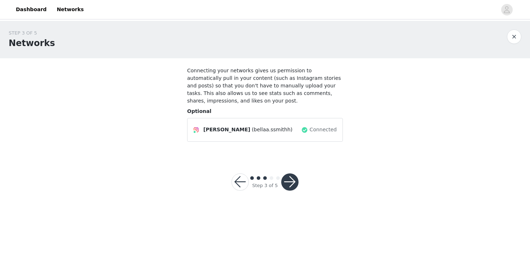
click at [289, 185] on button "button" at bounding box center [289, 182] width 17 height 17
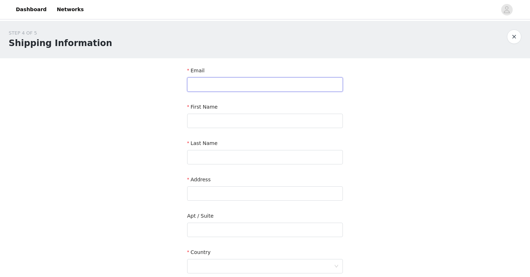
click at [281, 83] on input "text" at bounding box center [265, 84] width 156 height 14
type input "bellabling10@gmail.com"
type input "Isabella"
type input "Smith"
type input "8067 Hudson Ln"
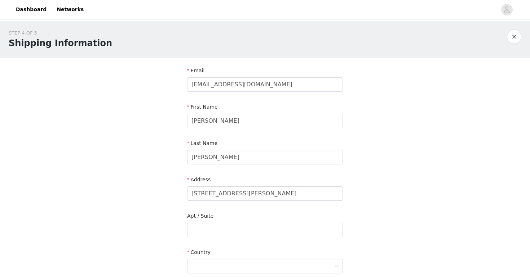
type input "Georgetown"
type input "47122"
type input "5034432011"
click at [241, 194] on input "8067 Hudson Ln" at bounding box center [265, 194] width 156 height 14
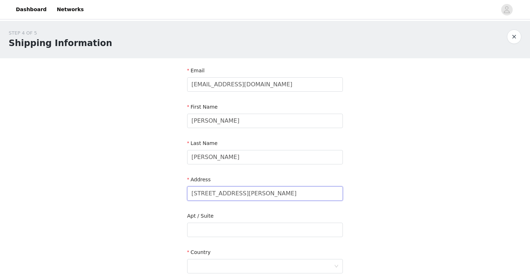
click at [241, 194] on input "8067 Hudson Ln" at bounding box center [265, 194] width 156 height 14
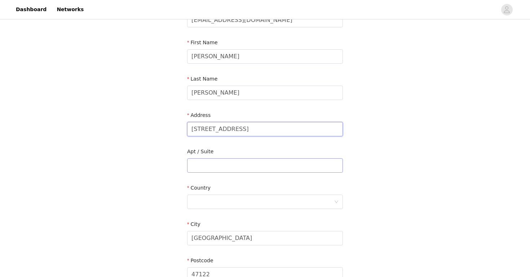
scroll to position [66, 0]
type input "3224 Glendora Av"
click at [236, 207] on div at bounding box center [262, 201] width 142 height 14
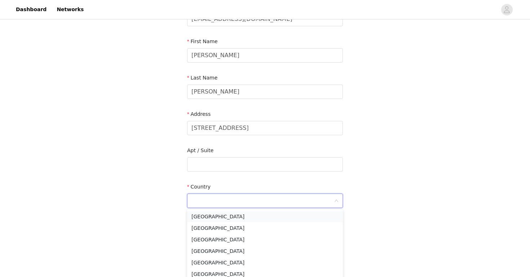
click at [218, 218] on li "United States" at bounding box center [265, 217] width 156 height 12
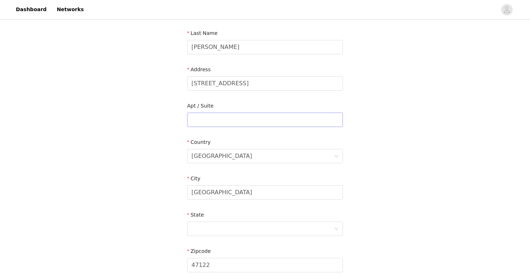
scroll to position [118, 0]
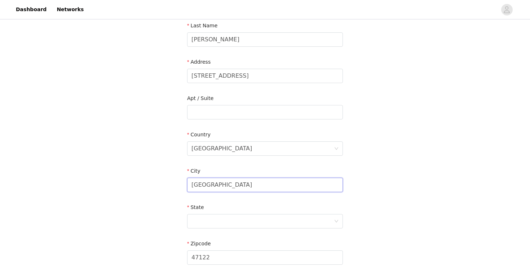
click at [224, 189] on input "Georgetown" at bounding box center [265, 185] width 156 height 14
type input "Cincinnati"
click at [221, 223] on div at bounding box center [262, 222] width 142 height 14
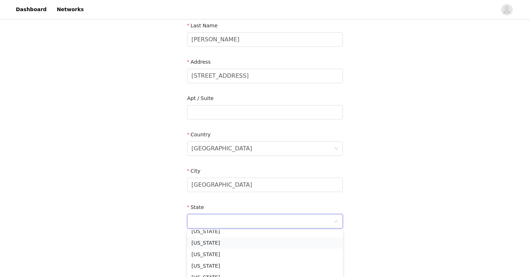
click at [197, 240] on li "Ohio" at bounding box center [265, 243] width 156 height 12
click at [410, 198] on div "STEP 4 OF 5 Shipping Information Email bellabling10@gmail.com First Name Isabel…" at bounding box center [265, 112] width 530 height 419
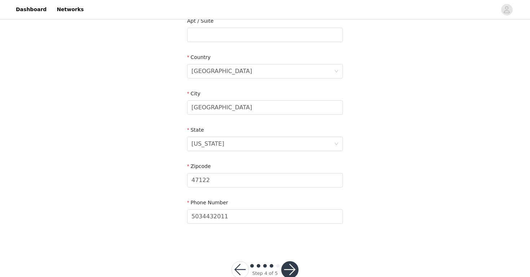
scroll to position [214, 0]
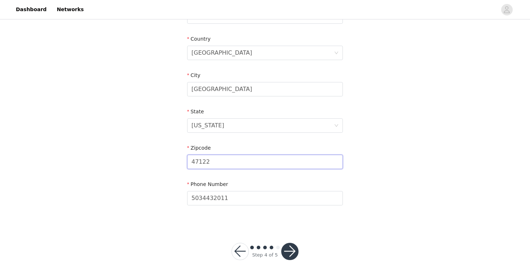
click at [313, 158] on input "47122" at bounding box center [265, 162] width 156 height 14
type input "45220"
click at [242, 199] on input "5034432011" at bounding box center [265, 198] width 156 height 14
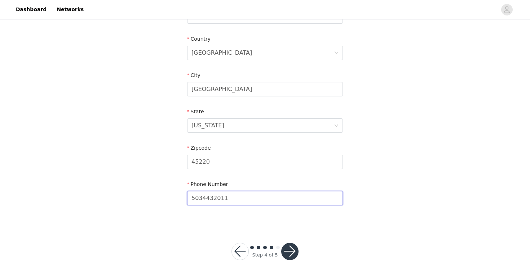
click at [242, 199] on input "5034432011" at bounding box center [265, 198] width 156 height 14
click at [173, 234] on div "STEP 4 OF 5 Shipping Information Email bellabling10@gmail.com First Name Isabel…" at bounding box center [265, 42] width 530 height 471
click at [272, 224] on section "Email bellabling10@gmail.com First Name Isabella Last Name Smith Address 3224 G…" at bounding box center [264, 35] width 173 height 381
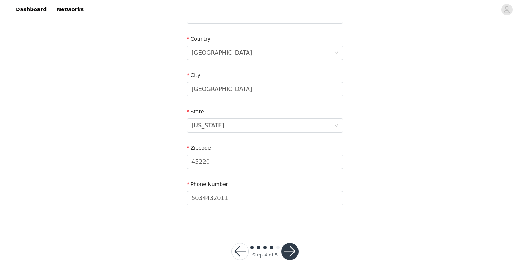
click at [291, 250] on button "button" at bounding box center [289, 251] width 17 height 17
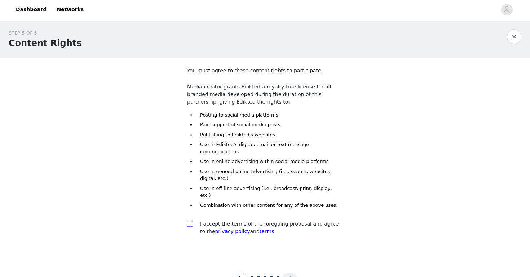
click at [190, 221] on input "checkbox" at bounding box center [189, 223] width 5 height 5
checkbox input "true"
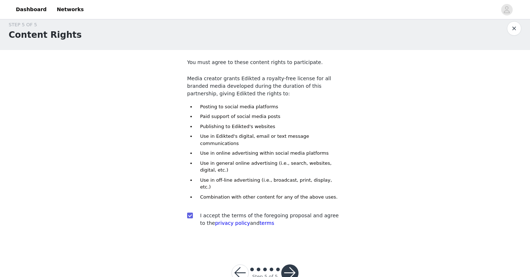
scroll to position [16, 0]
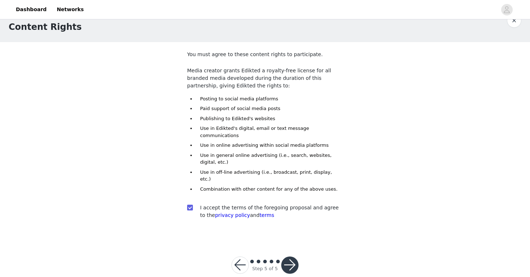
click at [293, 257] on button "button" at bounding box center [289, 265] width 17 height 17
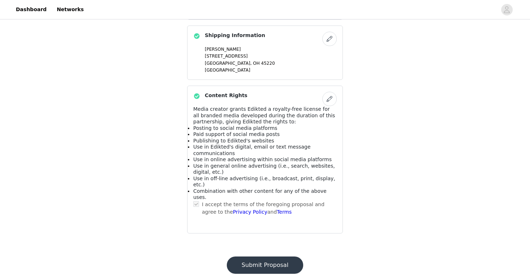
scroll to position [450, 0]
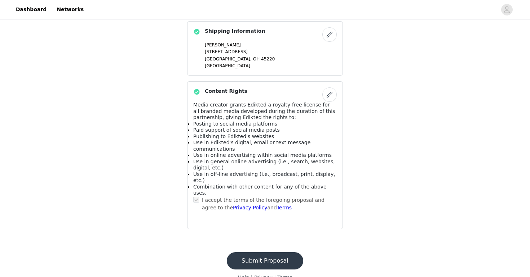
click at [258, 253] on button "Submit Proposal" at bounding box center [265, 261] width 76 height 17
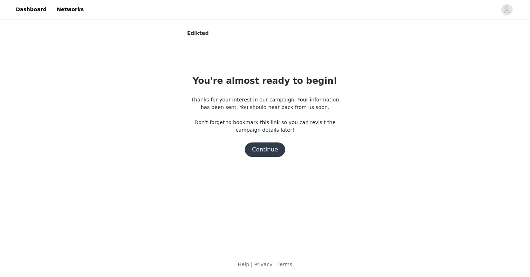
scroll to position [0, 0]
click at [266, 149] on button "Continue" at bounding box center [265, 150] width 40 height 14
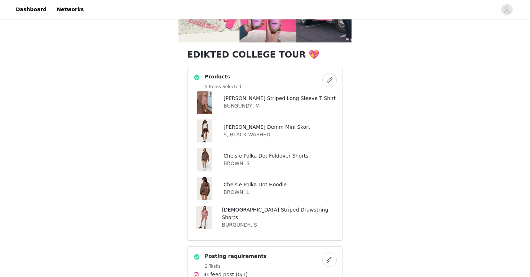
scroll to position [115, 0]
click at [203, 101] on img at bounding box center [204, 101] width 15 height 23
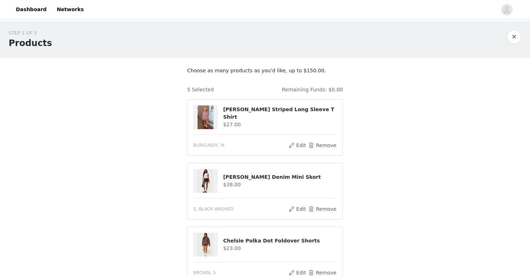
click at [205, 114] on img at bounding box center [205, 118] width 16 height 24
click at [248, 114] on h4 "[PERSON_NAME] Striped Long Sleeve T Shirt" at bounding box center [280, 113] width 114 height 15
click at [24, 9] on link "Dashboard" at bounding box center [31, 9] width 39 height 16
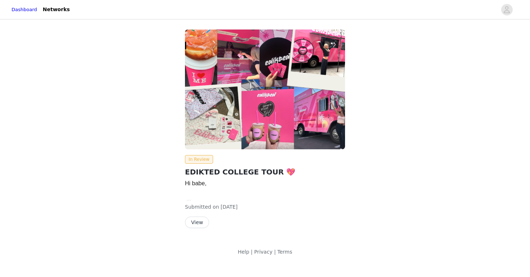
click at [195, 220] on button "View" at bounding box center [197, 223] width 24 height 12
